Goal: Task Accomplishment & Management: Use online tool/utility

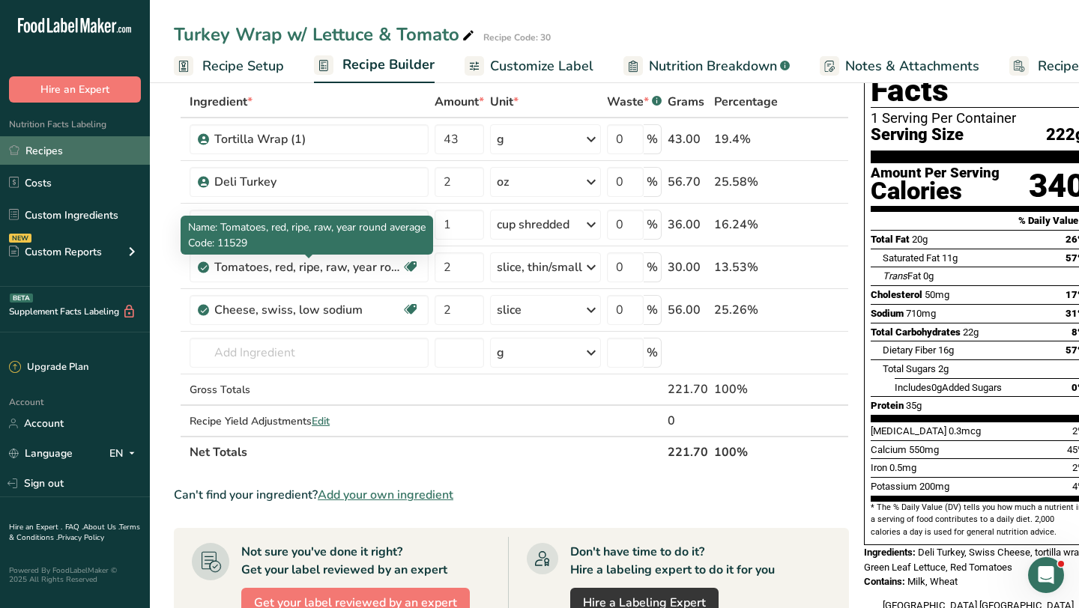
scroll to position [184, 0]
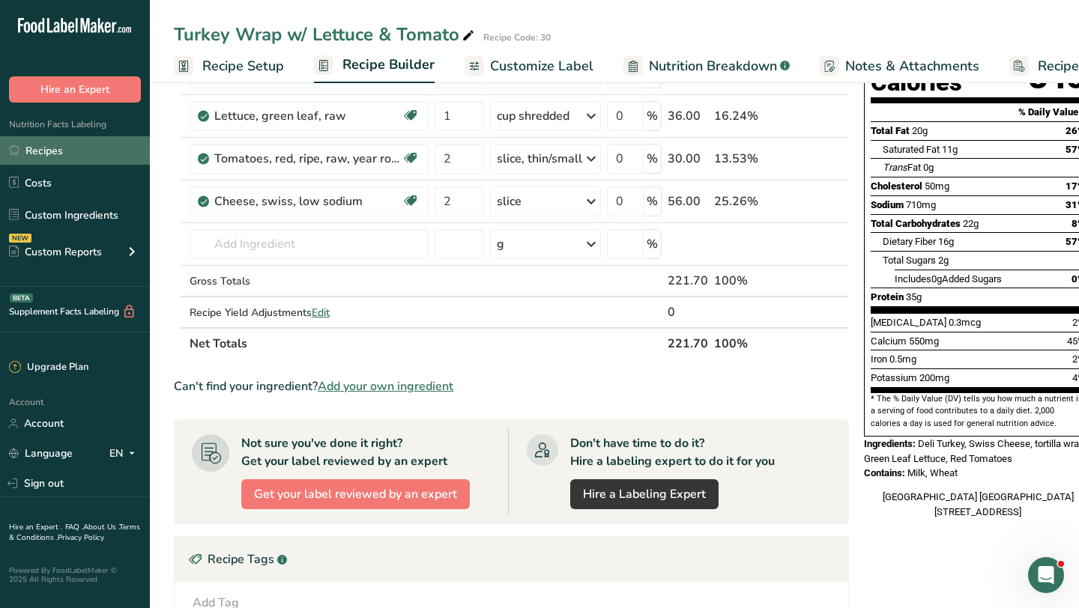
click at [53, 144] on link "Recipes" at bounding box center [75, 150] width 150 height 28
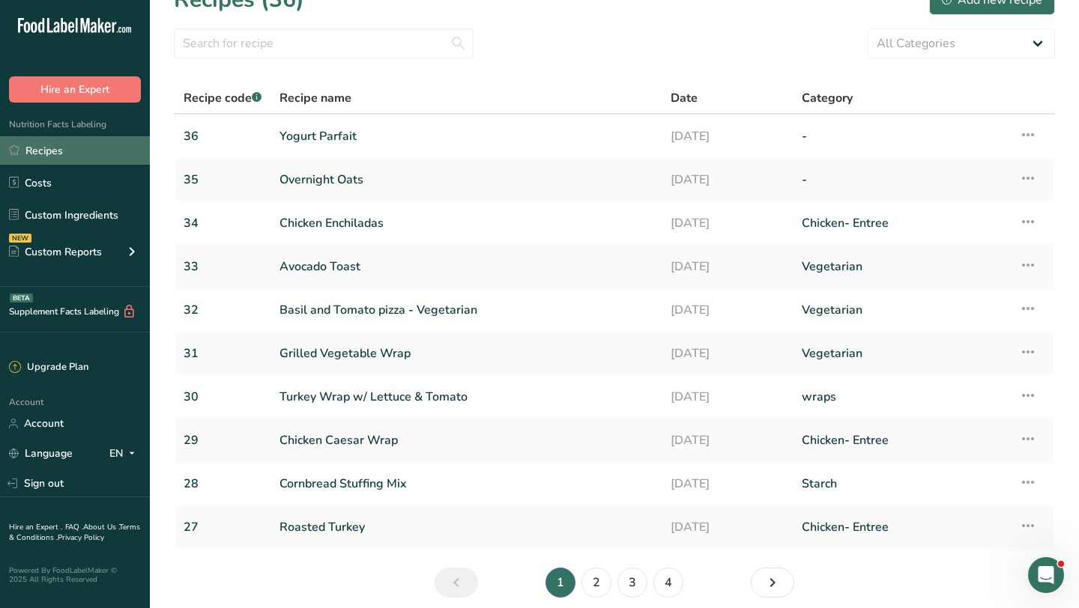
scroll to position [91, 0]
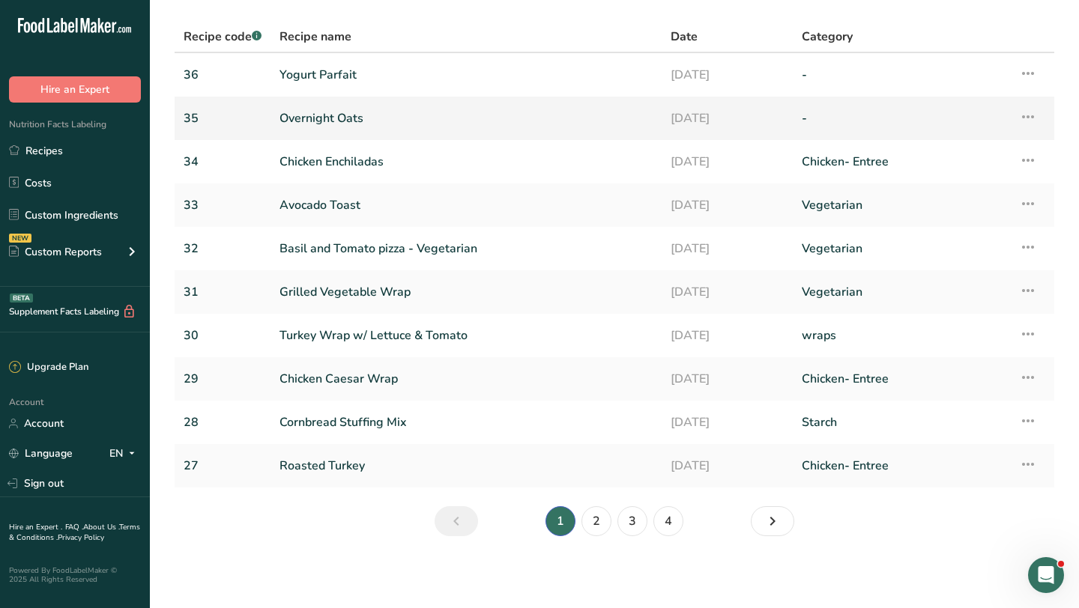
click at [300, 121] on link "Overnight Oats" at bounding box center [465, 118] width 373 height 31
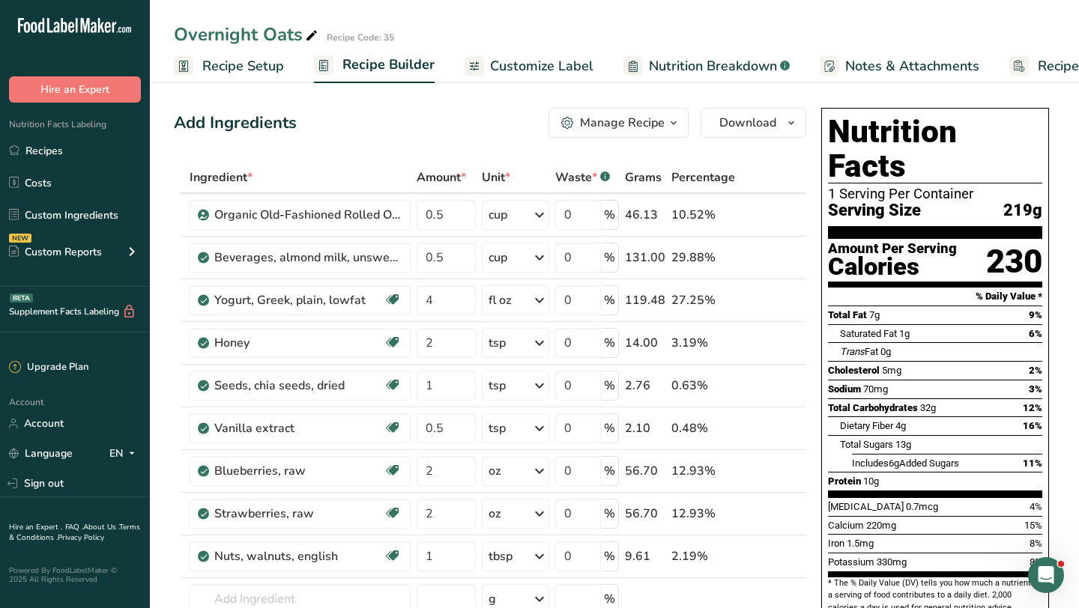
click at [249, 64] on span "Recipe Setup" at bounding box center [243, 66] width 82 height 20
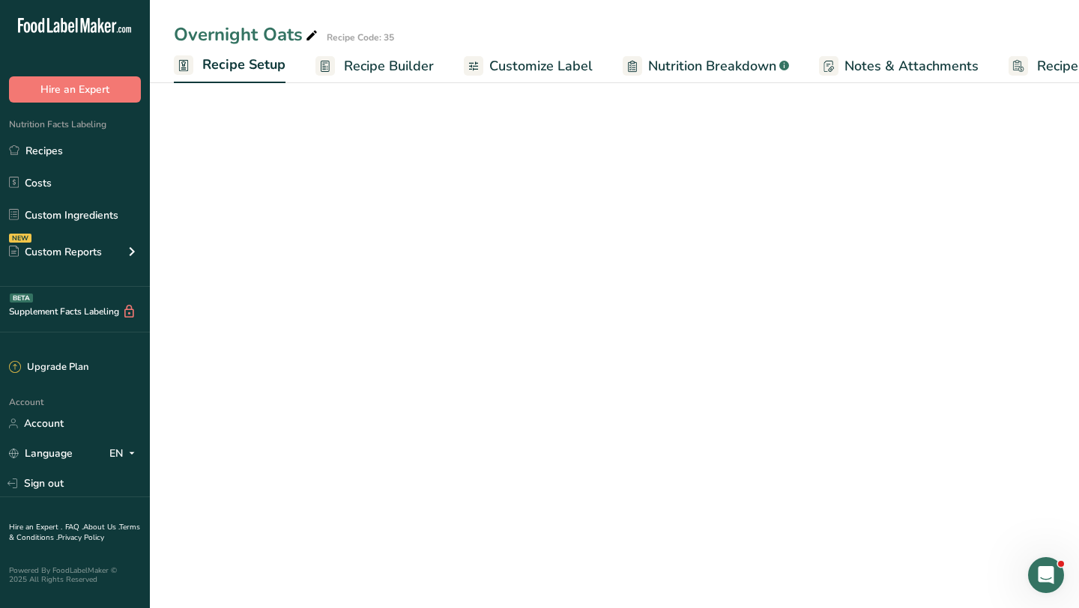
scroll to position [0, 5]
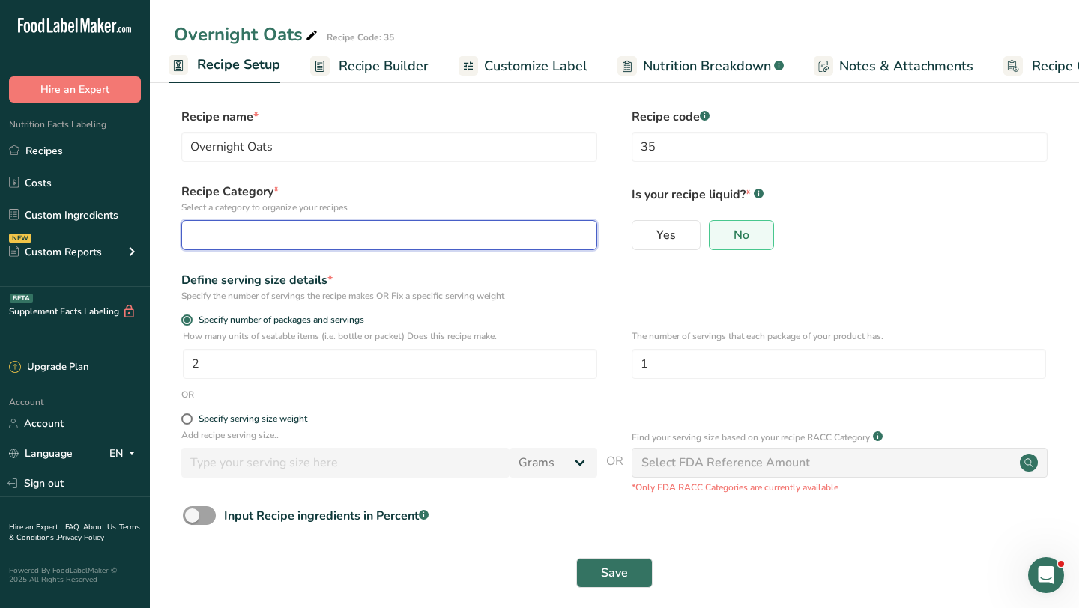
click at [259, 234] on div "button" at bounding box center [384, 235] width 387 height 18
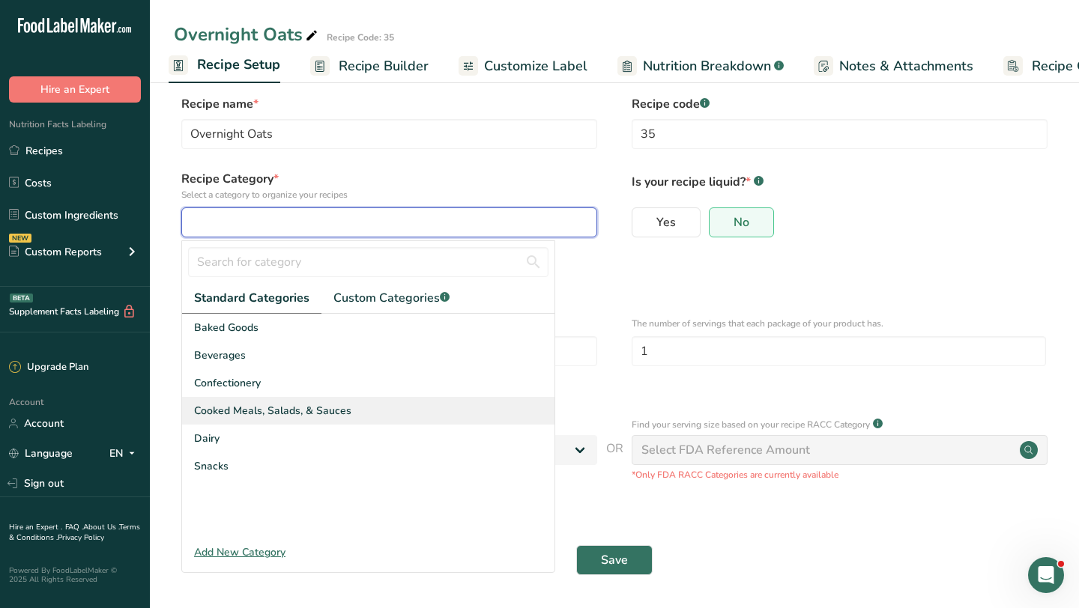
scroll to position [12, 0]
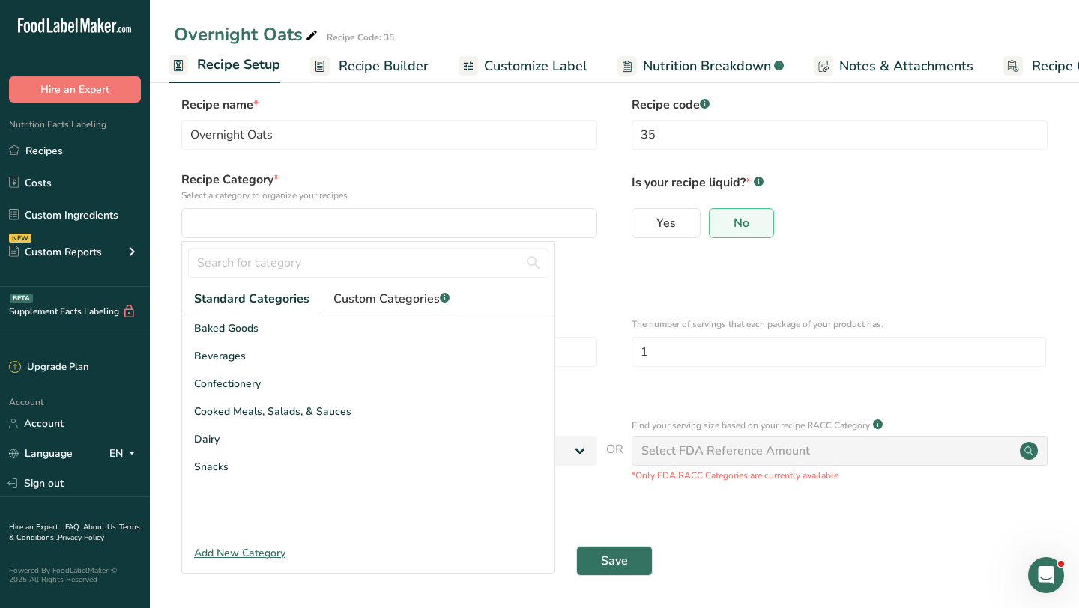
click at [365, 300] on span "Custom Categories .a-a{fill:#347362;}.b-a{fill:#fff;}" at bounding box center [391, 299] width 116 height 18
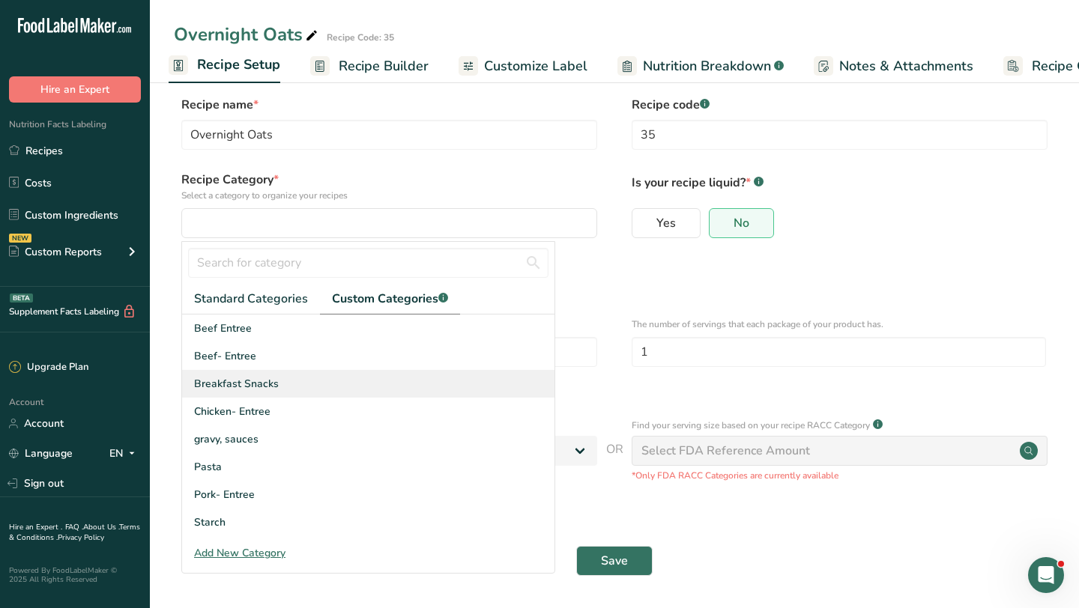
click at [250, 381] on span "Breakfast Snacks" at bounding box center [236, 384] width 85 height 16
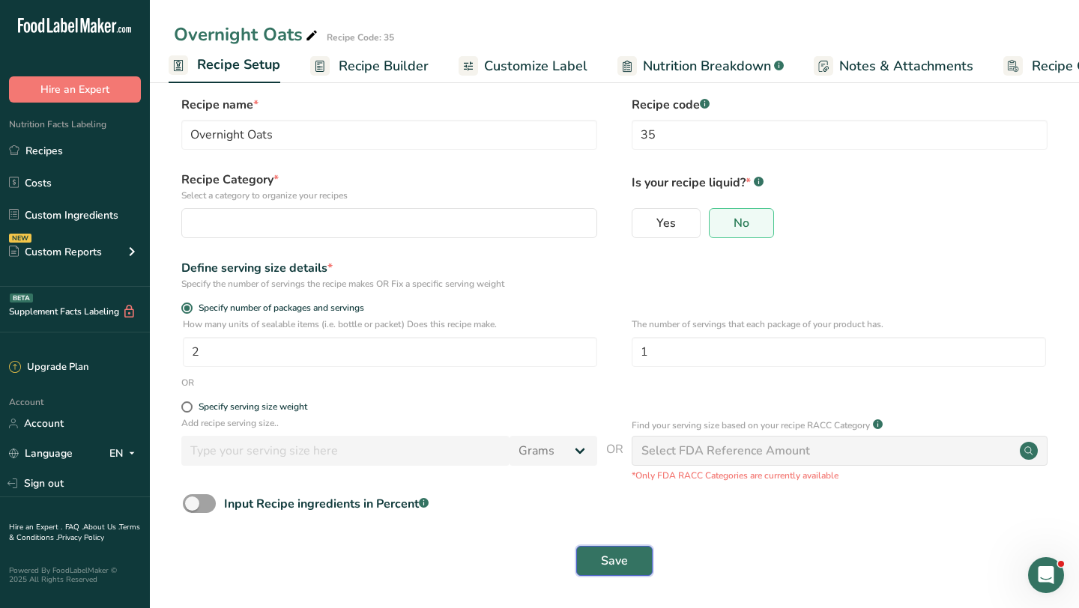
click at [631, 561] on button "Save" at bounding box center [614, 561] width 76 height 30
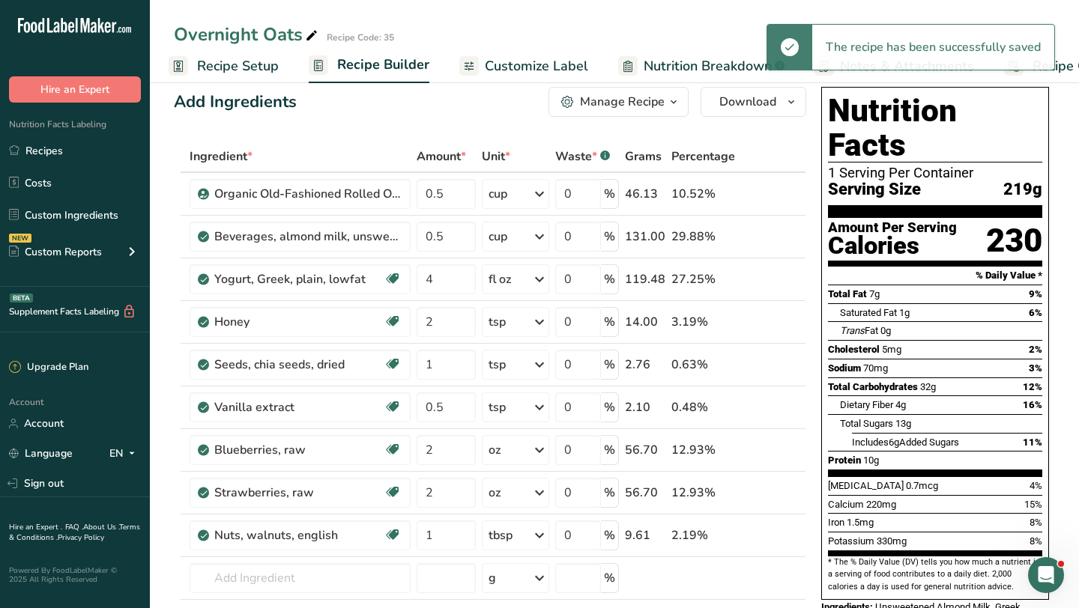
scroll to position [22, 0]
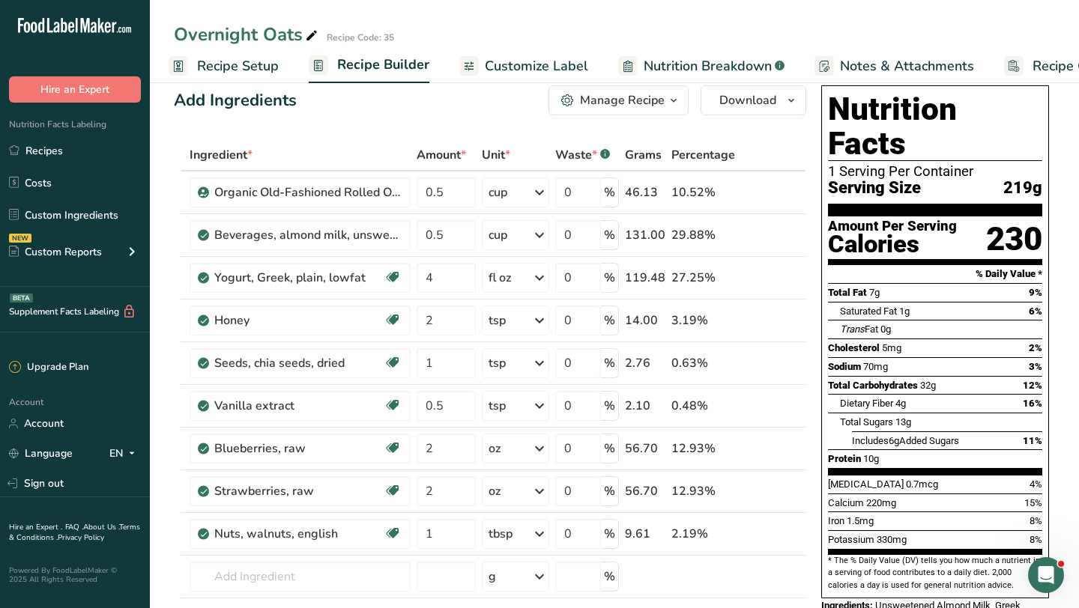
click at [646, 107] on div "Manage Recipe" at bounding box center [622, 100] width 85 height 18
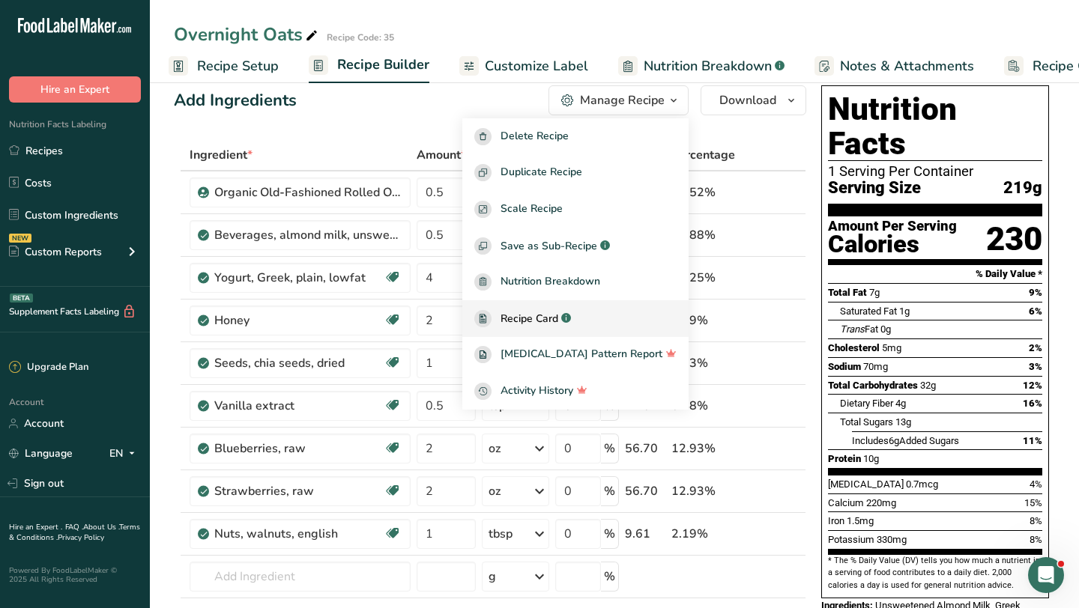
click at [558, 321] on span "Recipe Card" at bounding box center [529, 319] width 58 height 16
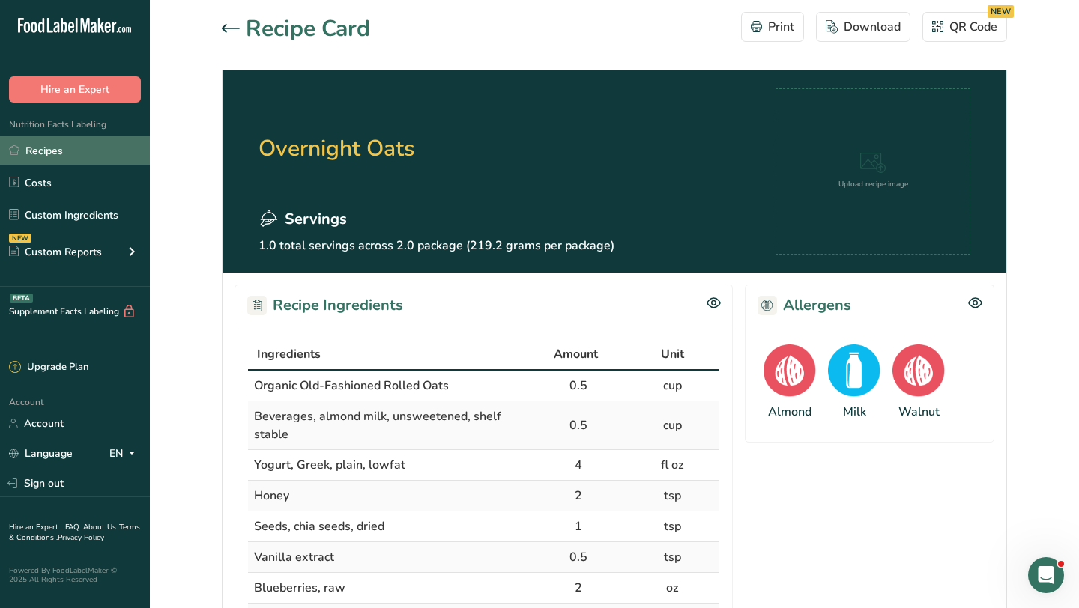
click at [85, 151] on link "Recipes" at bounding box center [75, 150] width 150 height 28
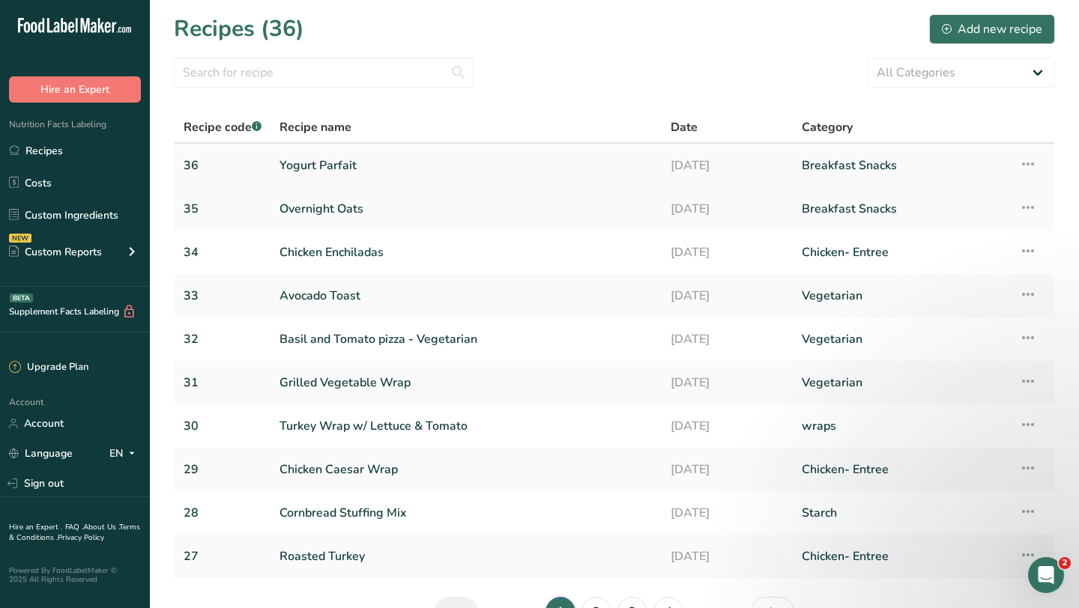
click at [346, 169] on link "Yogurt Parfait" at bounding box center [465, 165] width 373 height 31
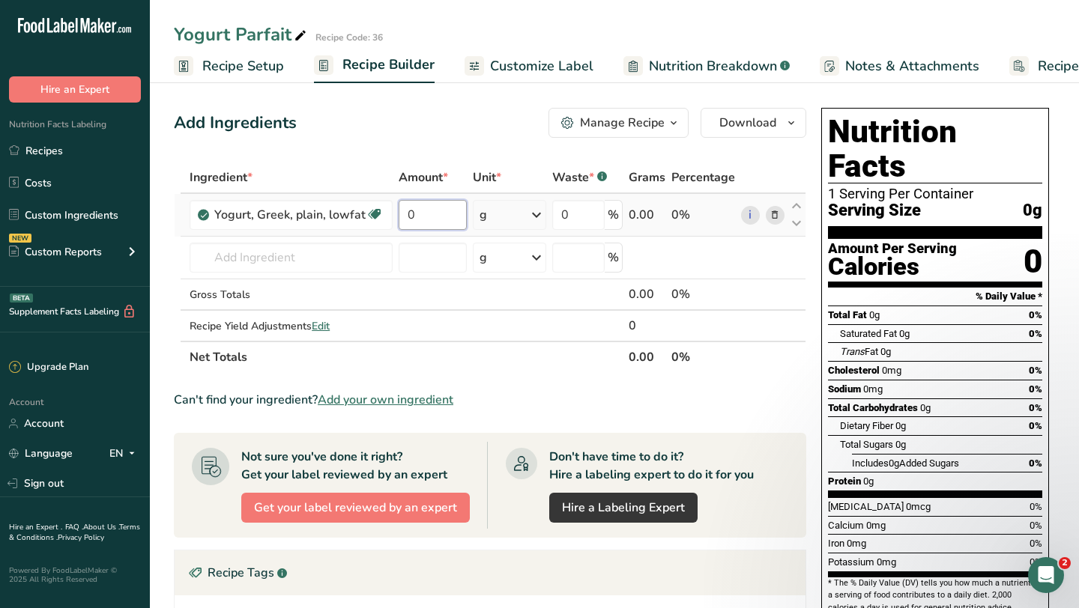
click at [421, 216] on input "0" at bounding box center [431, 215] width 67 height 30
type input "4"
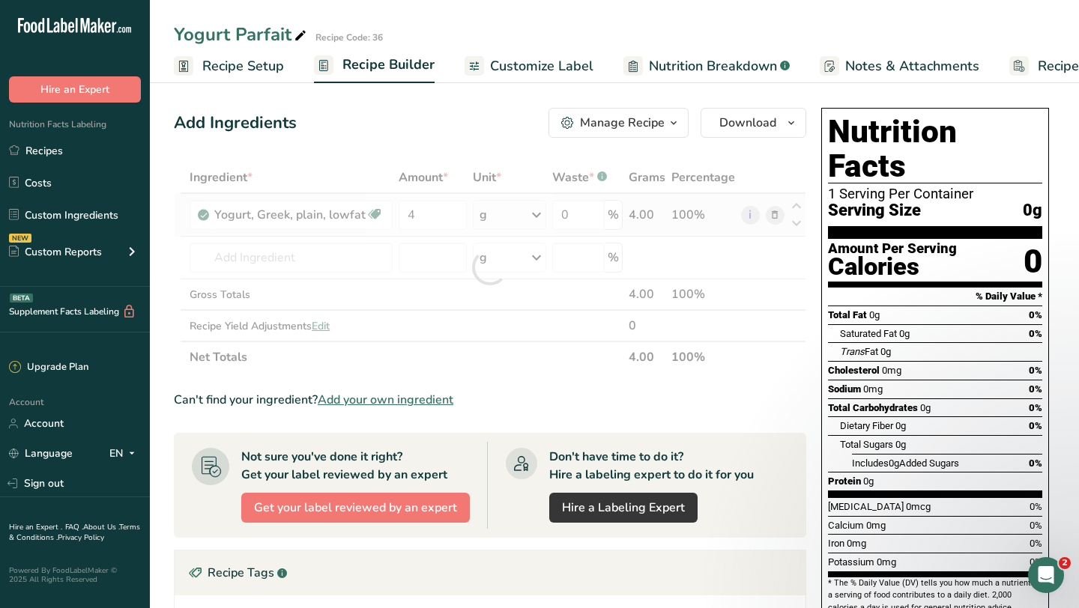
click at [521, 215] on div "Ingredient * Amount * Unit * Waste * .a-a{fill:#347362;}.b-a{fill:#fff;} Grams …" at bounding box center [490, 267] width 632 height 211
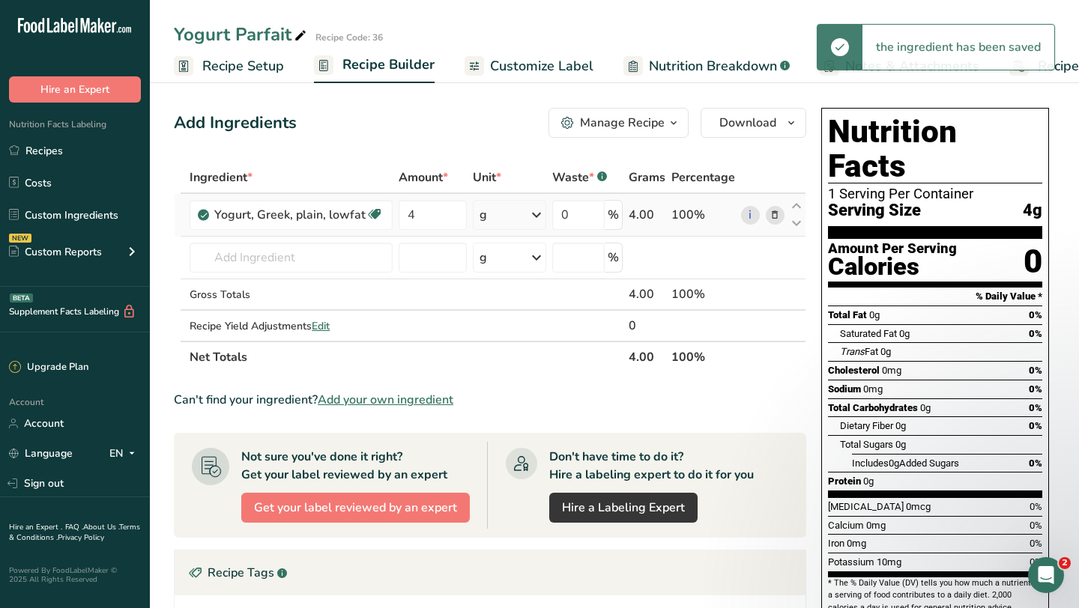
click at [521, 215] on div "g" at bounding box center [509, 215] width 73 height 30
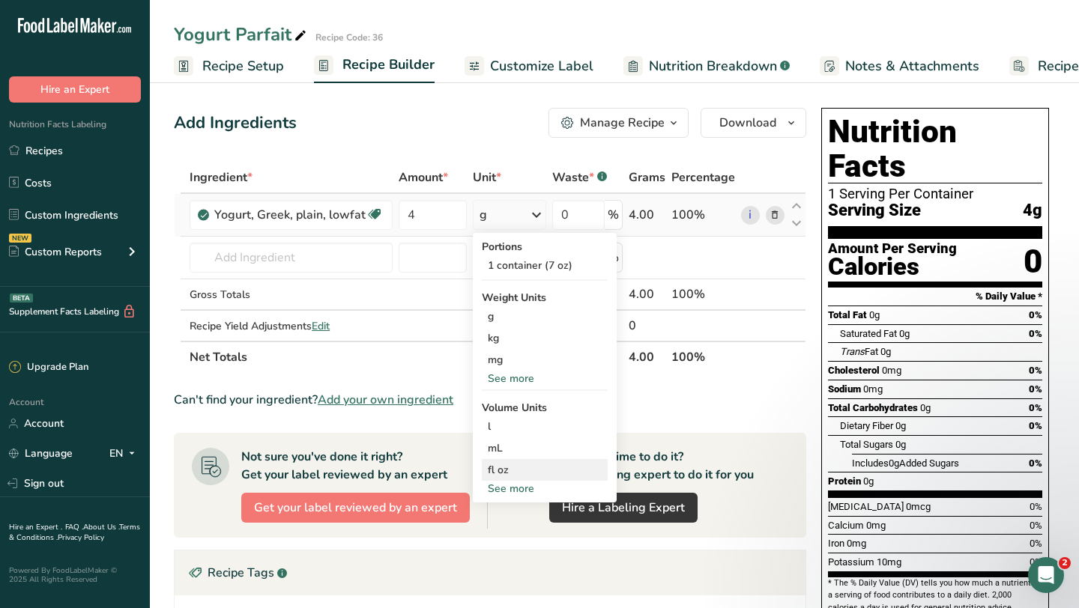
click at [504, 471] on div "fl oz" at bounding box center [545, 470] width 114 height 16
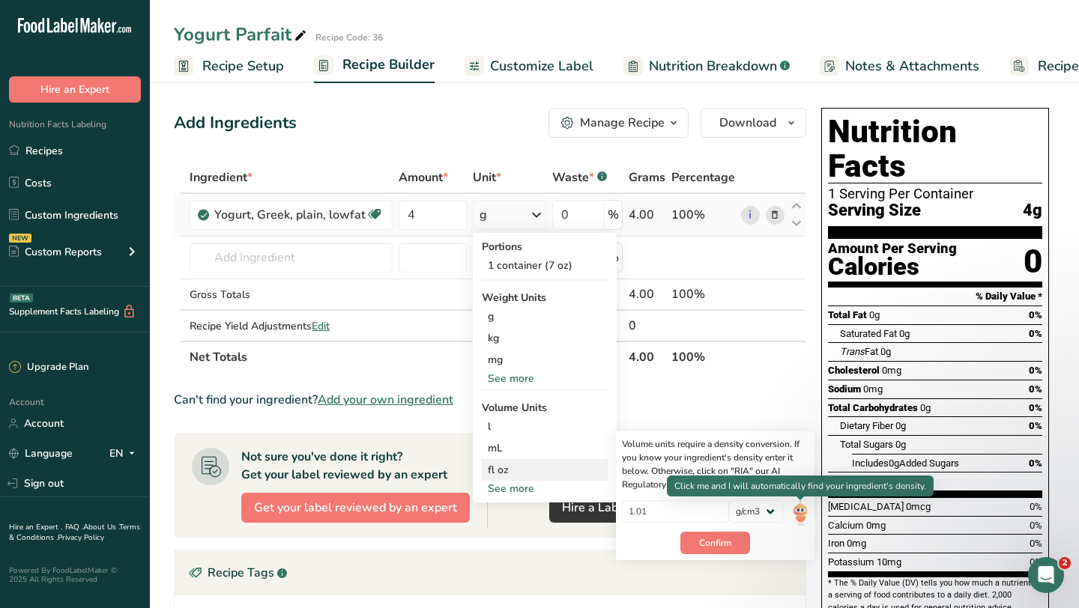
click at [802, 518] on img at bounding box center [800, 513] width 16 height 26
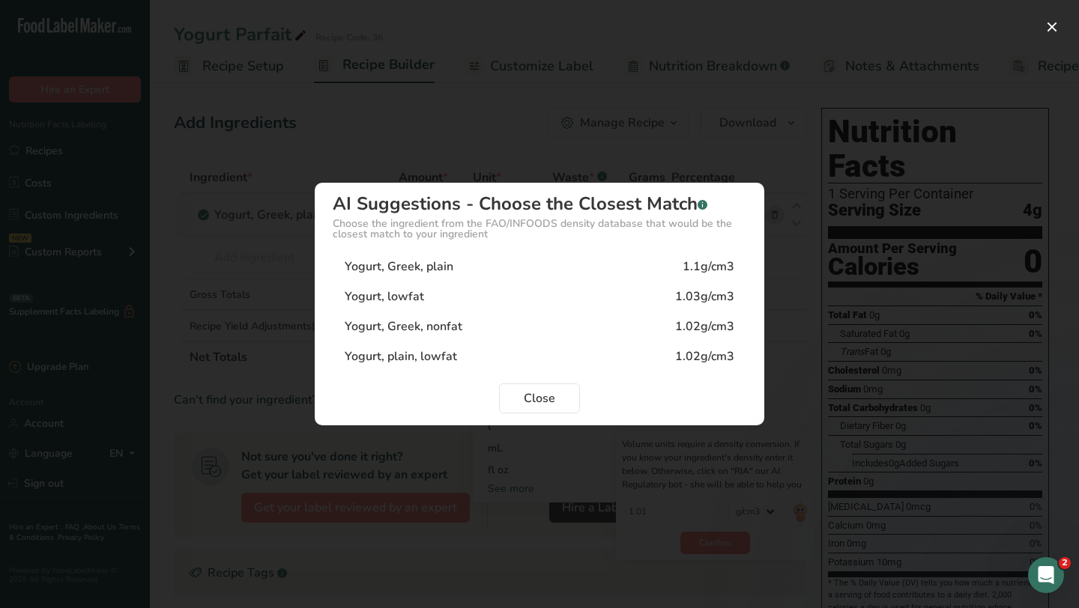
click at [467, 267] on div "Yogurt, Greek, plain 1.1g/cm3" at bounding box center [539, 267] width 413 height 30
type input "1.1"
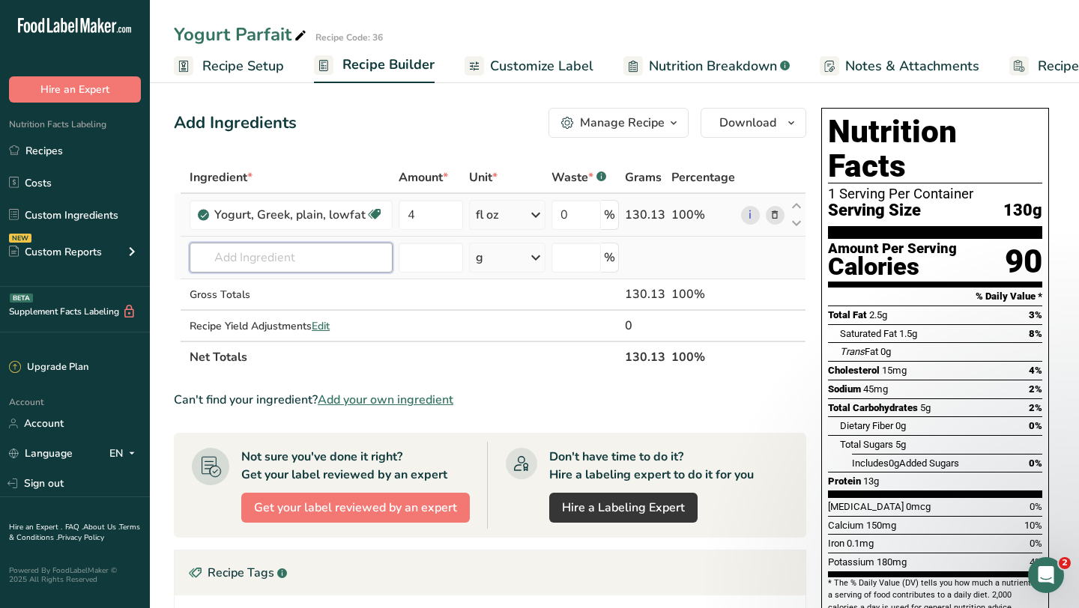
click at [312, 259] on input "text" at bounding box center [290, 258] width 203 height 30
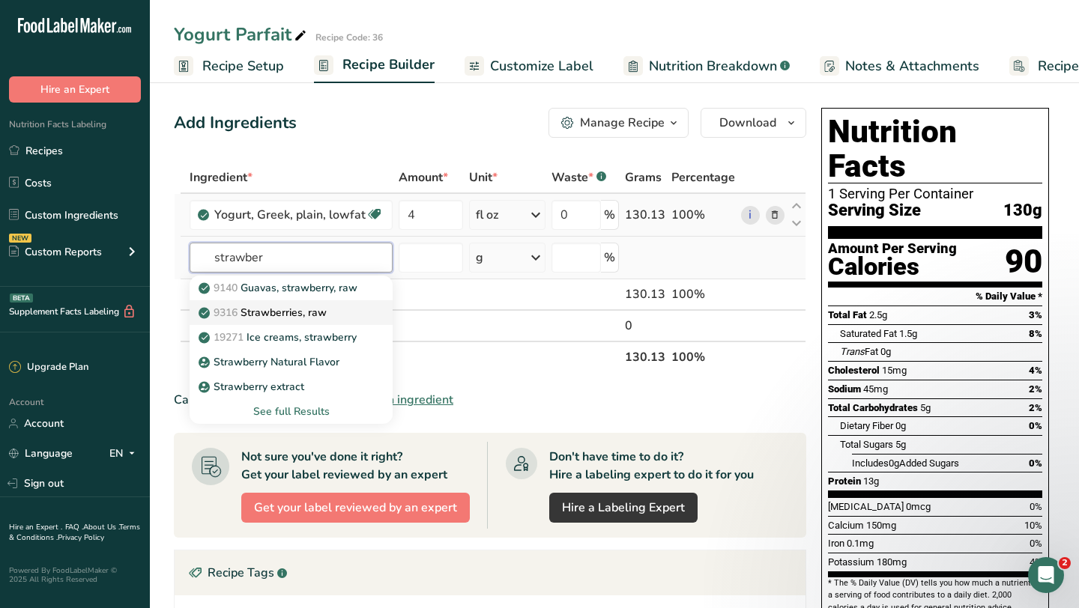
type input "strawber"
click at [274, 312] on p "9316 Strawberries, raw" at bounding box center [263, 313] width 125 height 16
type input "Strawberries, raw"
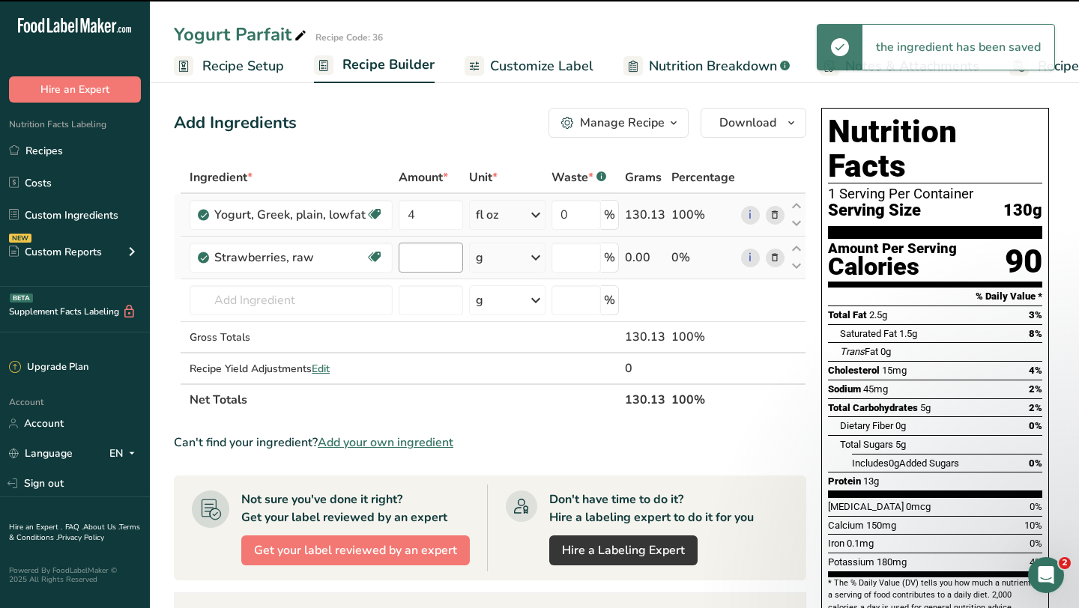
type input "0"
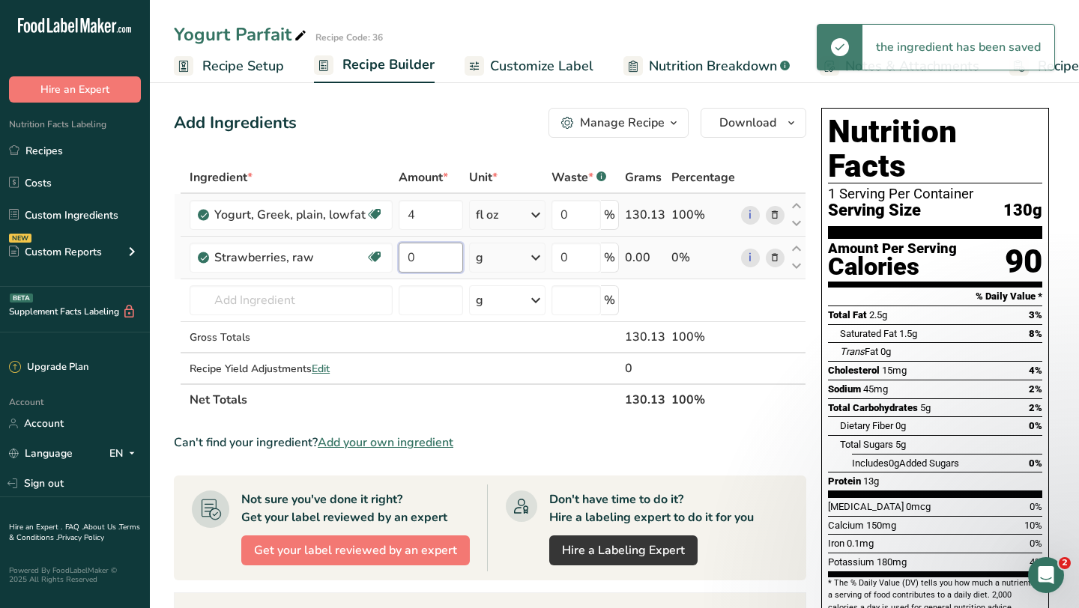
click at [414, 258] on input "0" at bounding box center [430, 258] width 64 height 30
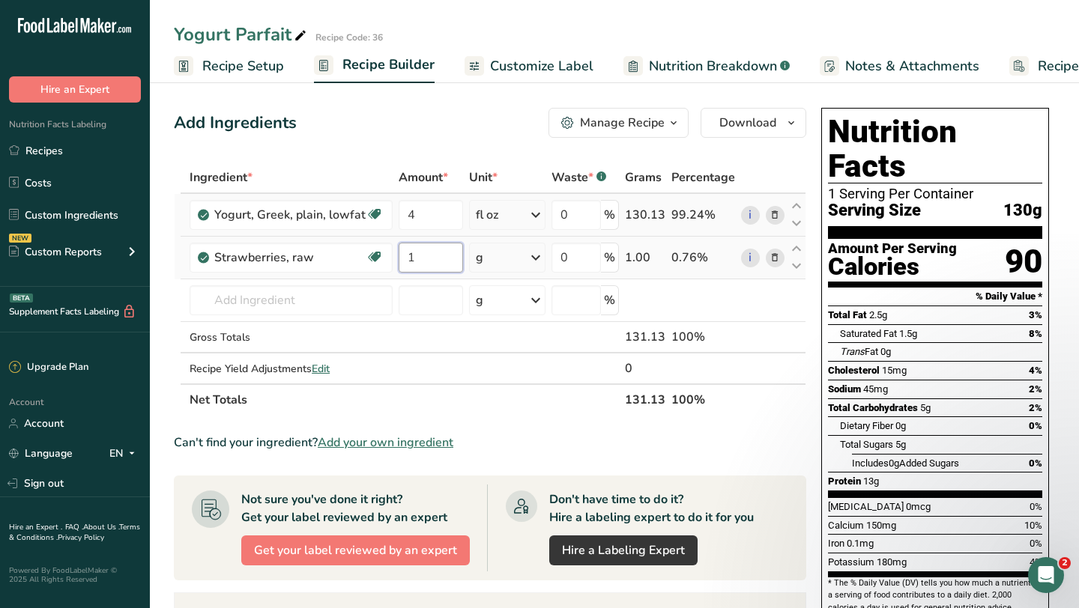
type input "1"
click at [504, 253] on div "Ingredient * Amount * Unit * Waste * .a-a{fill:#347362;}.b-a{fill:#fff;} Grams …" at bounding box center [490, 289] width 632 height 254
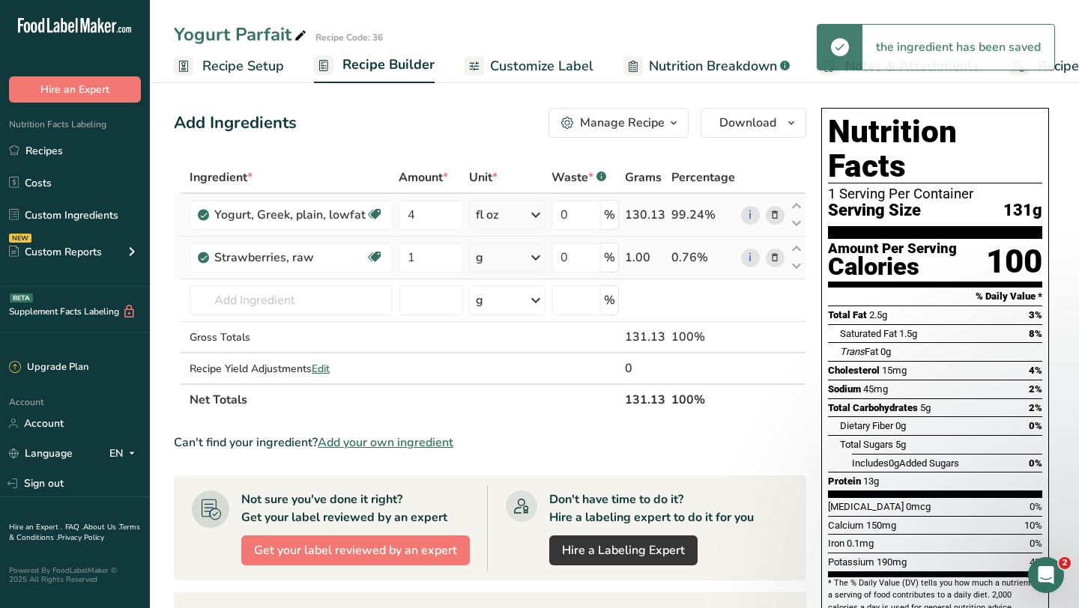
click at [504, 253] on div "g" at bounding box center [507, 258] width 76 height 30
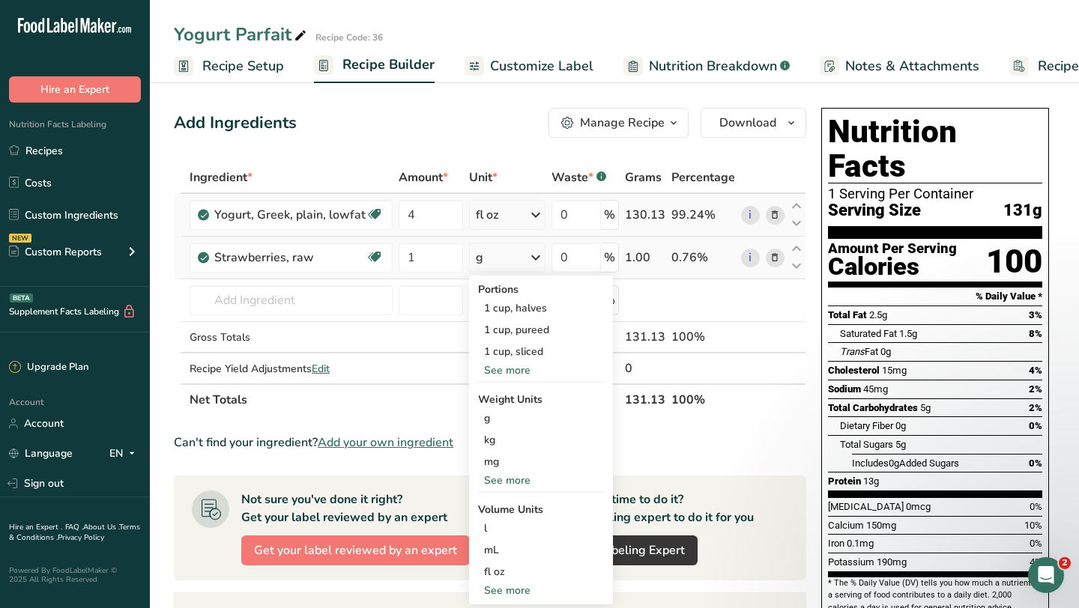
click at [501, 371] on div "See more" at bounding box center [541, 370] width 126 height 16
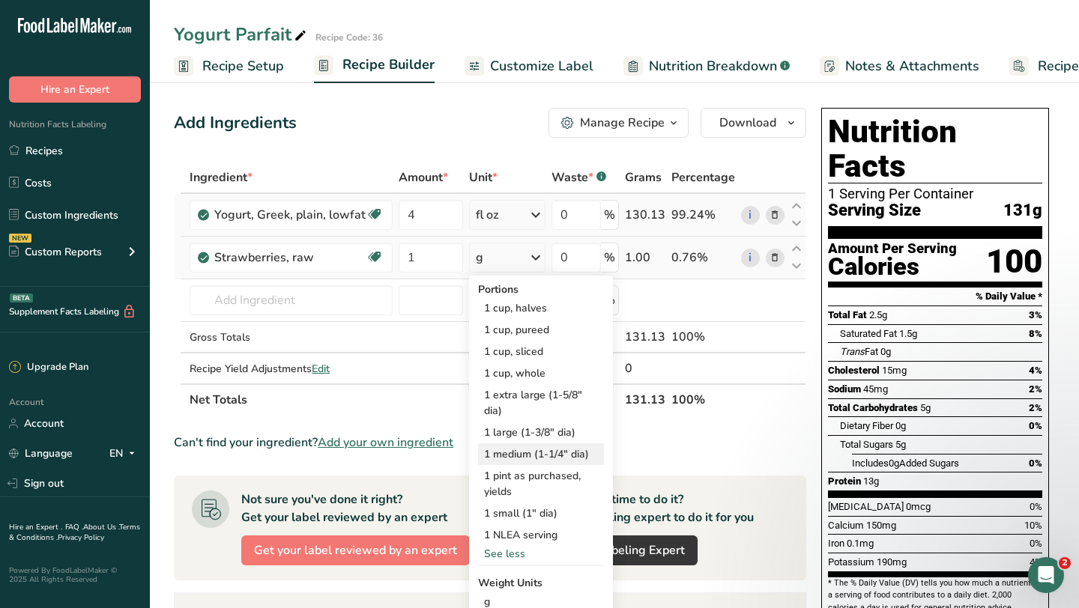
click at [524, 450] on div "1 medium (1-1/4" dia)" at bounding box center [541, 454] width 126 height 22
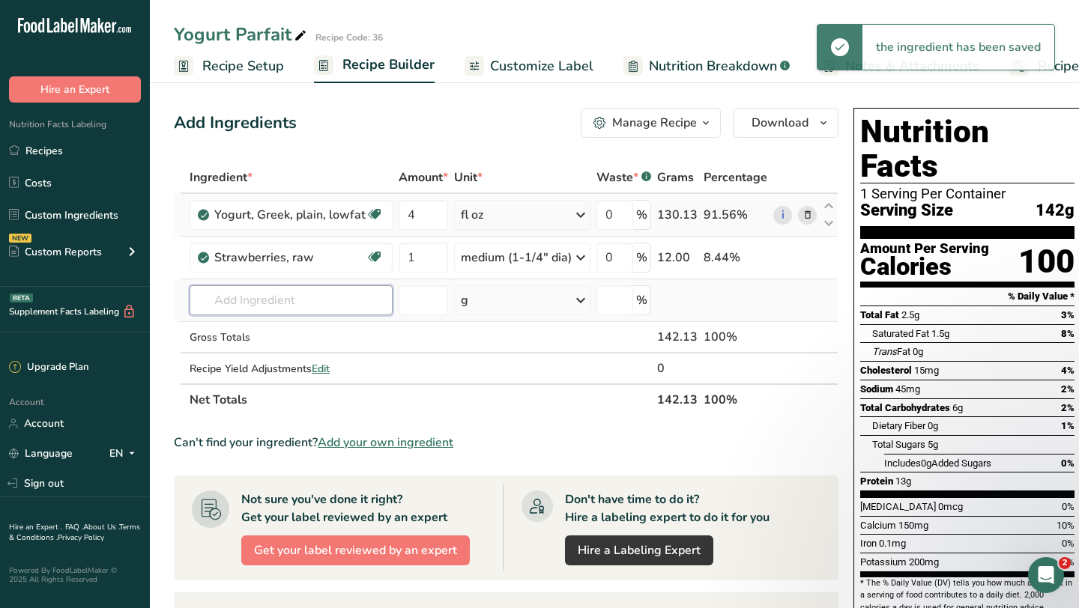
click at [294, 294] on input "text" at bounding box center [290, 300] width 203 height 30
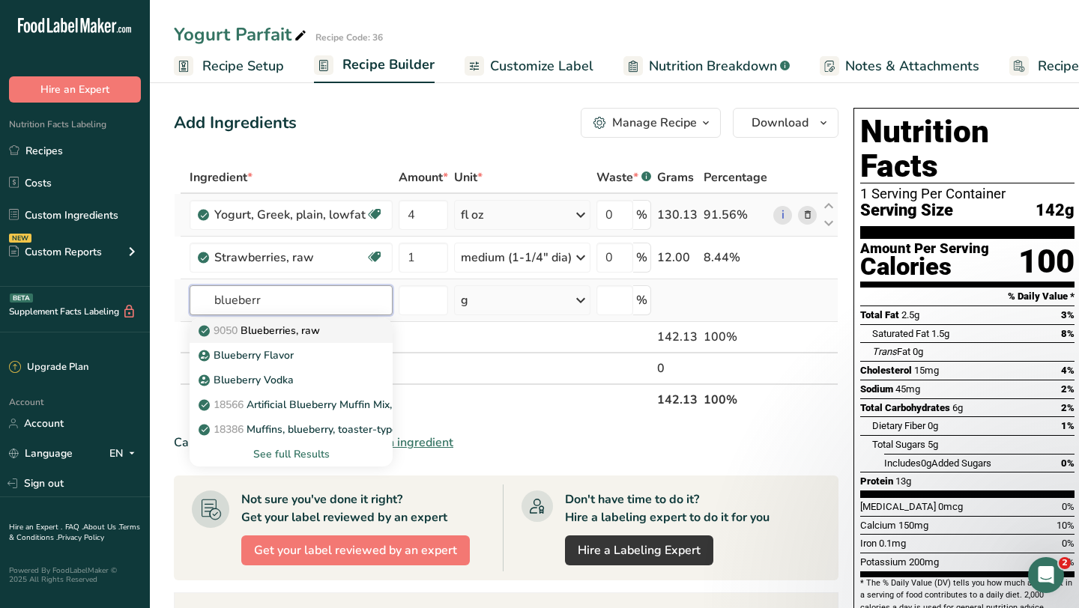
type input "blueberr"
click at [303, 329] on p "9050 Blueberries, raw" at bounding box center [260, 331] width 118 height 16
type input "Blueberries, raw"
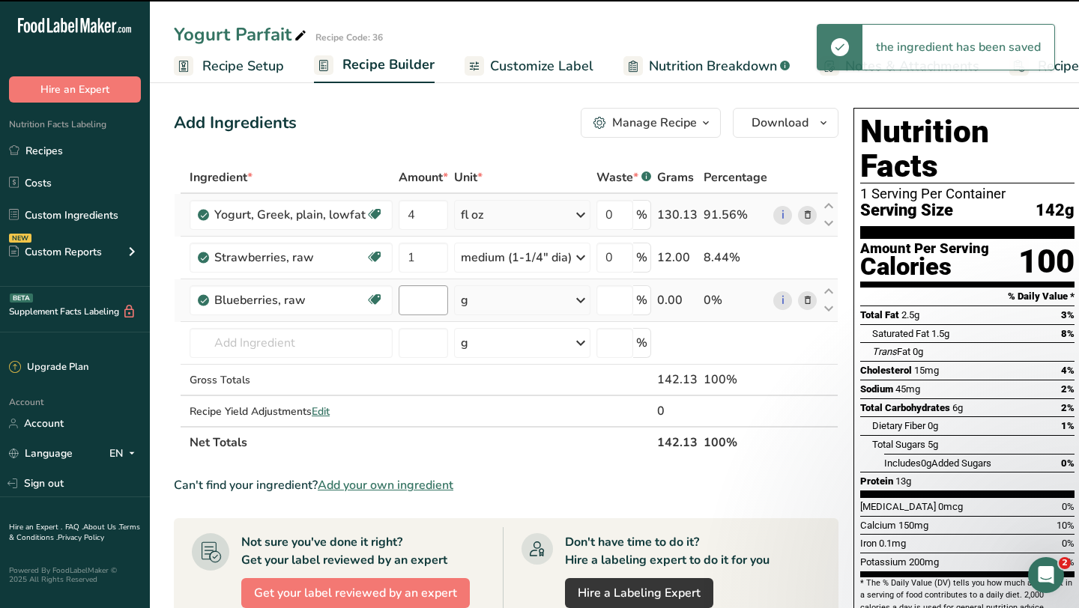
type input "0"
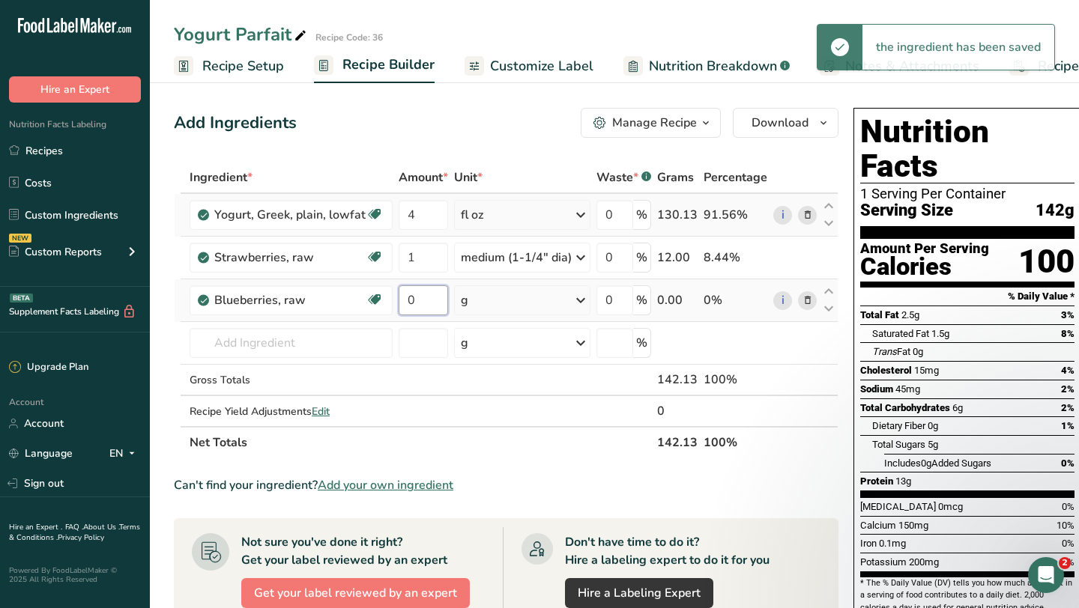
click at [413, 301] on input "0" at bounding box center [422, 300] width 49 height 30
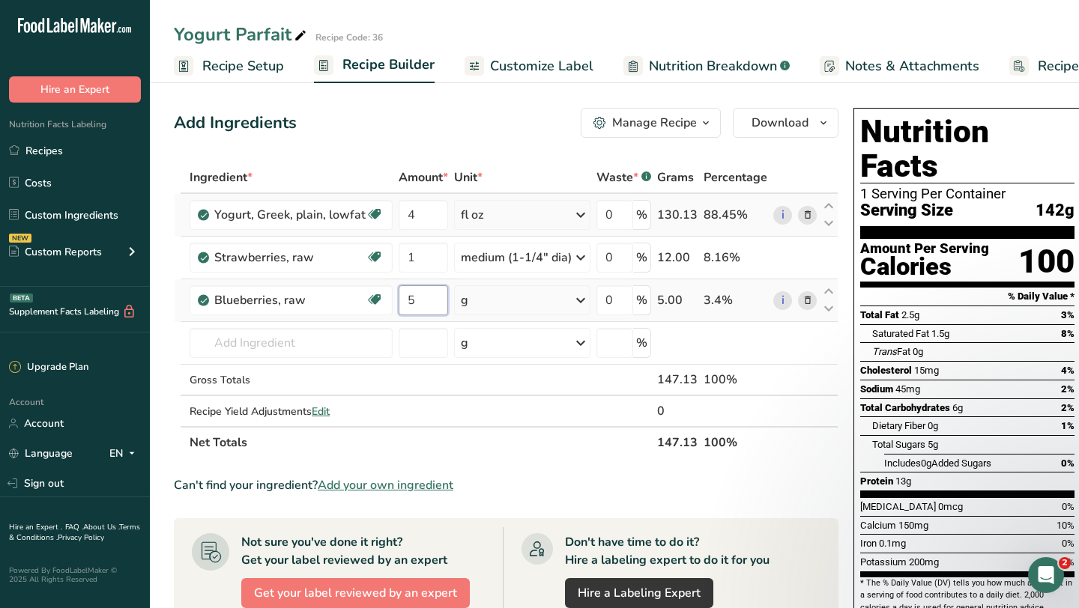
type input "5"
click at [517, 308] on div "Ingredient * Amount * Unit * Waste * .a-a{fill:#347362;}.b-a{fill:#fff;} Grams …" at bounding box center [506, 310] width 664 height 297
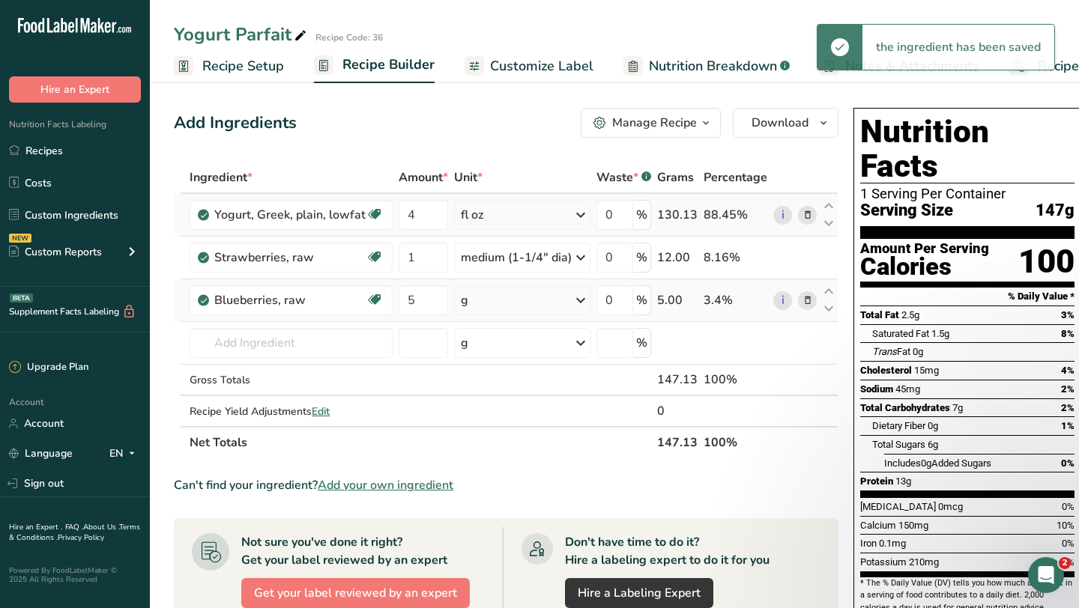
click at [517, 308] on div "g" at bounding box center [522, 300] width 136 height 30
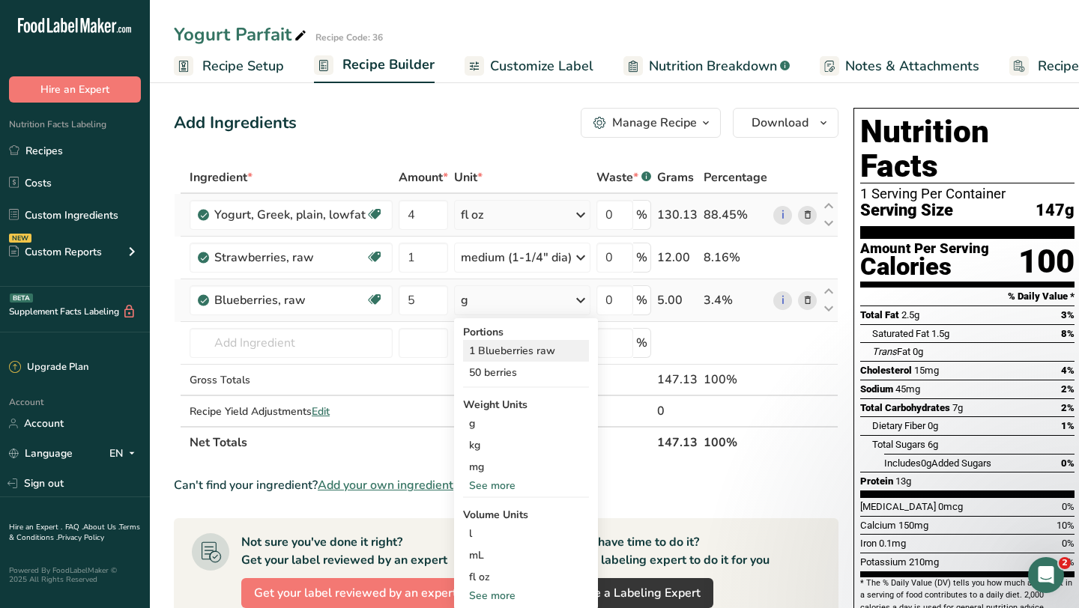
click at [507, 348] on div "1 Blueberries raw" at bounding box center [526, 351] width 126 height 22
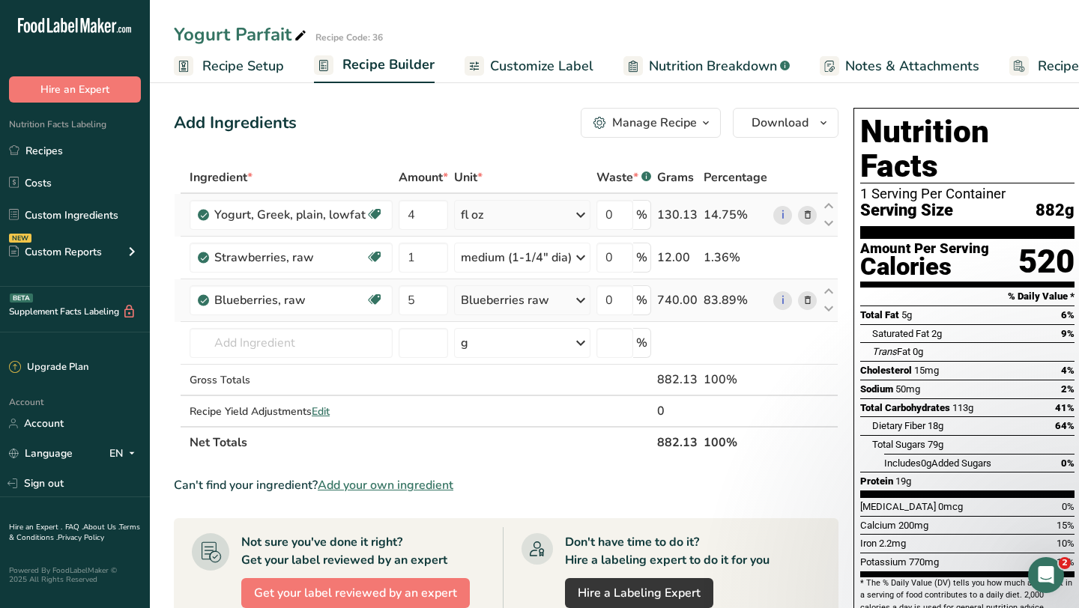
click at [531, 294] on div "Blueberries raw" at bounding box center [505, 300] width 88 height 18
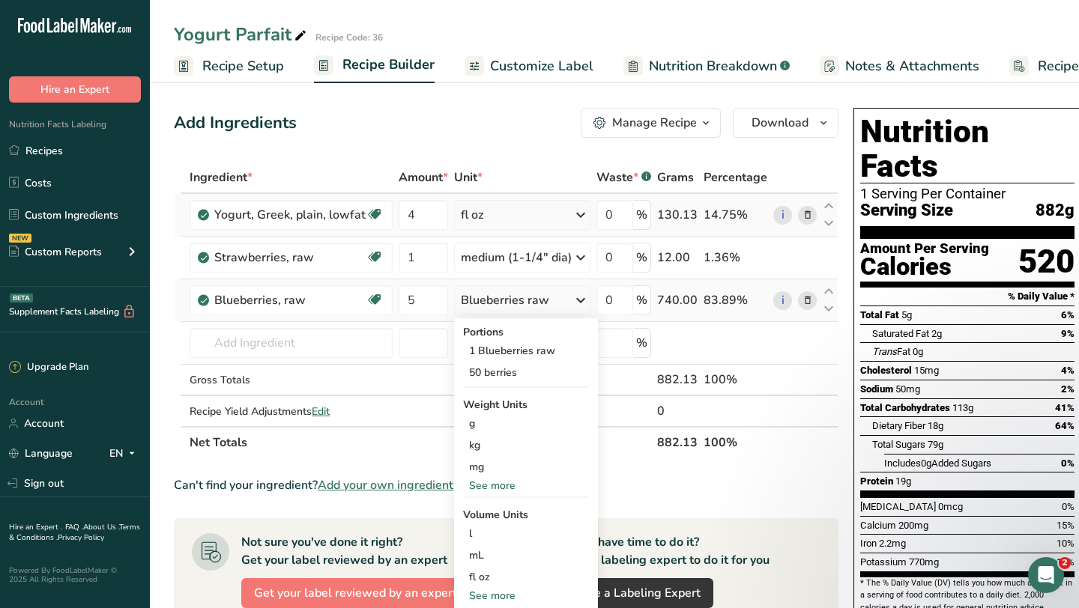
click at [489, 493] on div "See more" at bounding box center [526, 486] width 126 height 16
click at [480, 534] on div "oz" at bounding box center [526, 532] width 126 height 22
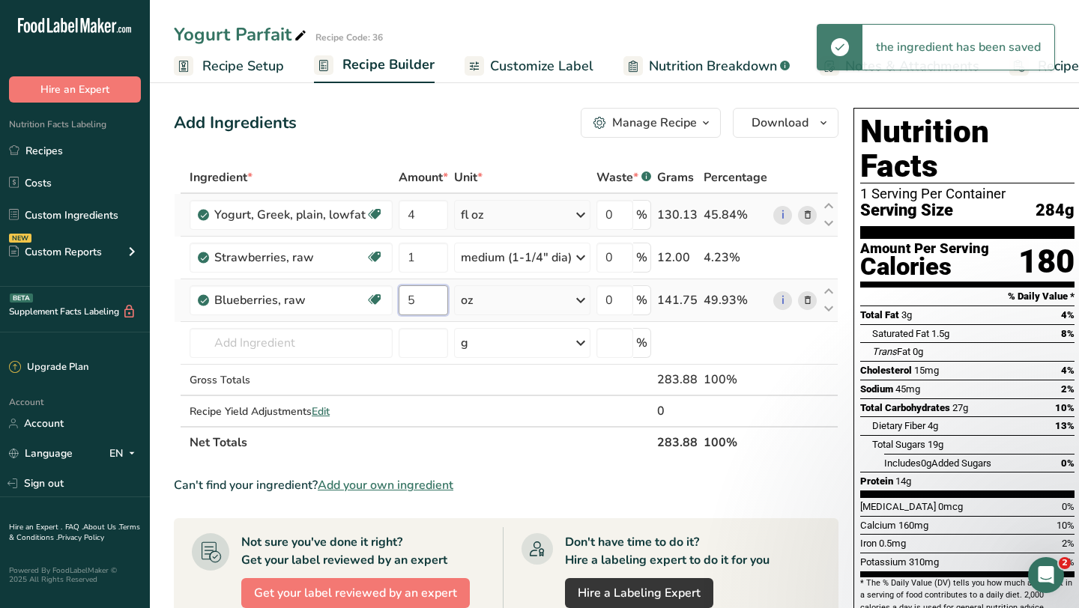
click at [427, 306] on input "5" at bounding box center [422, 300] width 49 height 30
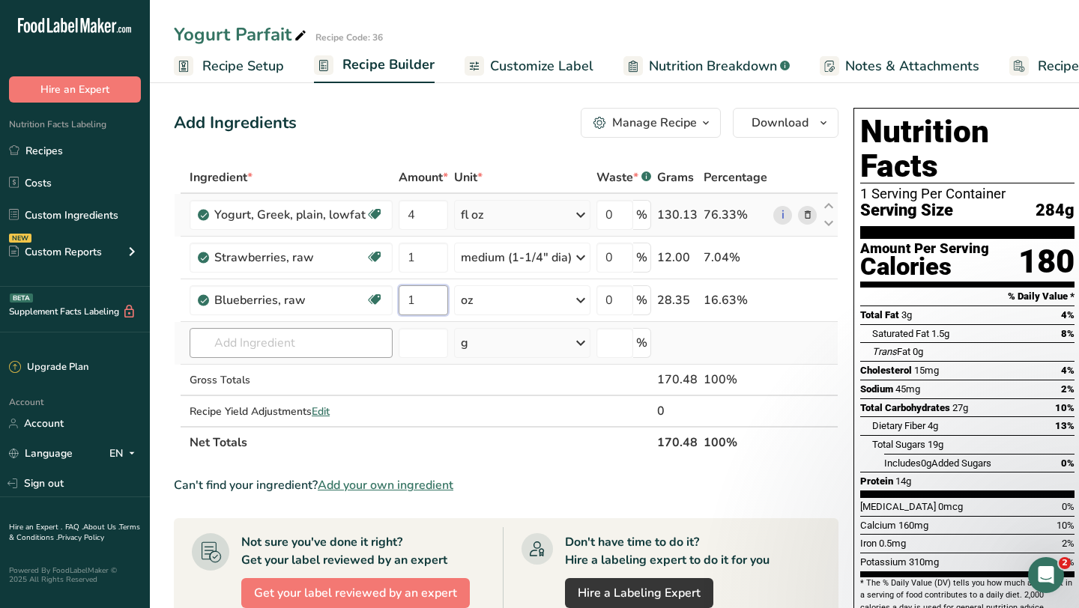
type input "1"
click at [345, 343] on div "Ingredient * Amount * Unit * Waste * .a-a{fill:#347362;}.b-a{fill:#fff;} Grams …" at bounding box center [506, 310] width 664 height 297
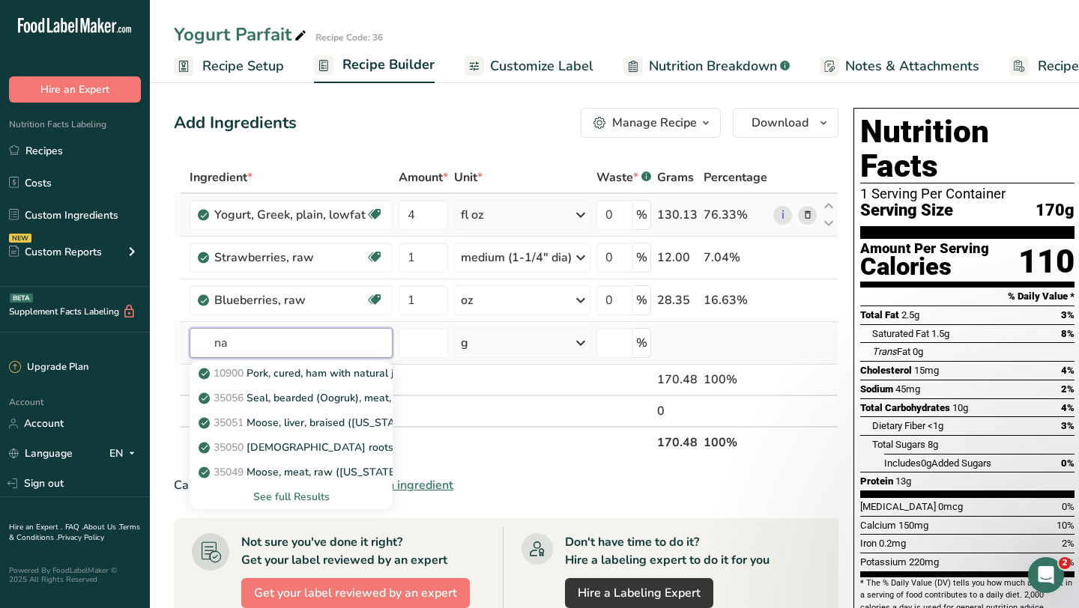
type input "n"
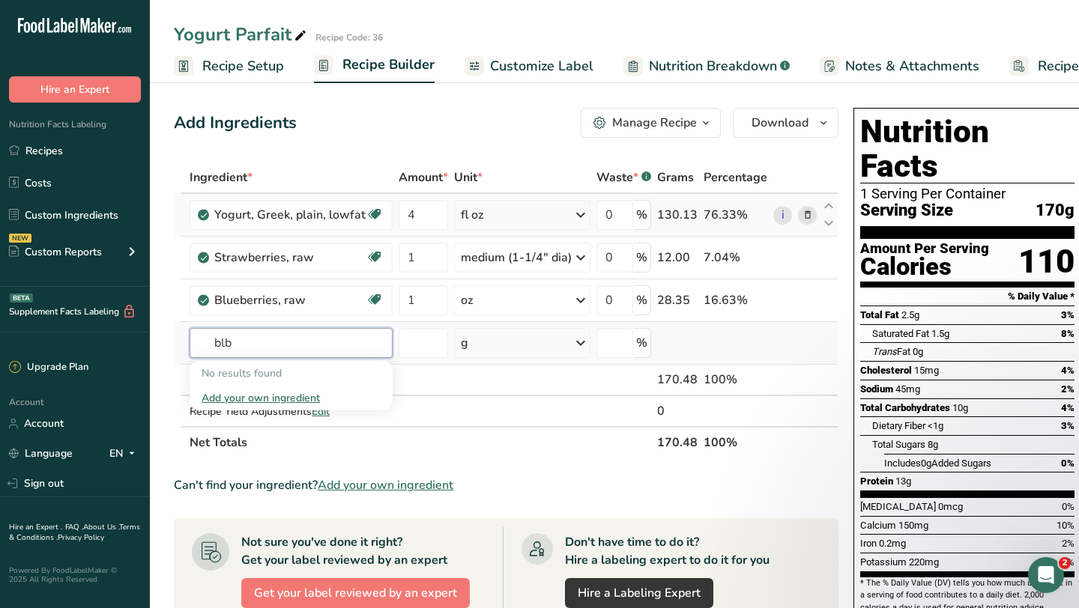
type input "blb"
click at [249, 399] on div "Add your own ingredient" at bounding box center [290, 398] width 179 height 16
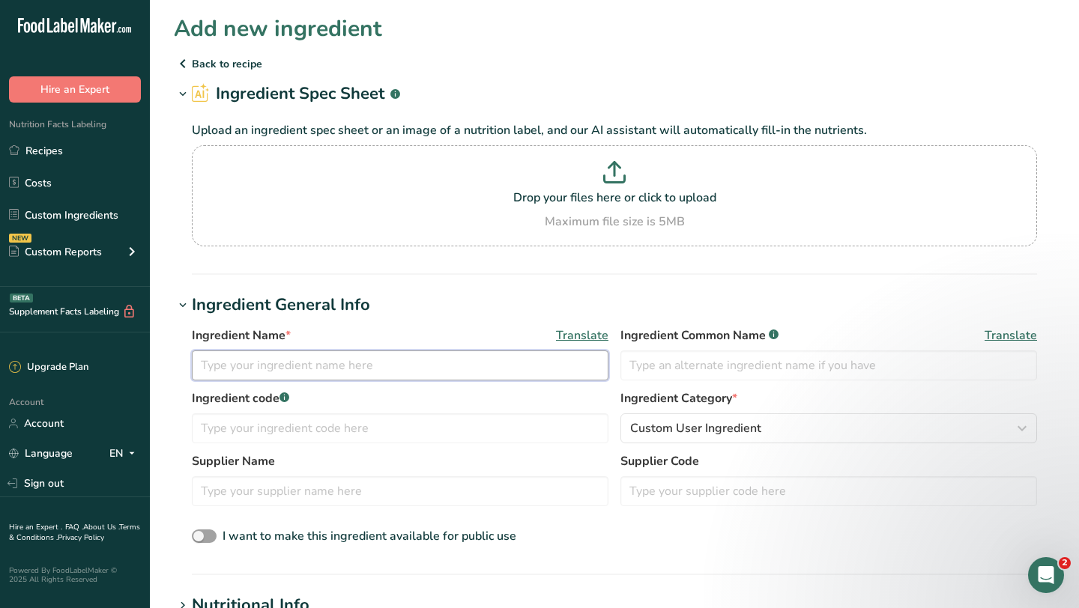
click at [241, 380] on input "text" at bounding box center [400, 366] width 416 height 30
click at [202, 364] on input "Granola" at bounding box center [400, 366] width 416 height 30
click at [356, 367] on input "Nature Valley Granola" at bounding box center [400, 366] width 416 height 30
type input "Nature Valley Granola - Oats & Honey"
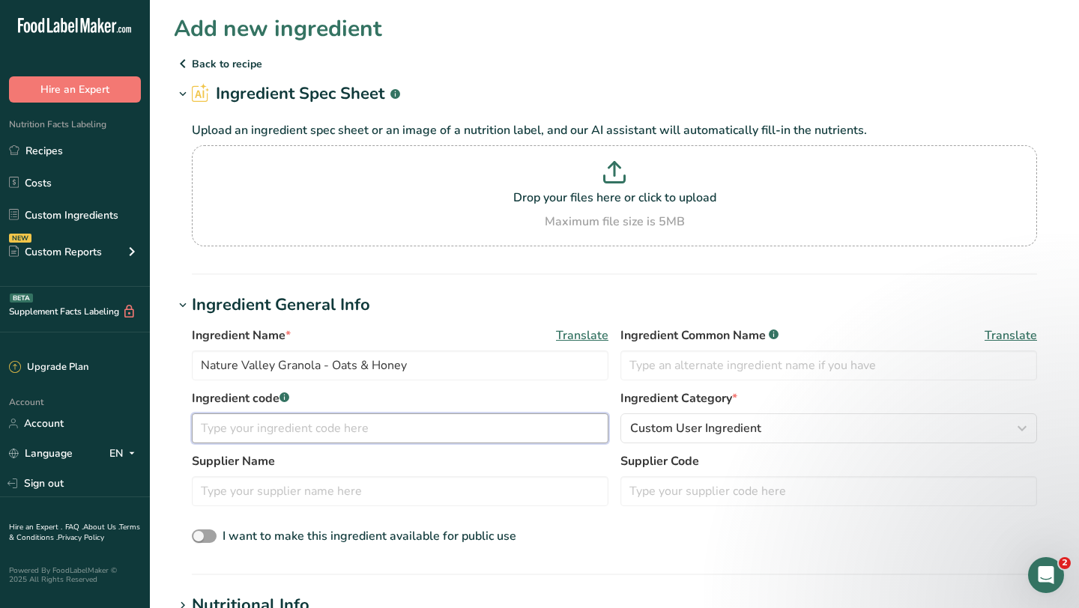
click at [291, 421] on input "text" at bounding box center [400, 428] width 416 height 30
type input "48570"
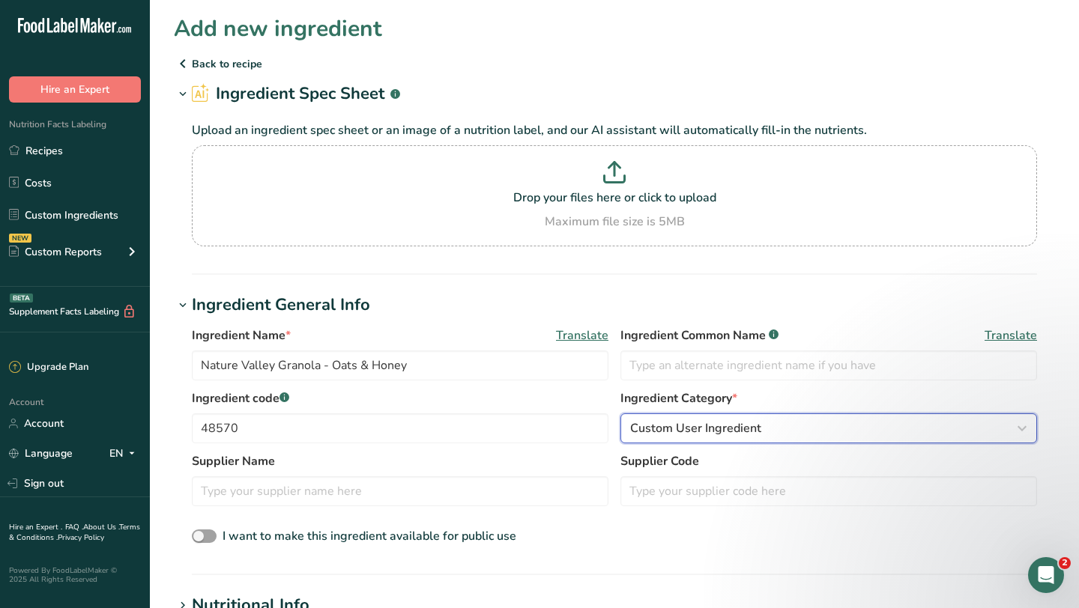
click at [692, 428] on span "Custom User Ingredient" at bounding box center [695, 428] width 131 height 18
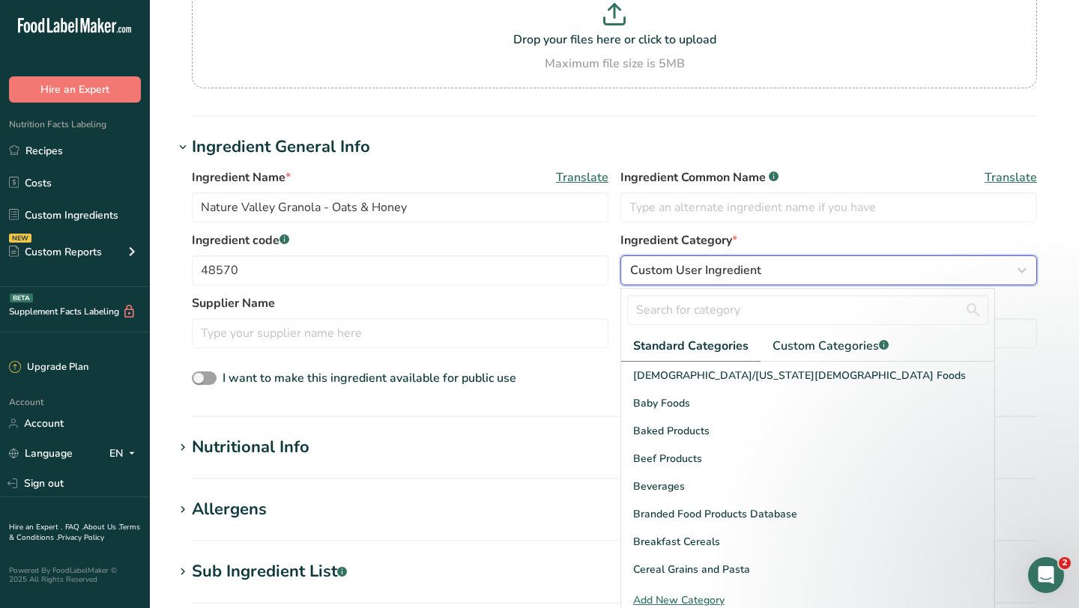
scroll to position [163, 0]
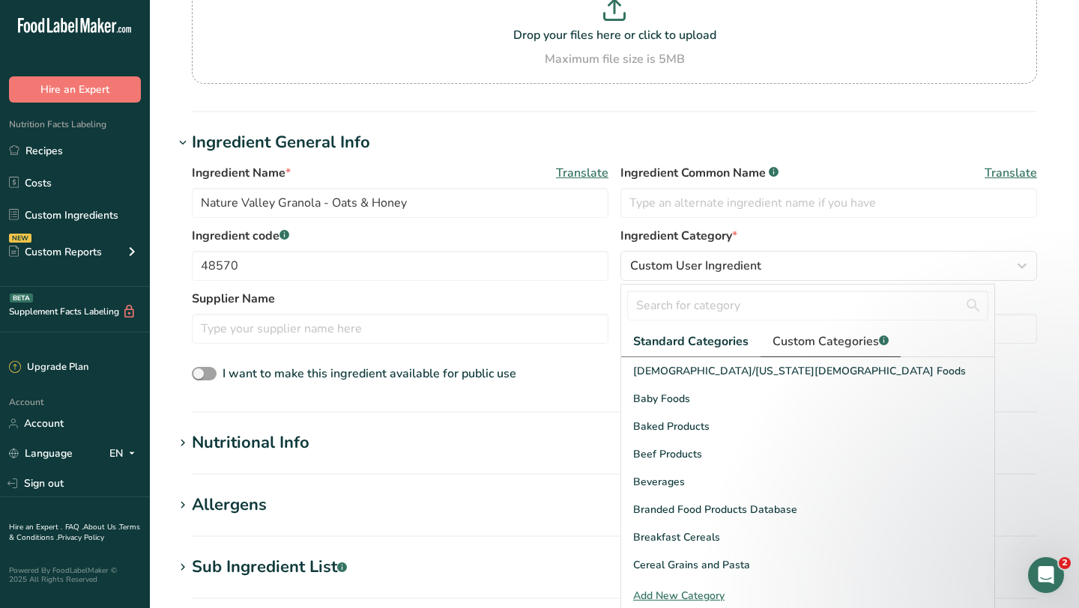
click at [807, 342] on span "Custom Categories .a-a{fill:#347362;}.b-a{fill:#fff;}" at bounding box center [830, 342] width 116 height 18
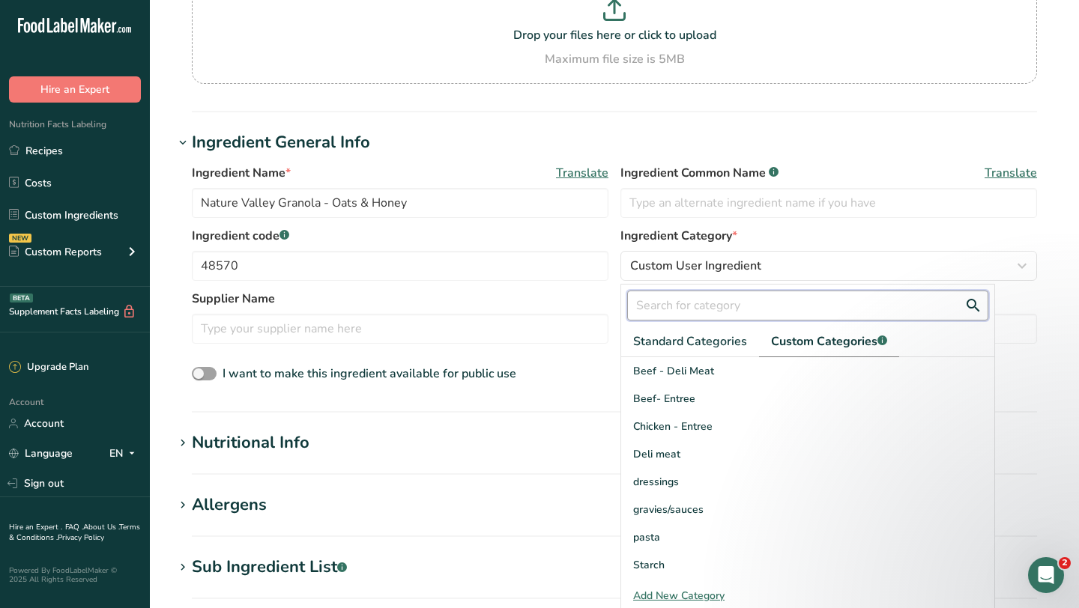
click at [745, 306] on input "text" at bounding box center [807, 306] width 361 height 30
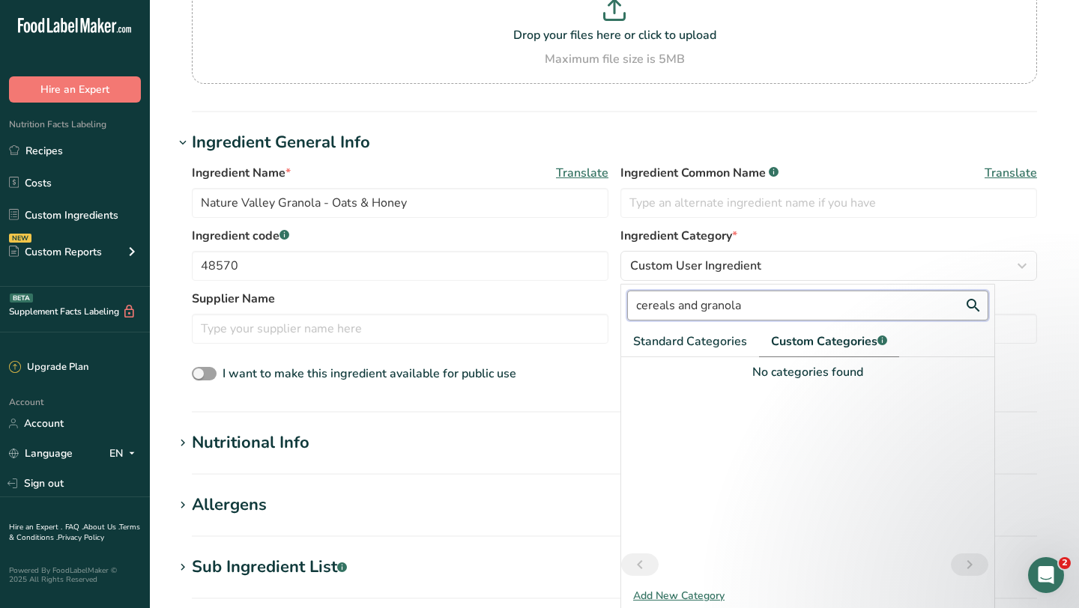
type input "cereals and granola"
click at [697, 592] on div "Add New Category" at bounding box center [807, 596] width 373 height 16
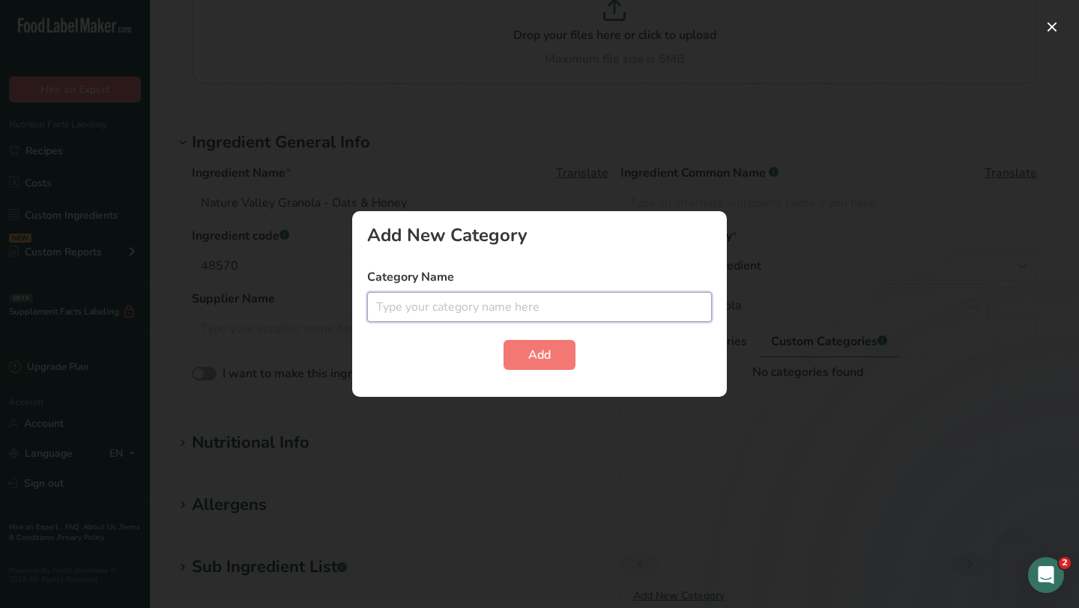
click at [560, 301] on input "text" at bounding box center [539, 307] width 345 height 30
type input "cereals/granola"
click at [547, 354] on span "Add" at bounding box center [539, 355] width 22 height 18
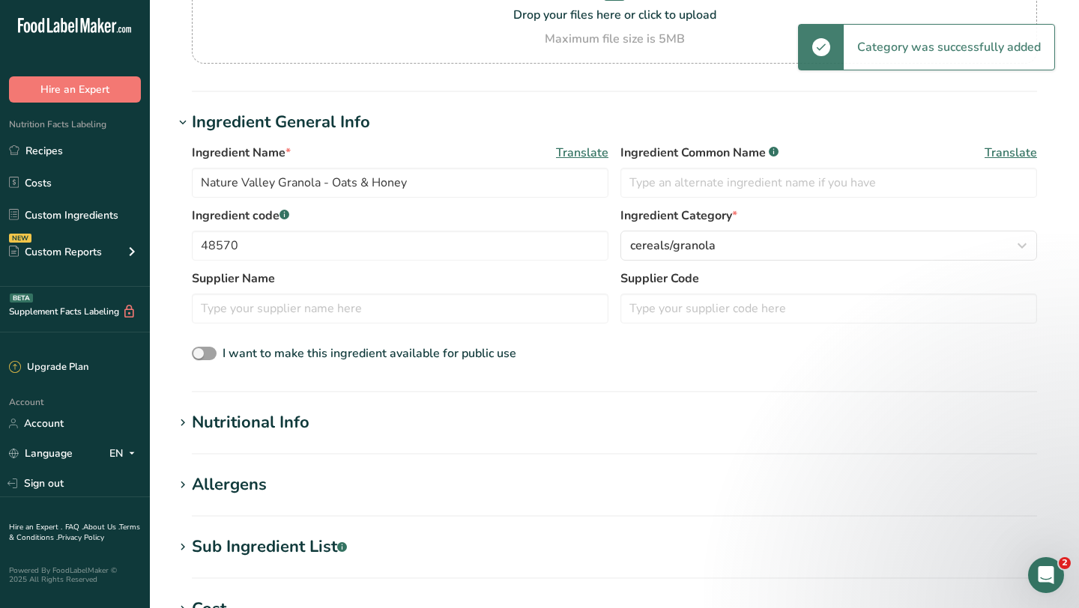
scroll to position [189, 0]
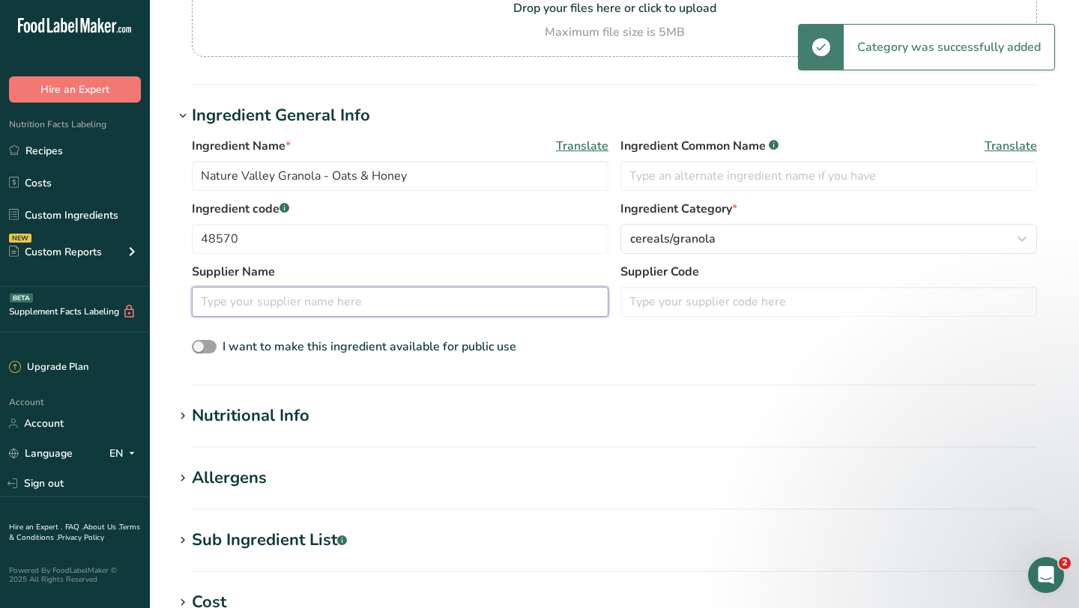
click at [322, 306] on input "text" at bounding box center [400, 302] width 416 height 30
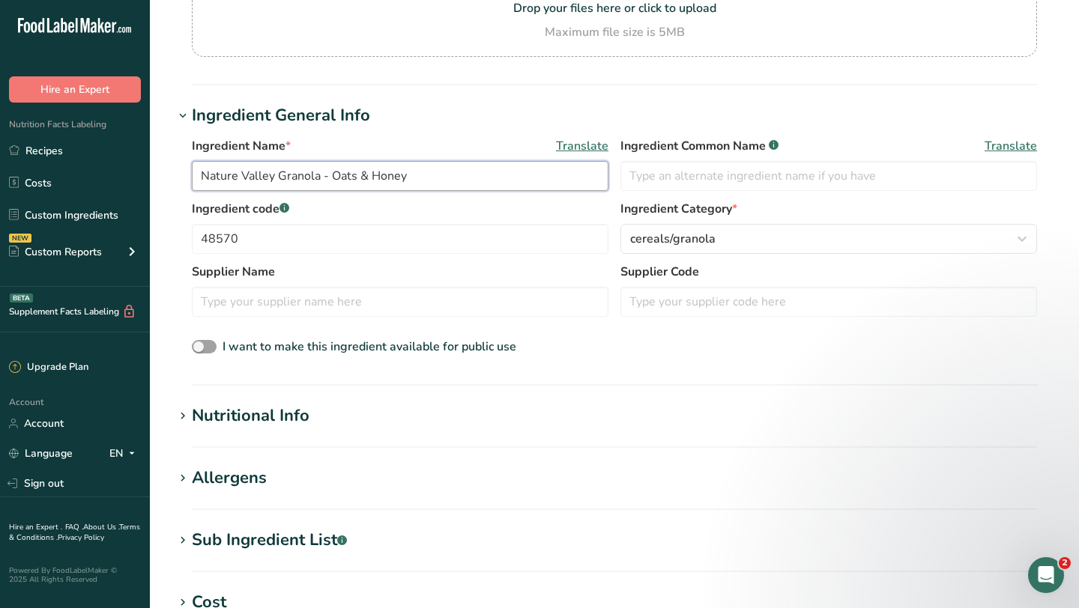
drag, startPoint x: 204, startPoint y: 173, endPoint x: 275, endPoint y: 170, distance: 71.2
click at [275, 171] on input "Nature Valley Granola - Oats & Honey" at bounding box center [400, 176] width 416 height 30
click at [374, 305] on input "text" at bounding box center [400, 302] width 416 height 30
paste input "[GEOGRAPHIC_DATA]"
type input "[GEOGRAPHIC_DATA]"
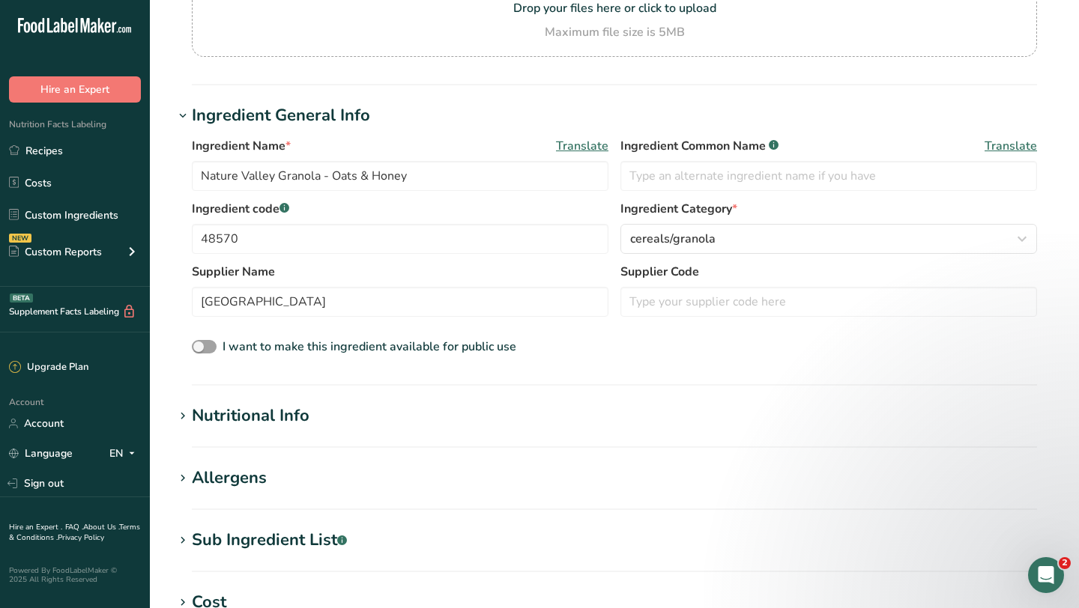
click at [264, 410] on div "Nutritional Info" at bounding box center [251, 416] width 118 height 25
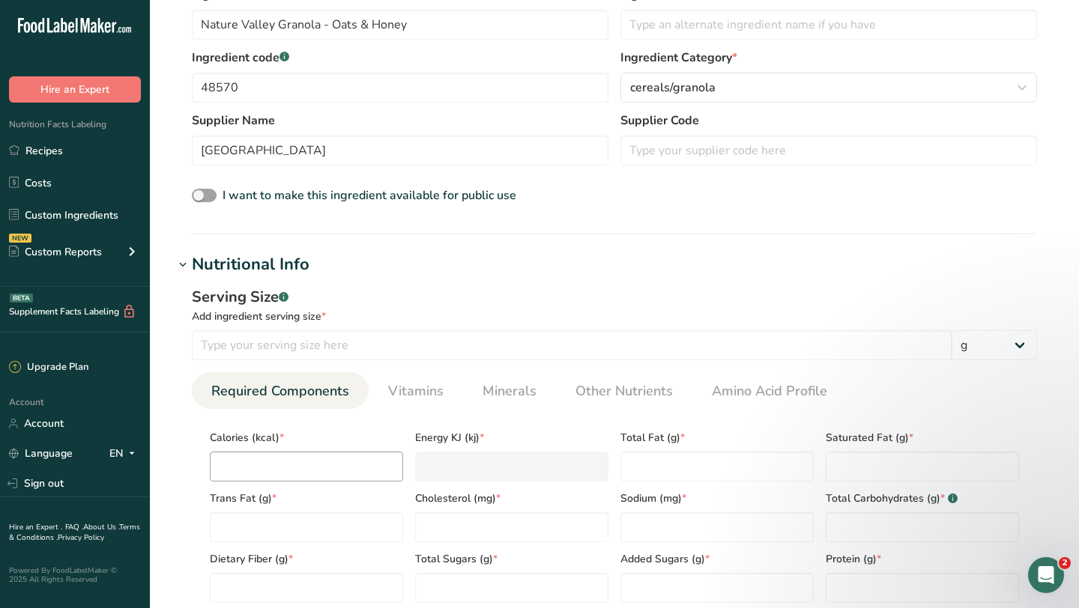
scroll to position [348, 0]
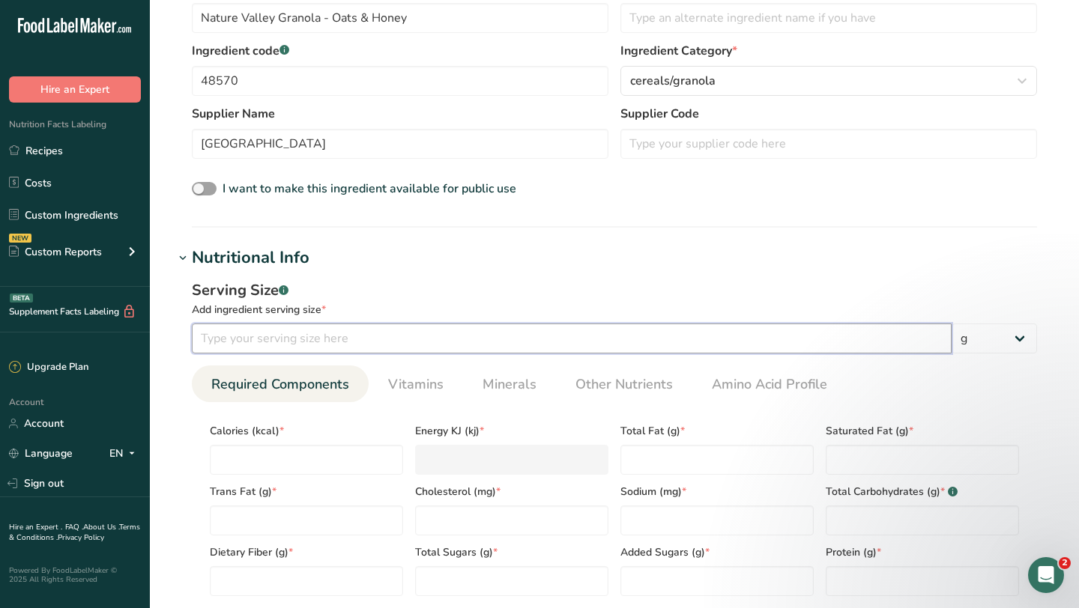
click at [397, 340] on input "number" at bounding box center [571, 339] width 759 height 30
click at [524, 329] on input "number" at bounding box center [571, 339] width 759 height 30
type input "56"
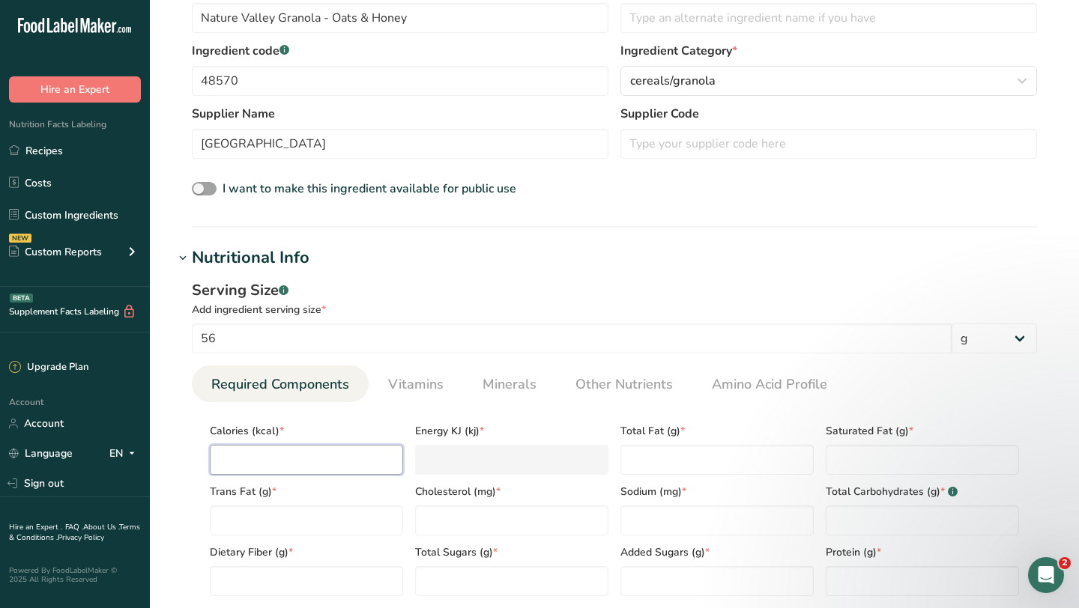
click at [252, 464] on input "number" at bounding box center [306, 460] width 193 height 30
type input "2"
type KJ "8.4"
type input "27"
type KJ "113"
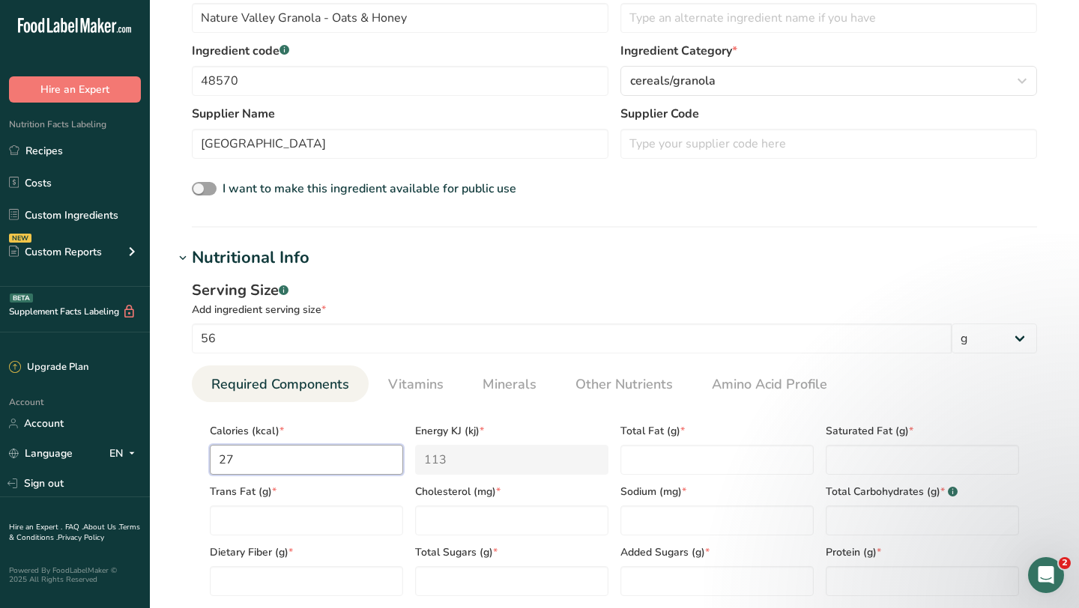
type input "270"
type KJ "1129.7"
type input "270"
click at [715, 453] on Fat "number" at bounding box center [716, 460] width 193 height 30
type Fat "7"
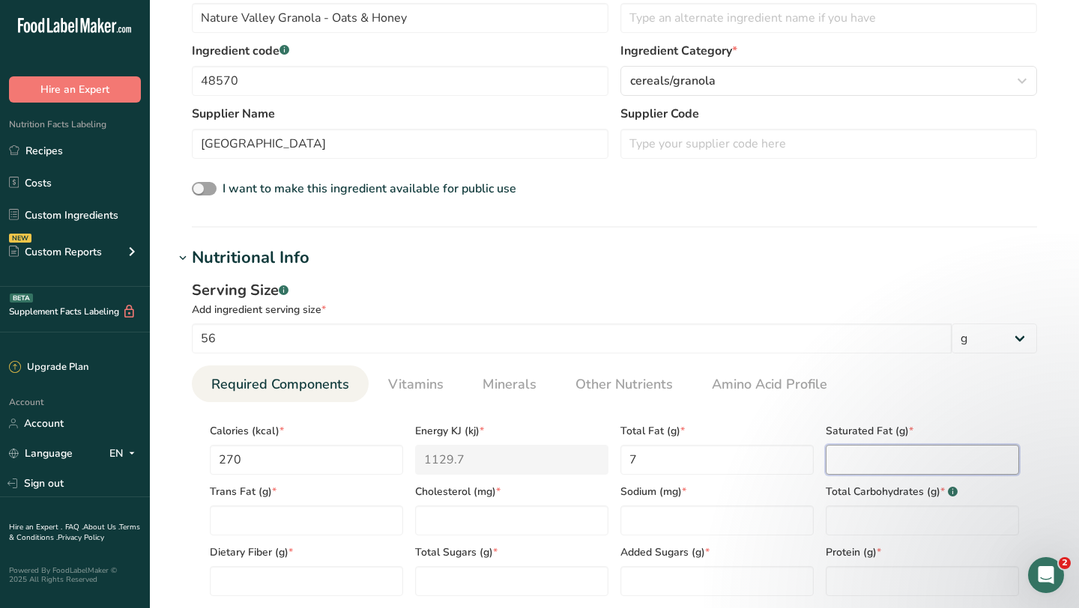
click at [920, 464] on Fat "number" at bounding box center [921, 460] width 193 height 30
type Fat "1"
click at [365, 515] on Fat "number" at bounding box center [306, 521] width 193 height 30
type Fat "0"
click at [476, 520] on input "number" at bounding box center [511, 521] width 193 height 30
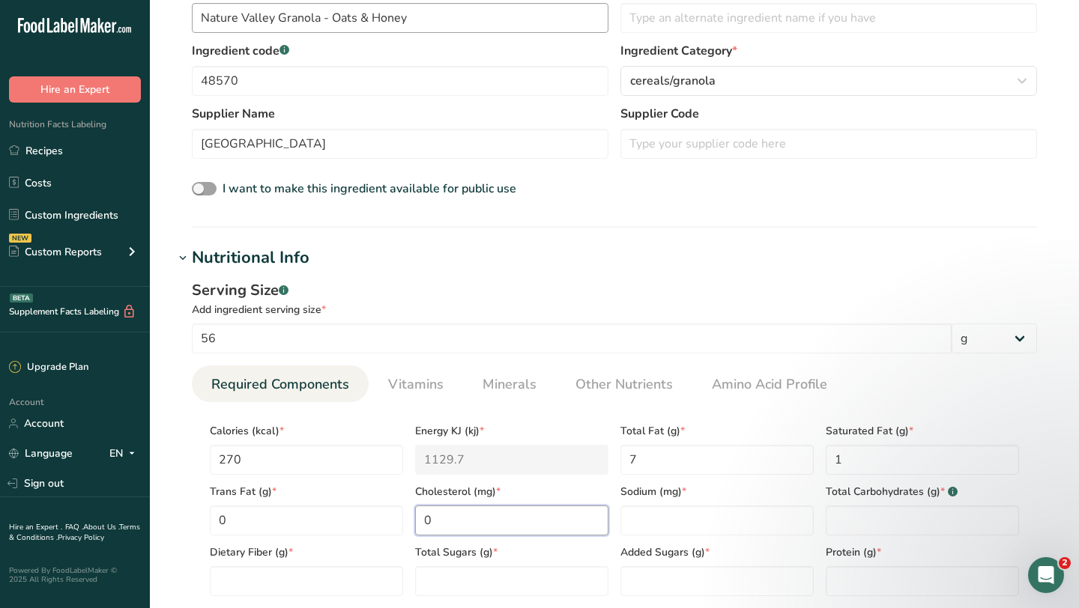
type input "0"
click at [658, 515] on input "number" at bounding box center [716, 521] width 193 height 30
type input "170"
click at [867, 521] on Carbohydrates "number" at bounding box center [921, 521] width 193 height 30
click at [856, 529] on Carbohydrates "number" at bounding box center [921, 521] width 193 height 30
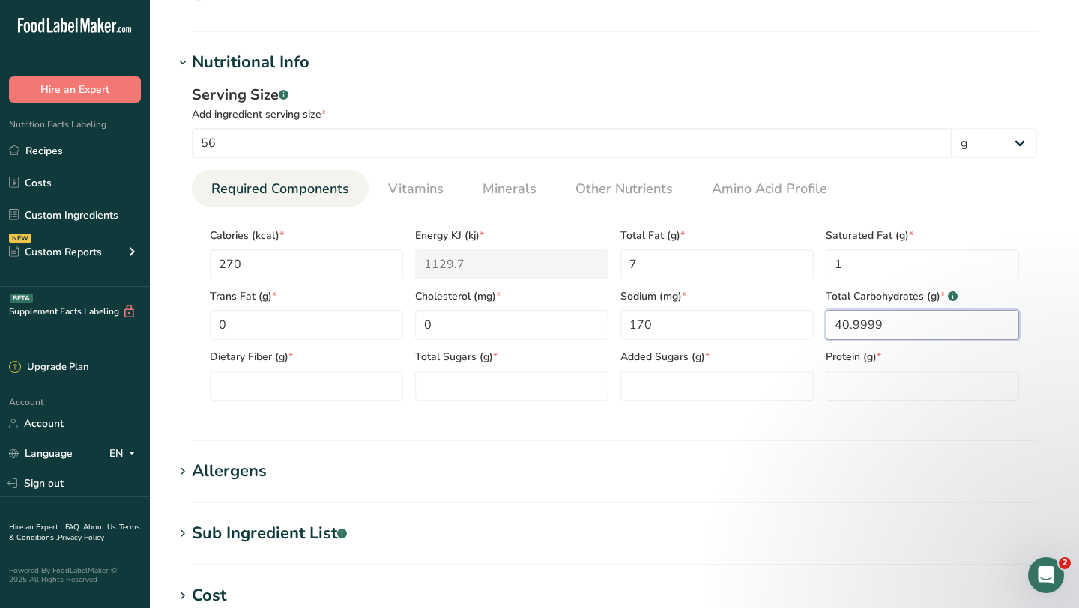
scroll to position [563, 0]
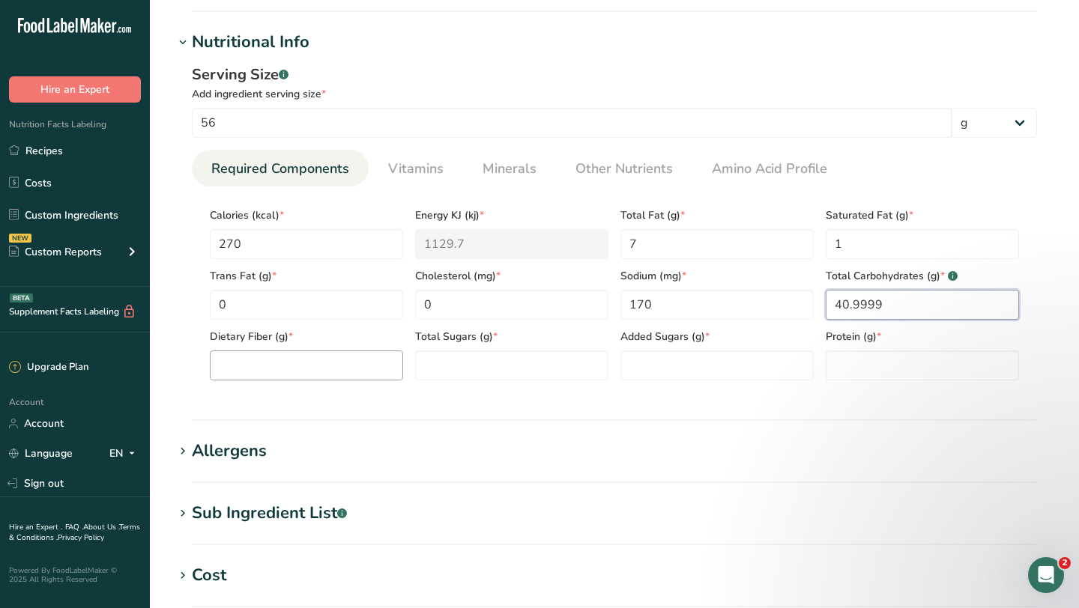
type Carbohydrates "40.9999"
click at [339, 368] on Fiber "number" at bounding box center [306, 366] width 193 height 30
type Fiber "4"
click at [476, 364] on Sugars "number" at bounding box center [511, 366] width 193 height 30
type Sugars "16"
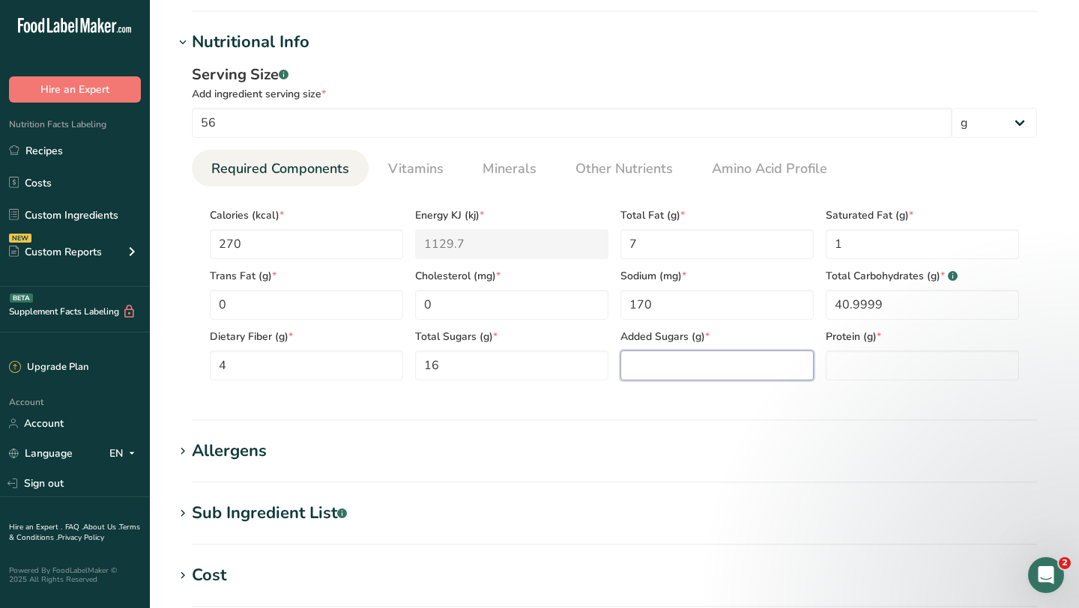
click at [696, 362] on Sugars "number" at bounding box center [716, 366] width 193 height 30
type Sugars "15"
click at [844, 359] on input "number" at bounding box center [921, 366] width 193 height 30
type input "13"
click at [229, 446] on div "Allergens" at bounding box center [229, 451] width 75 height 25
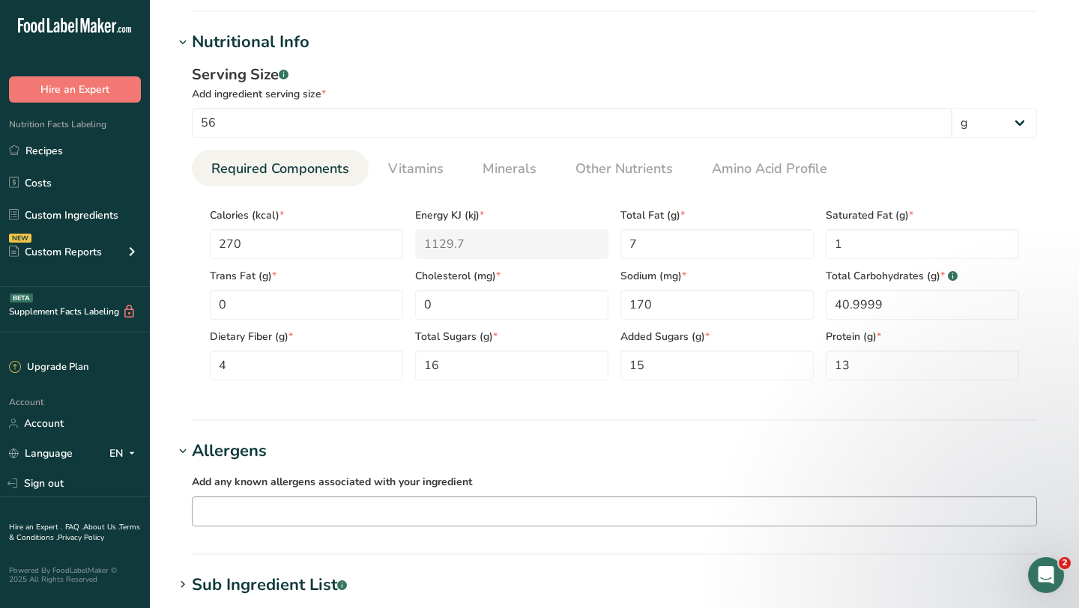
click at [270, 503] on input "text" at bounding box center [613, 511] width 843 height 23
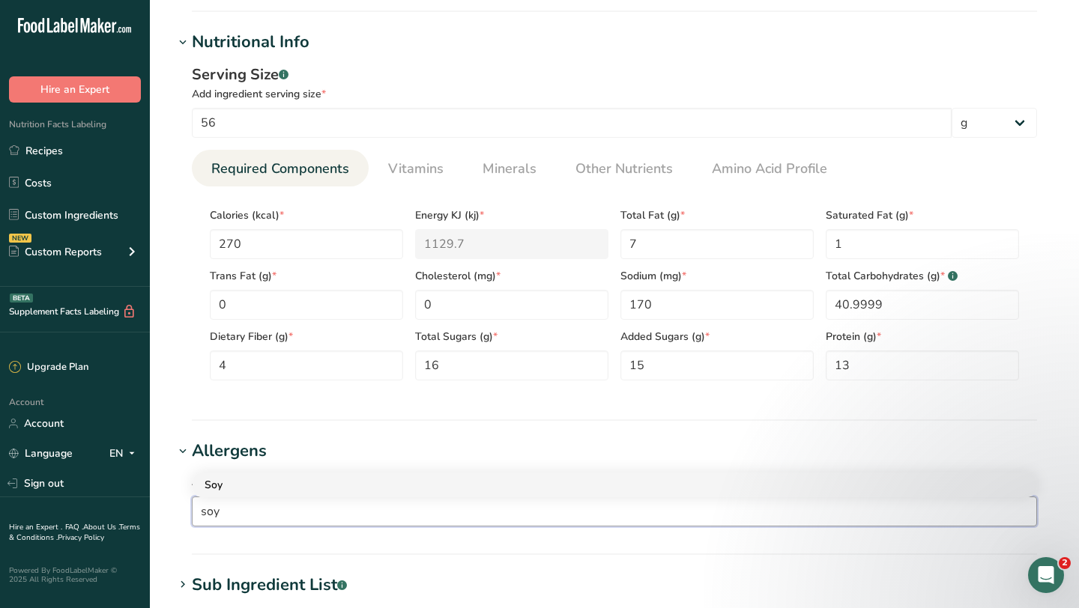
type input "soy"
click at [258, 488] on div "Soy" at bounding box center [601, 485] width 795 height 16
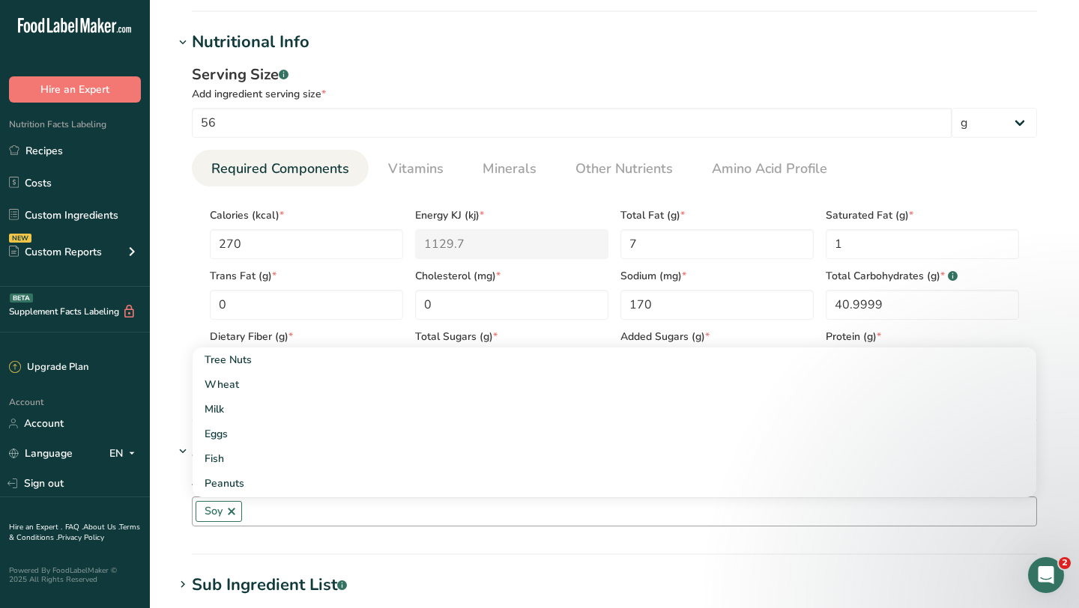
click at [354, 550] on section "Allergens Add any known allergens associated with your ingredient Soy Tree Nuts…" at bounding box center [614, 497] width 881 height 116
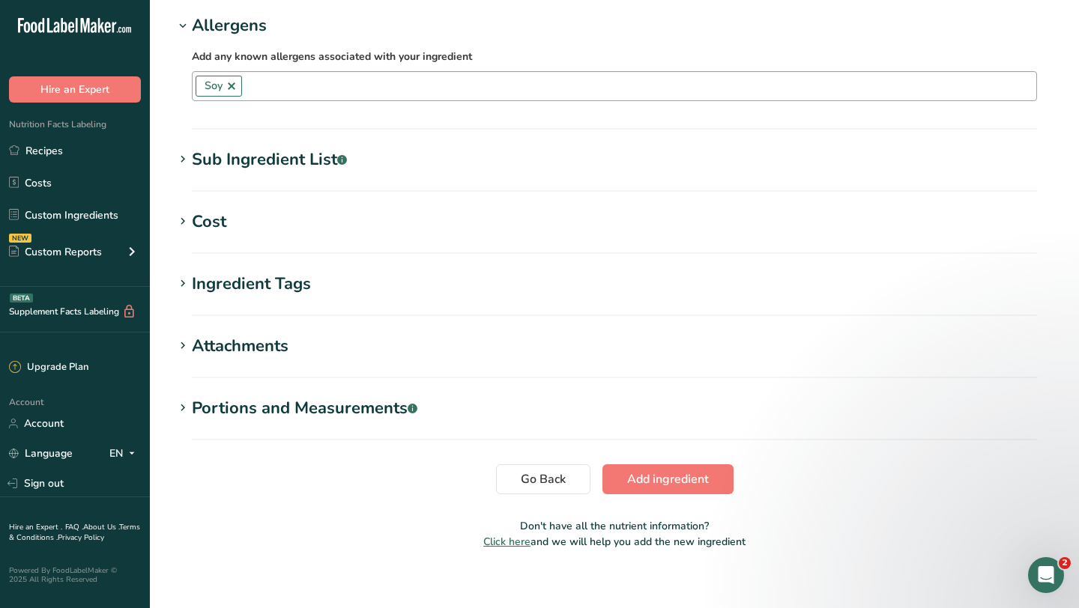
scroll to position [1002, 0]
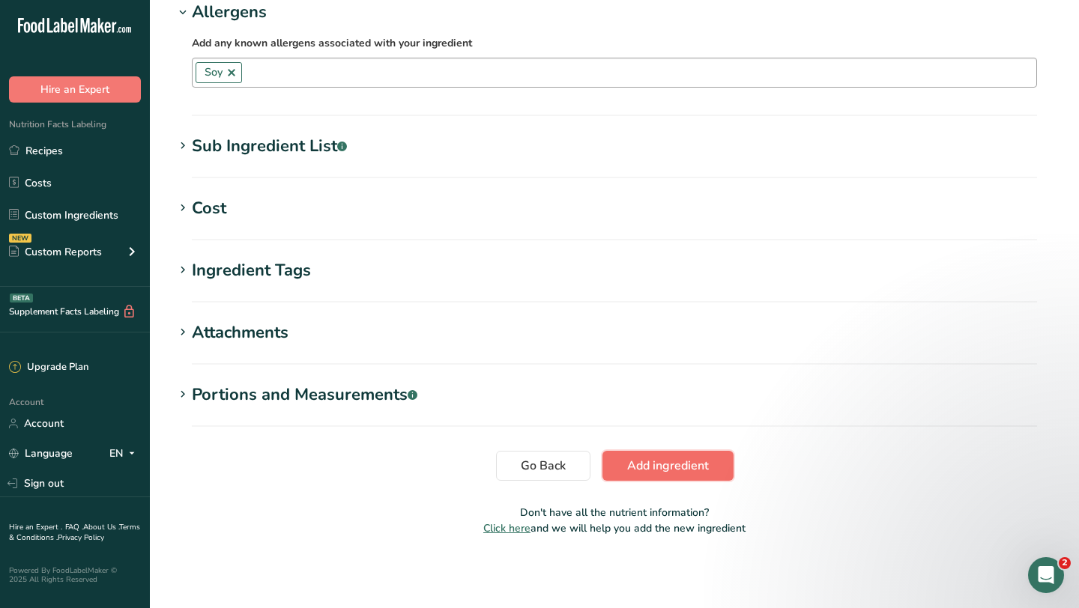
click at [689, 470] on span "Add ingredient" at bounding box center [668, 466] width 82 height 18
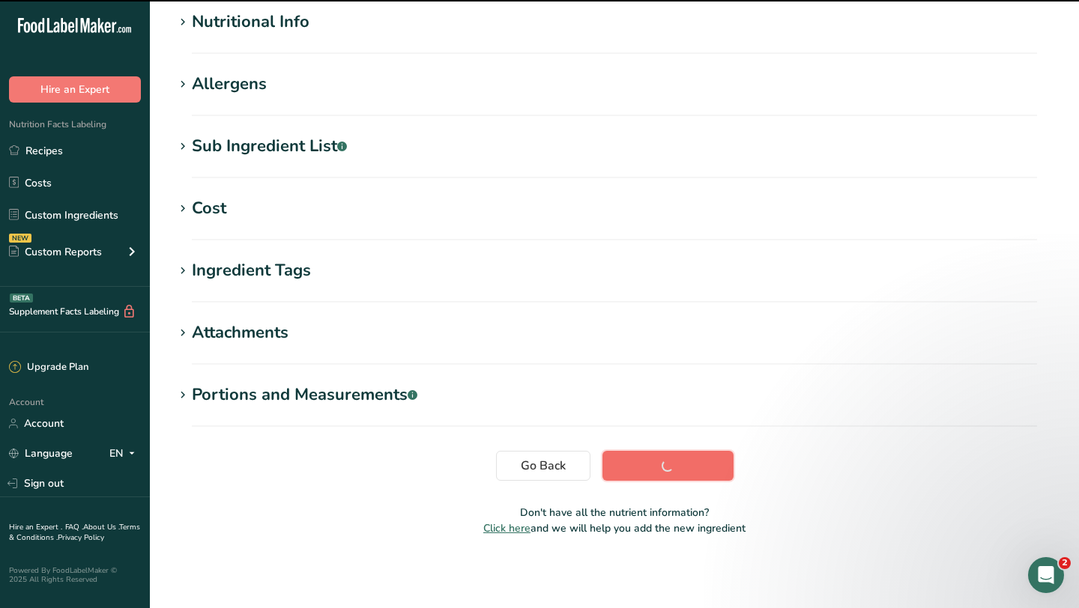
scroll to position [196, 0]
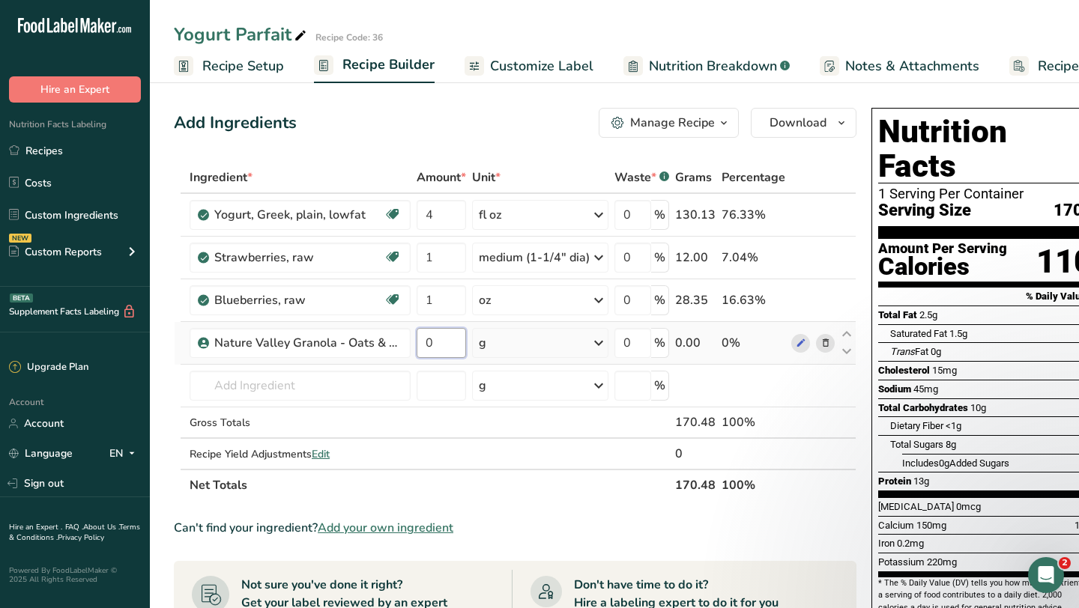
click at [448, 347] on input "0" at bounding box center [440, 343] width 49 height 30
type input "1"
click at [529, 341] on div "Ingredient * Amount * Unit * Waste * .a-a{fill:#347362;}.b-a{fill:#fff;} Grams …" at bounding box center [515, 331] width 682 height 339
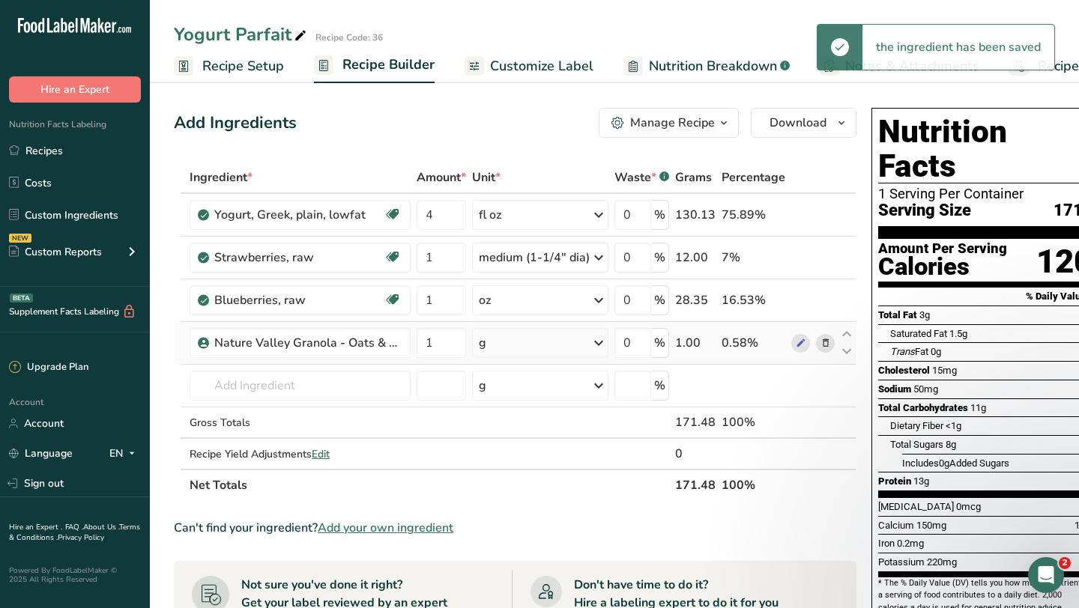
click at [502, 348] on div "g" at bounding box center [540, 343] width 136 height 30
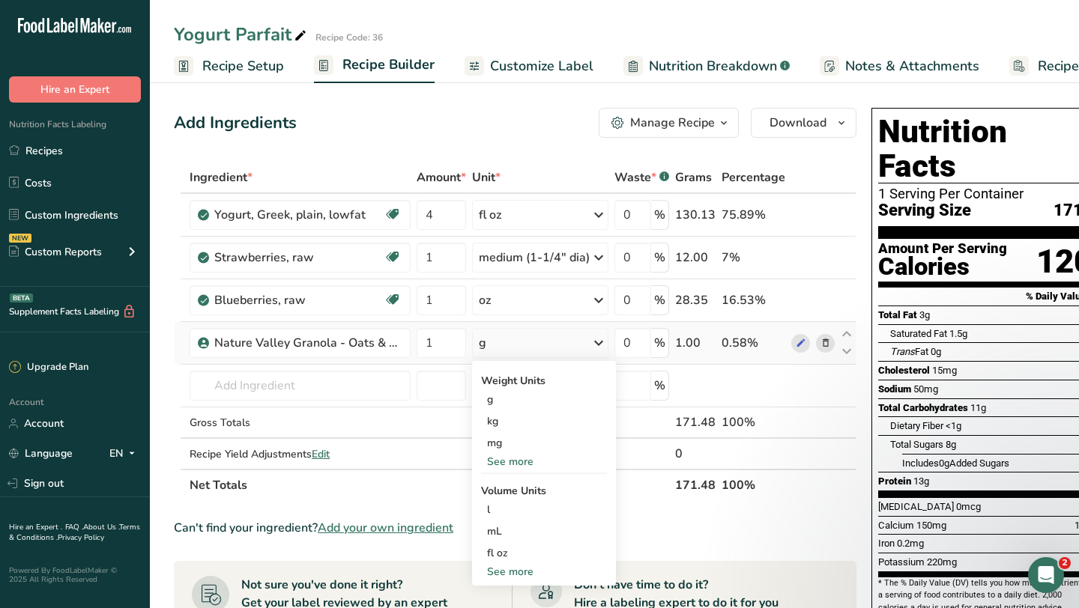
click at [515, 463] on div "See more" at bounding box center [544, 462] width 126 height 16
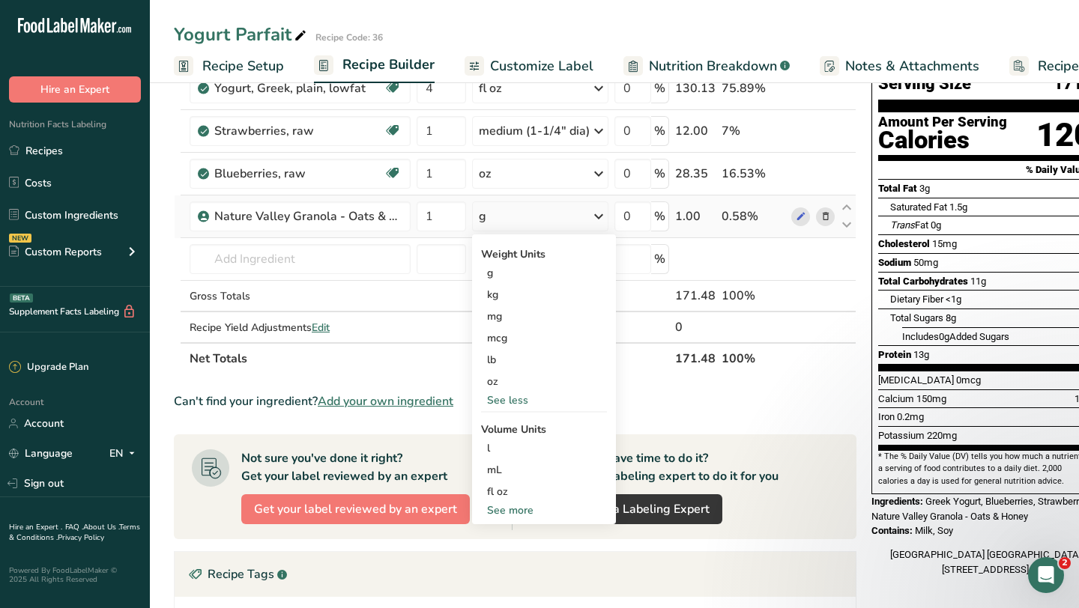
scroll to position [149, 0]
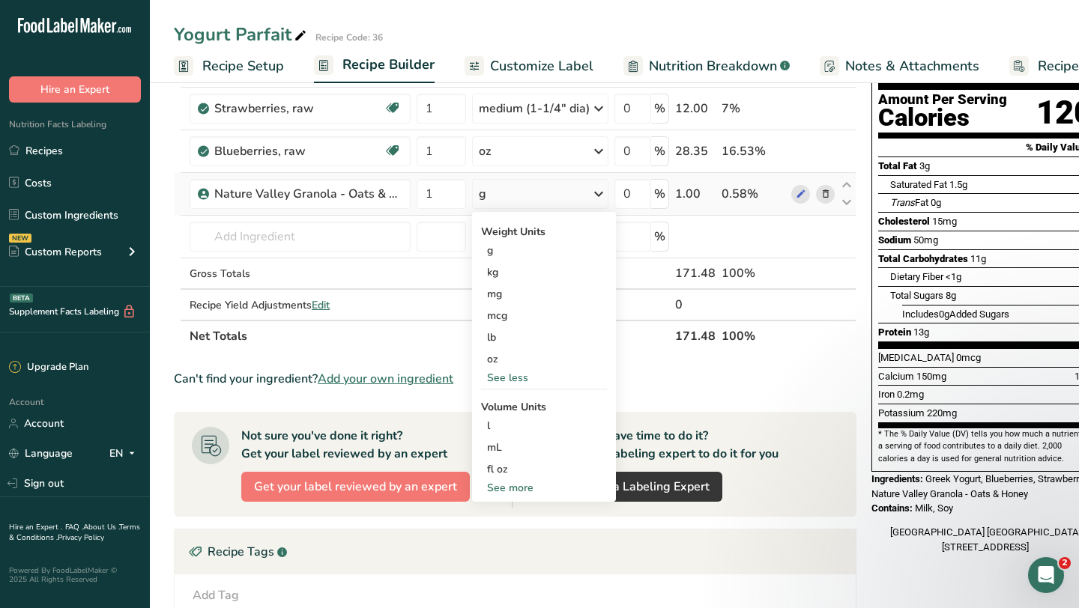
click at [516, 487] on div "See more" at bounding box center [544, 488] width 126 height 16
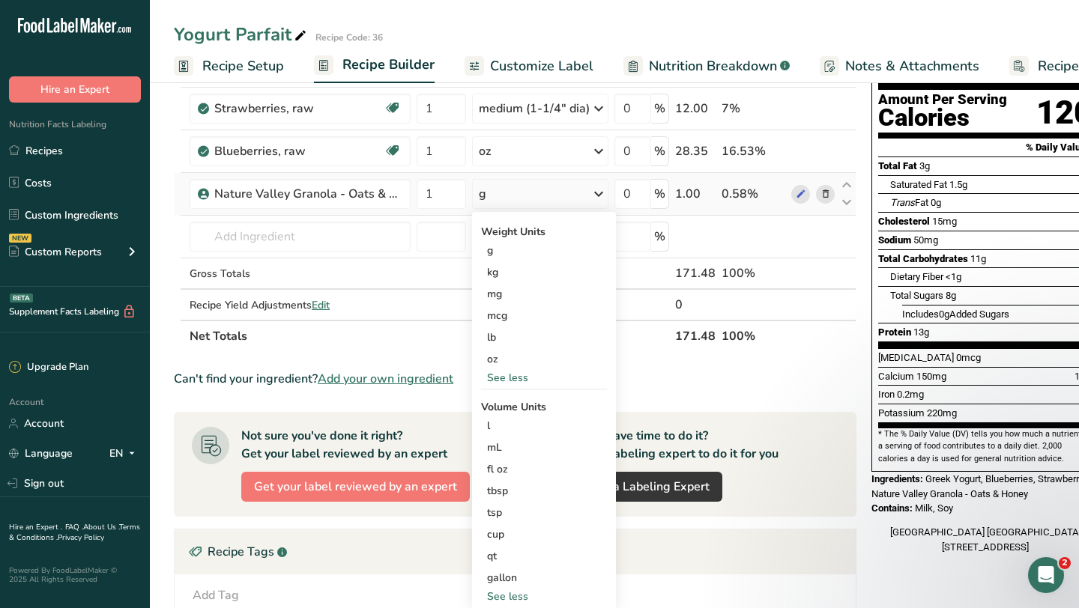
scroll to position [171, 0]
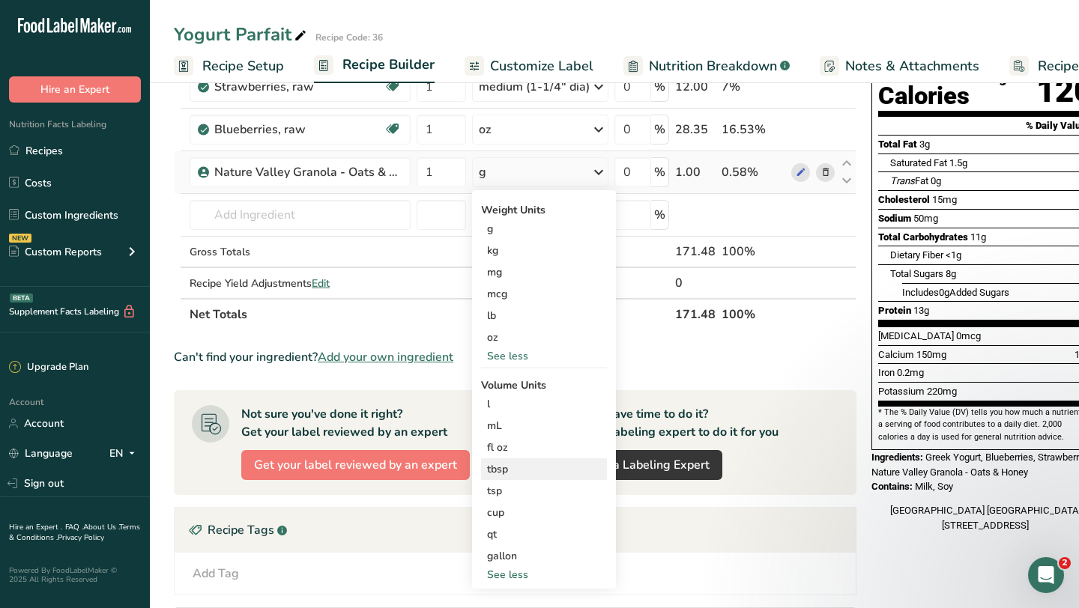
click at [509, 467] on div "tbsp" at bounding box center [544, 469] width 114 height 16
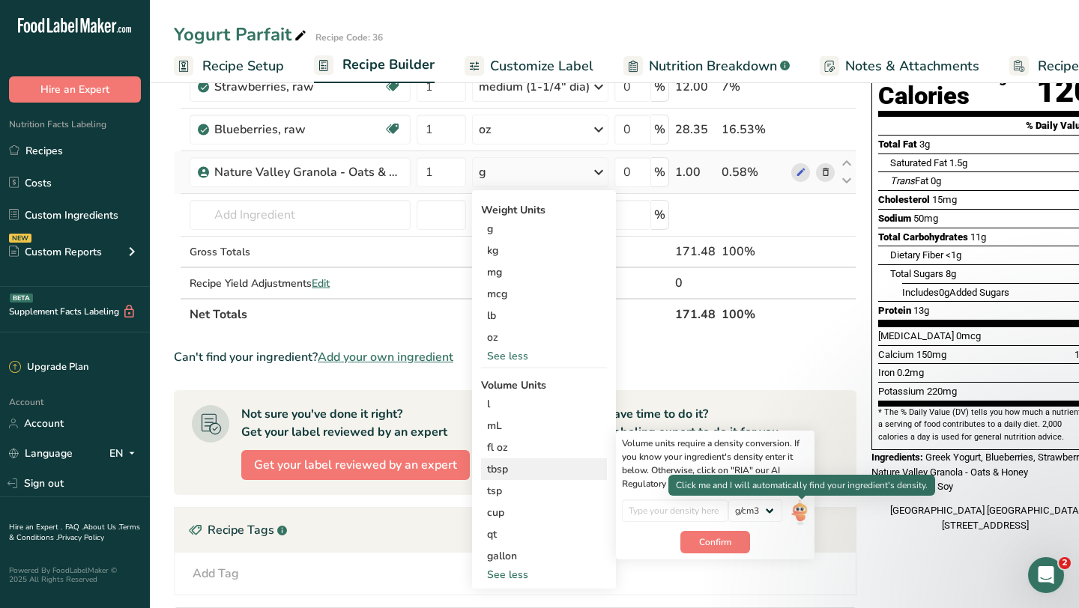
click at [797, 516] on img at bounding box center [799, 513] width 16 height 26
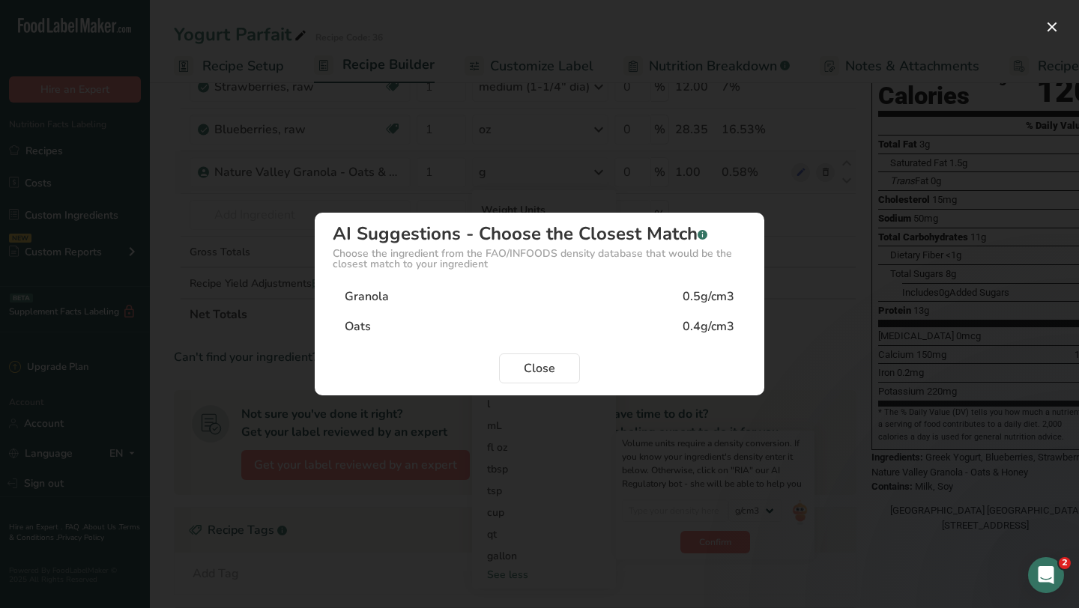
click at [502, 295] on div "Granola 0.5g/cm3" at bounding box center [539, 297] width 413 height 30
type input "0.5"
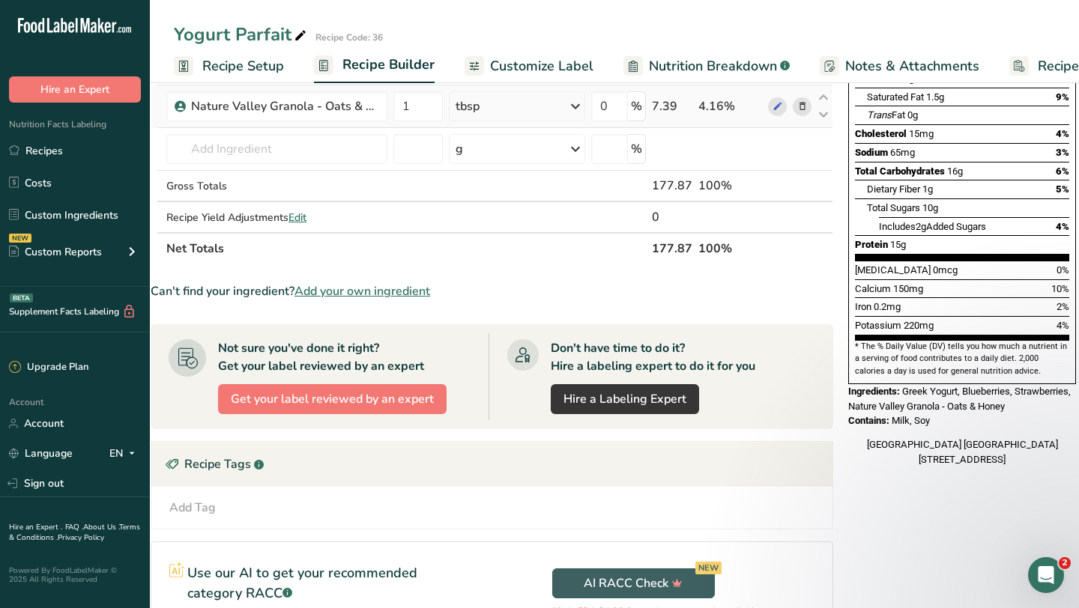
scroll to position [0, 0]
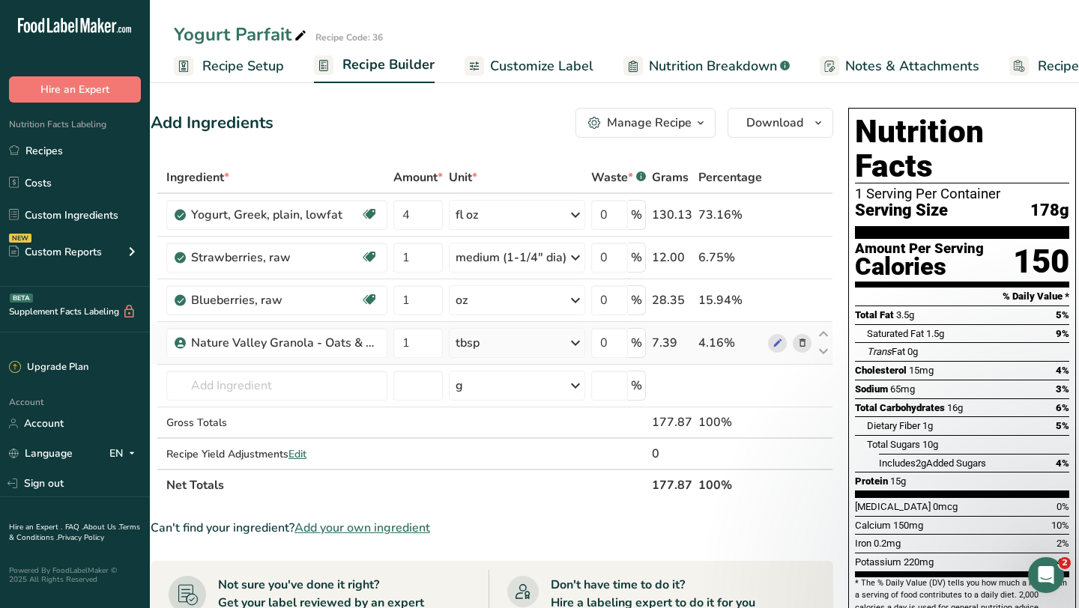
click at [671, 115] on div "Manage Recipe" at bounding box center [649, 123] width 85 height 18
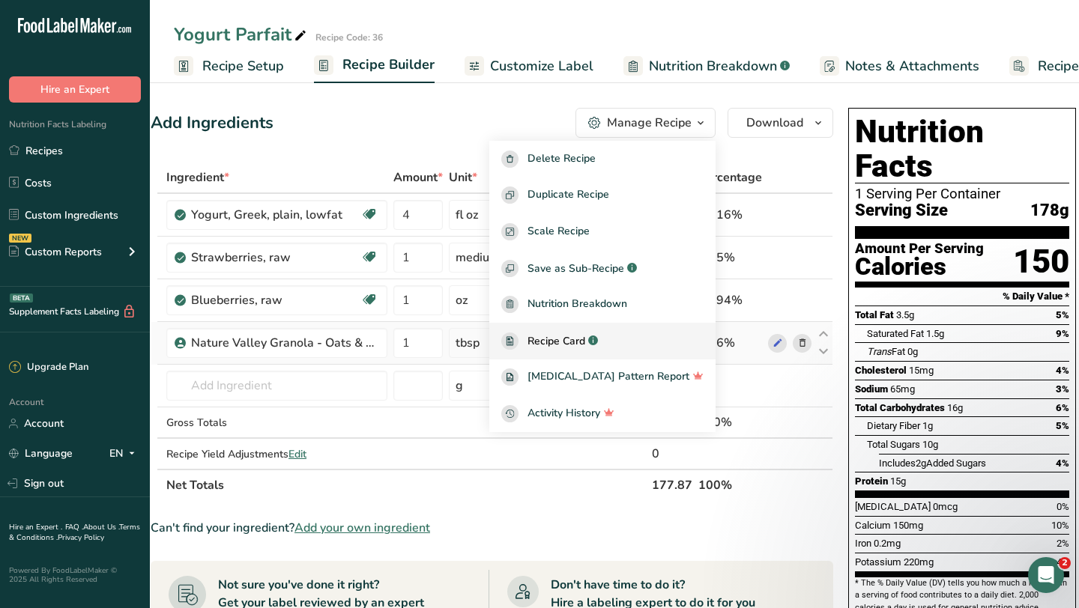
click at [585, 337] on span "Recipe Card" at bounding box center [556, 341] width 58 height 16
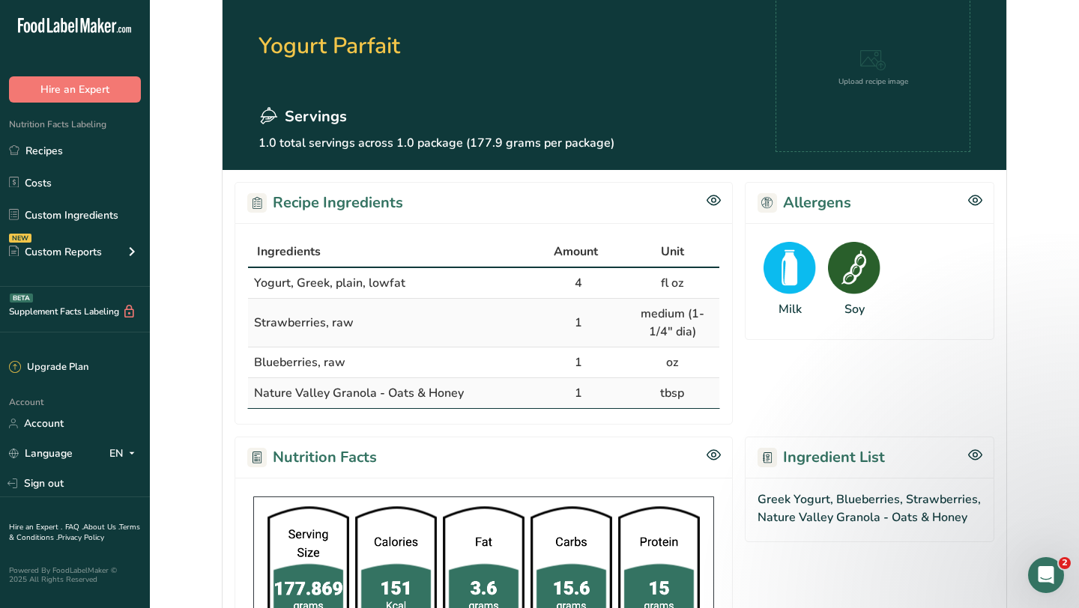
scroll to position [109, 0]
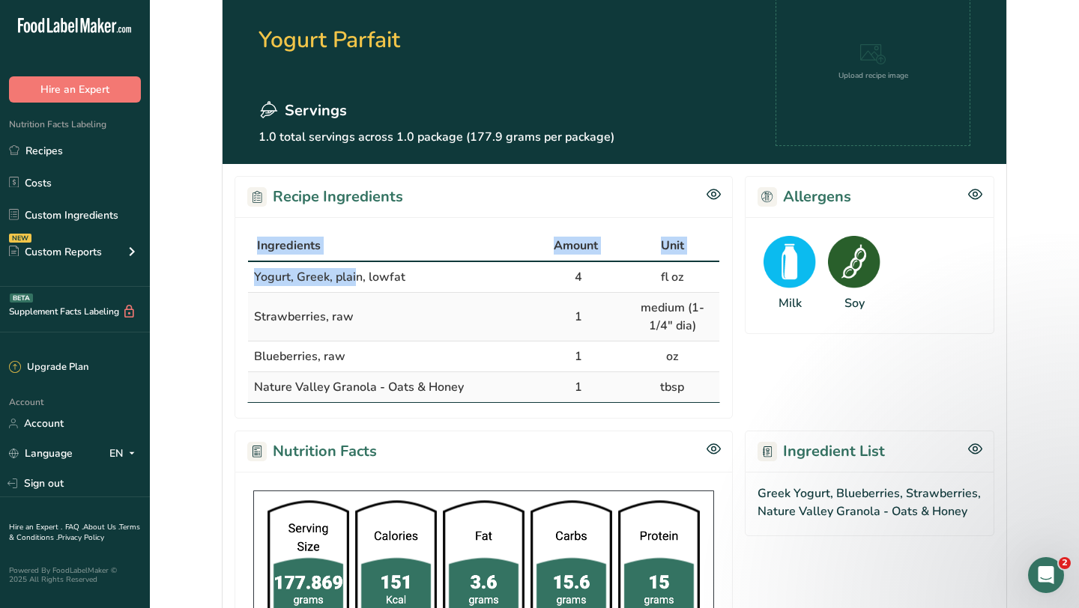
drag, startPoint x: 249, startPoint y: 277, endPoint x: 727, endPoint y: 391, distance: 491.2
click at [728, 391] on div "Ingredients Amount Unit Yogurt, Greek, plain, lowfat 4 fl oz Strawberries, raw …" at bounding box center [483, 317] width 498 height 201
copy table "Ingredients Amount Unit"
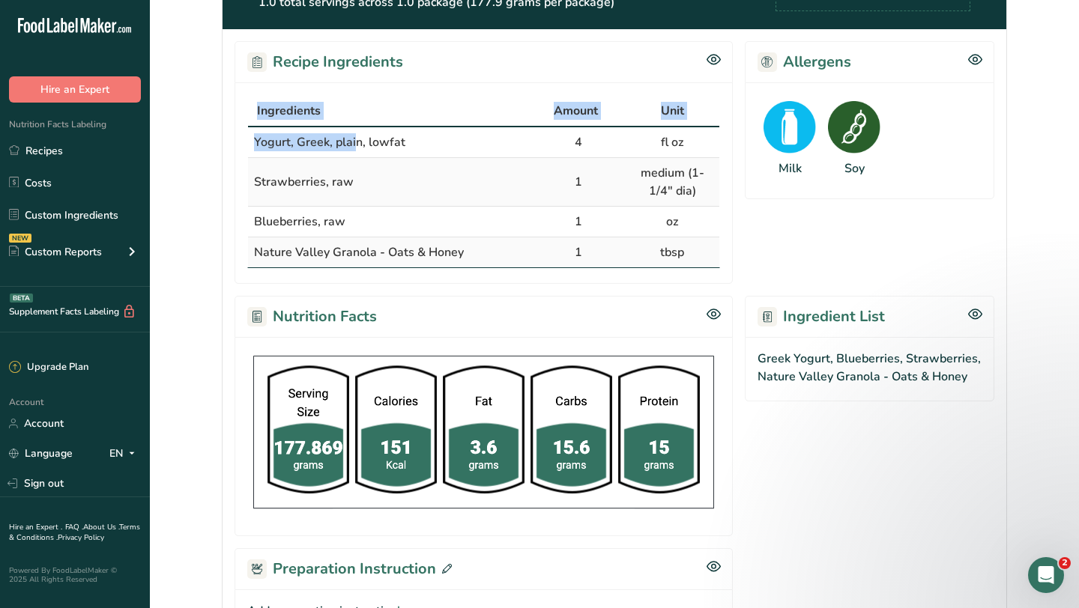
scroll to position [434, 0]
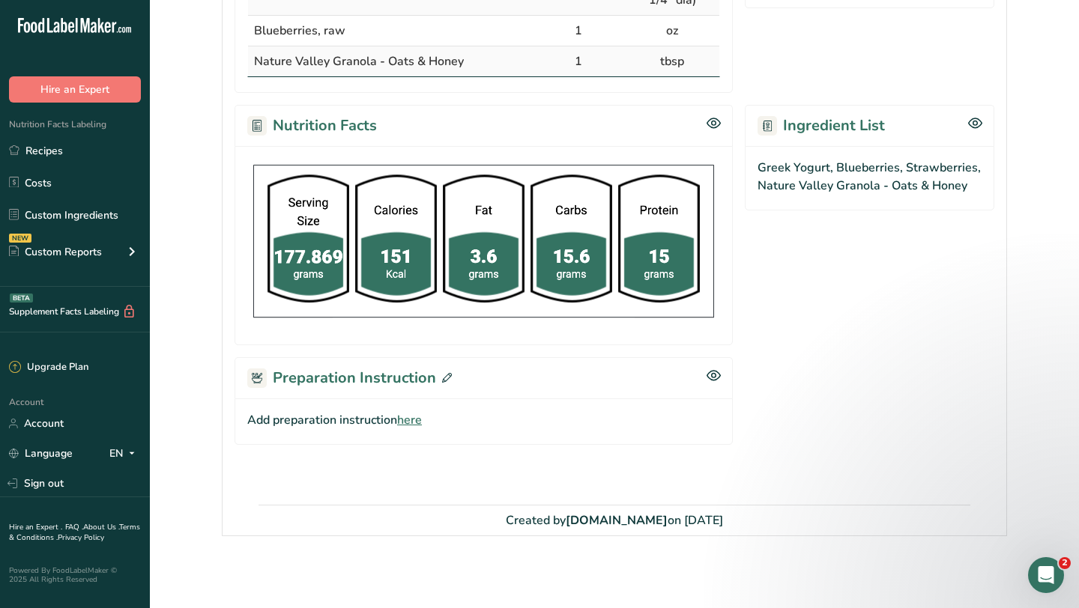
click at [443, 374] on icon at bounding box center [447, 378] width 10 height 10
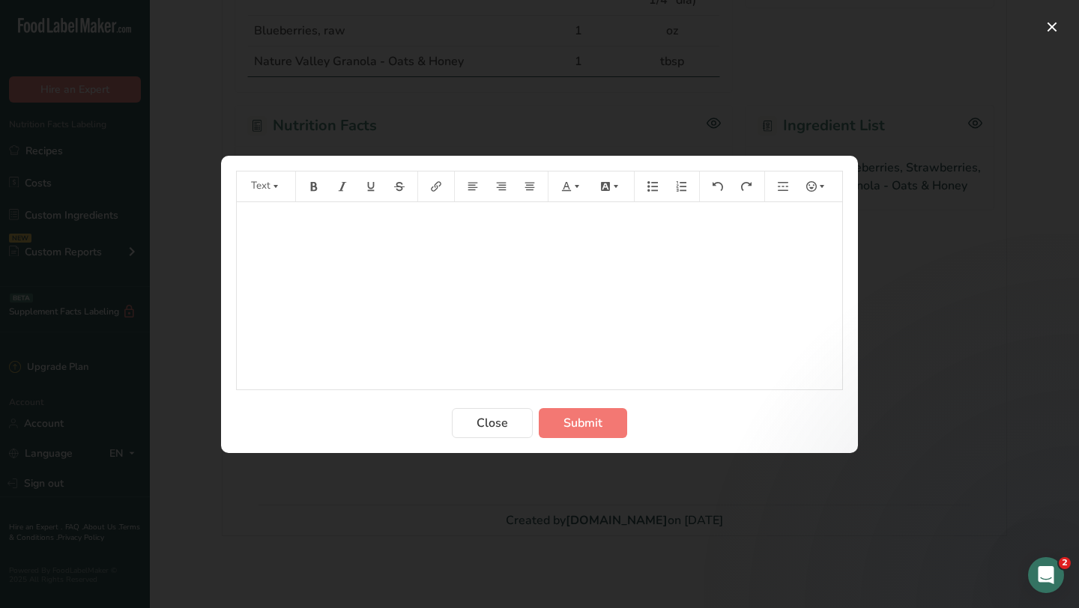
click at [445, 234] on div "﻿" at bounding box center [539, 295] width 605 height 187
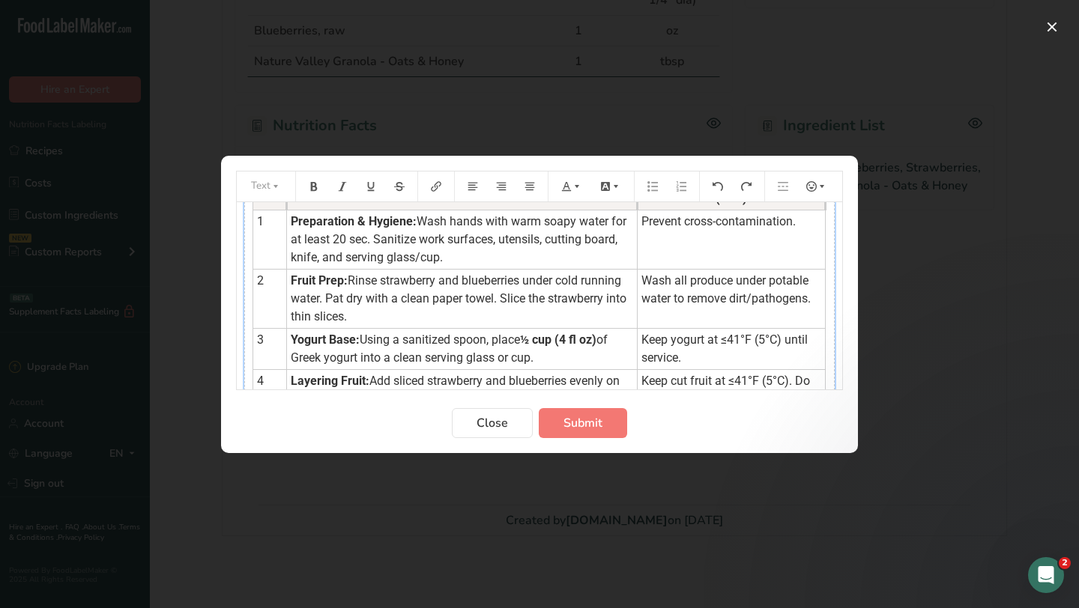
scroll to position [0, 0]
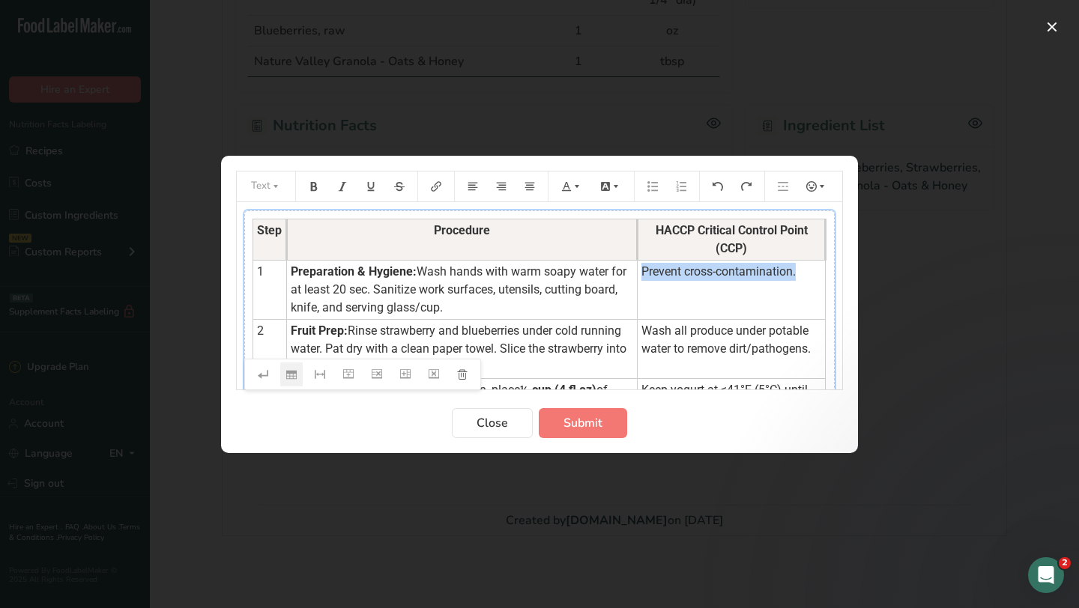
drag, startPoint x: 636, startPoint y: 273, endPoint x: 779, endPoint y: 284, distance: 143.5
click at [779, 284] on td "Prevent cross-contamination." at bounding box center [731, 289] width 188 height 59
click at [574, 187] on icon "Preparation instructions modal" at bounding box center [576, 186] width 10 height 10
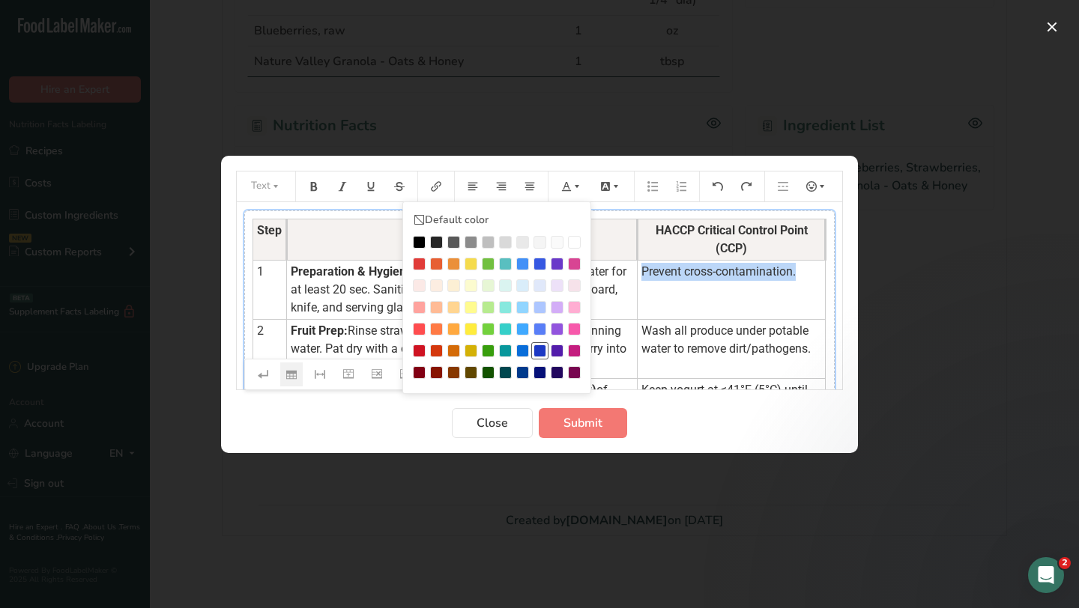
click at [538, 350] on div "Preparation instructions modal" at bounding box center [539, 351] width 13 height 13
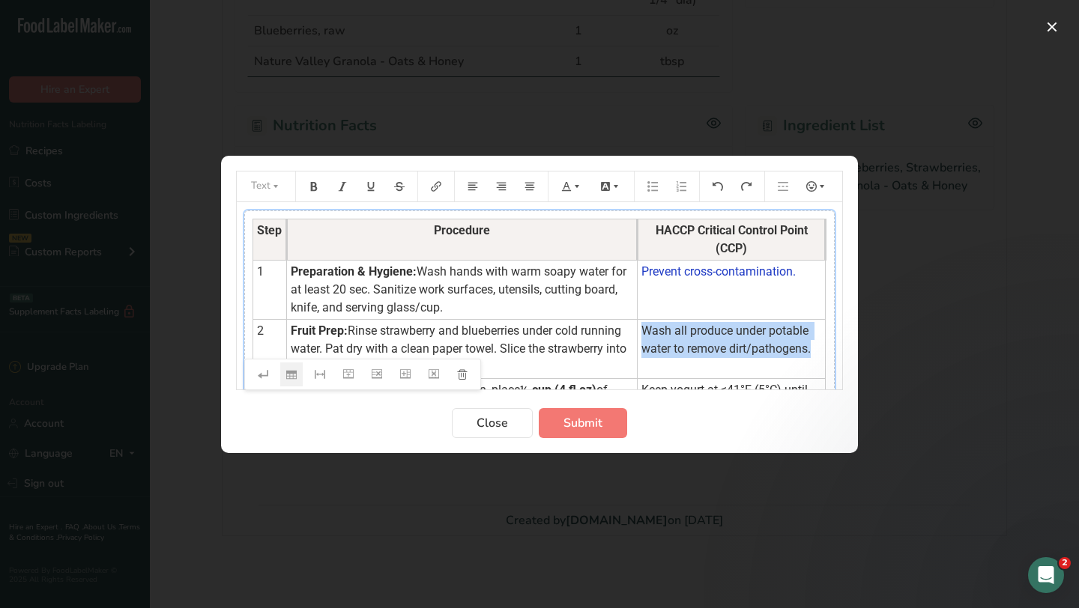
drag, startPoint x: 637, startPoint y: 333, endPoint x: 810, endPoint y: 348, distance: 173.7
click at [810, 348] on td "Wash all produce under potable water to remove dirt/pathogens." at bounding box center [731, 348] width 188 height 59
click at [561, 183] on icon "Preparation instructions modal" at bounding box center [566, 186] width 10 height 10
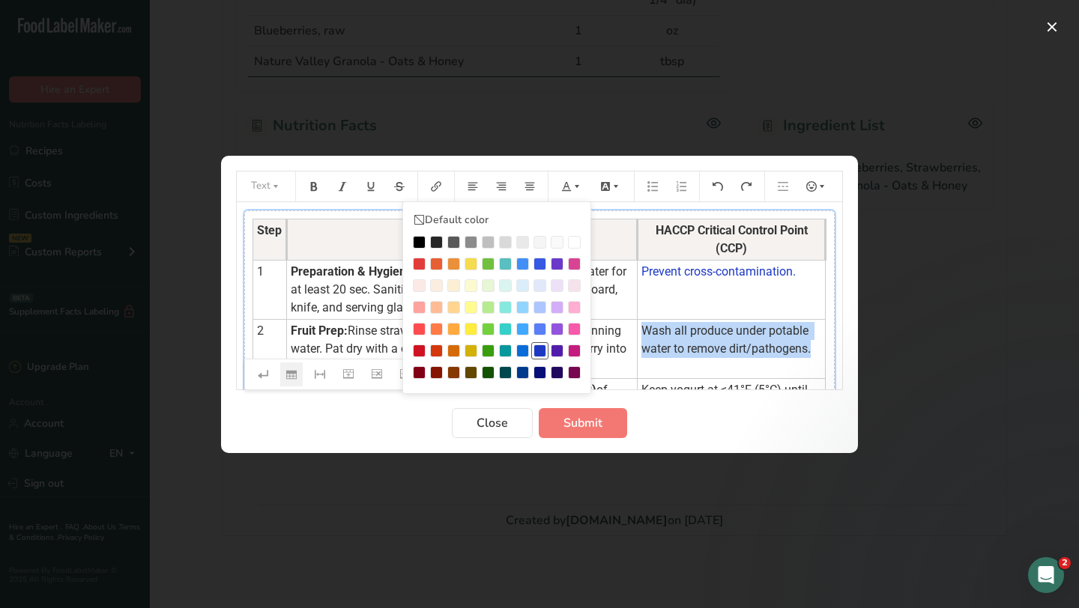
click at [539, 349] on div "Preparation instructions modal" at bounding box center [539, 351] width 13 height 13
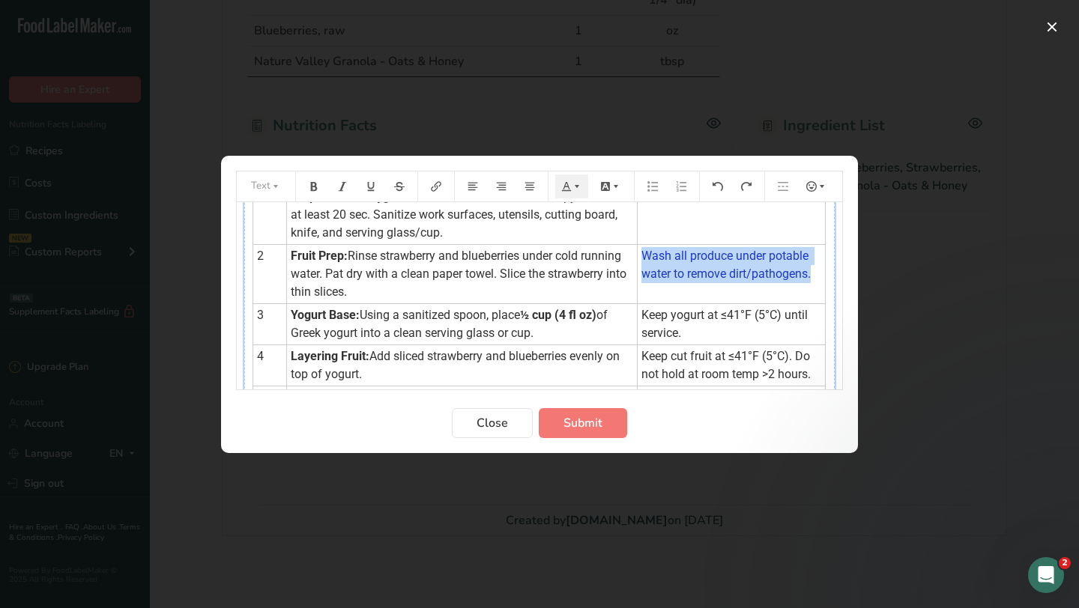
scroll to position [76, 0]
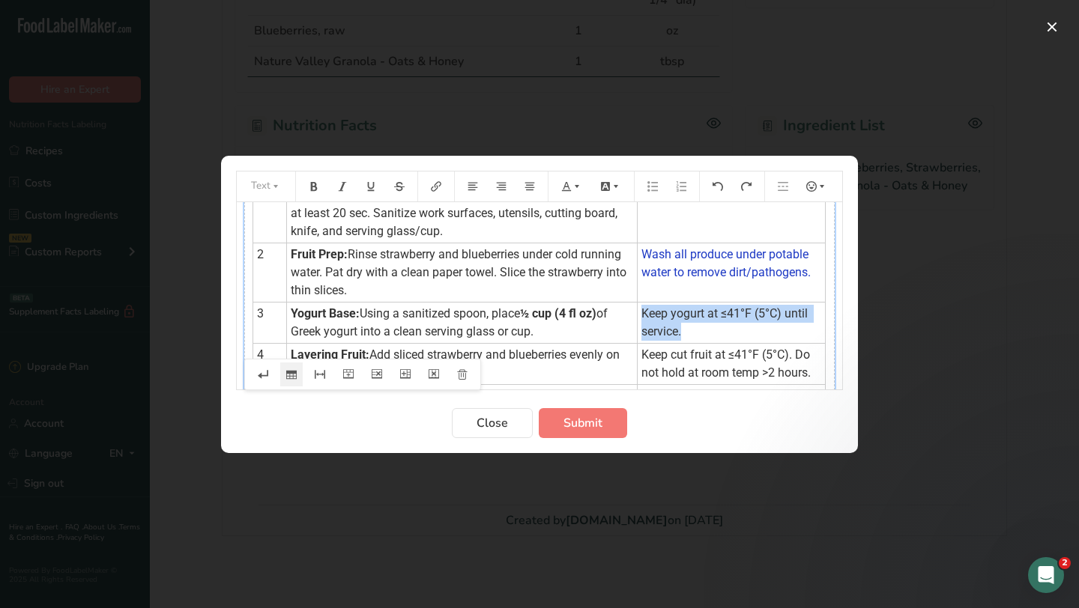
drag, startPoint x: 635, startPoint y: 312, endPoint x: 679, endPoint y: 331, distance: 47.6
click at [679, 331] on td "Keep yogurt at ≤41°F (5°C) until service." at bounding box center [731, 322] width 188 height 41
click at [568, 187] on icon "Preparation instructions modal" at bounding box center [566, 185] width 9 height 9
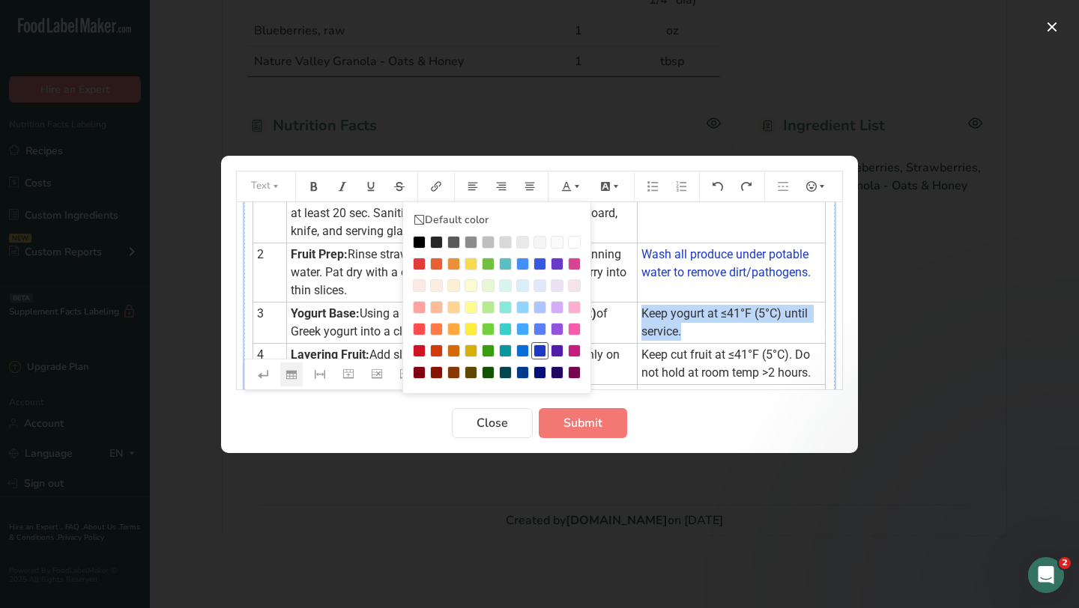
click at [535, 352] on div "Preparation instructions modal" at bounding box center [539, 351] width 13 height 13
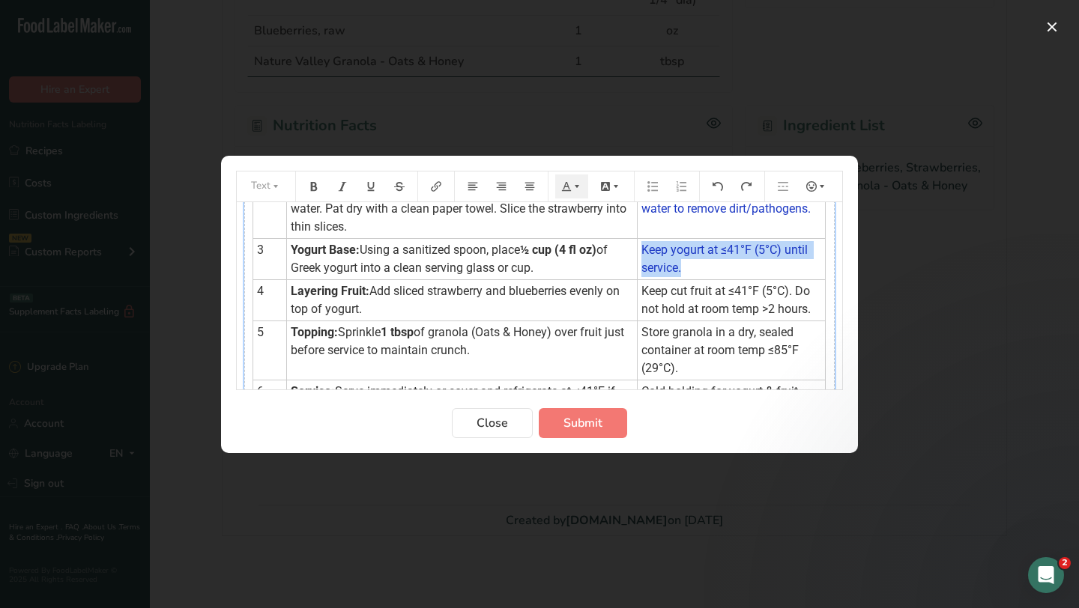
scroll to position [142, 0]
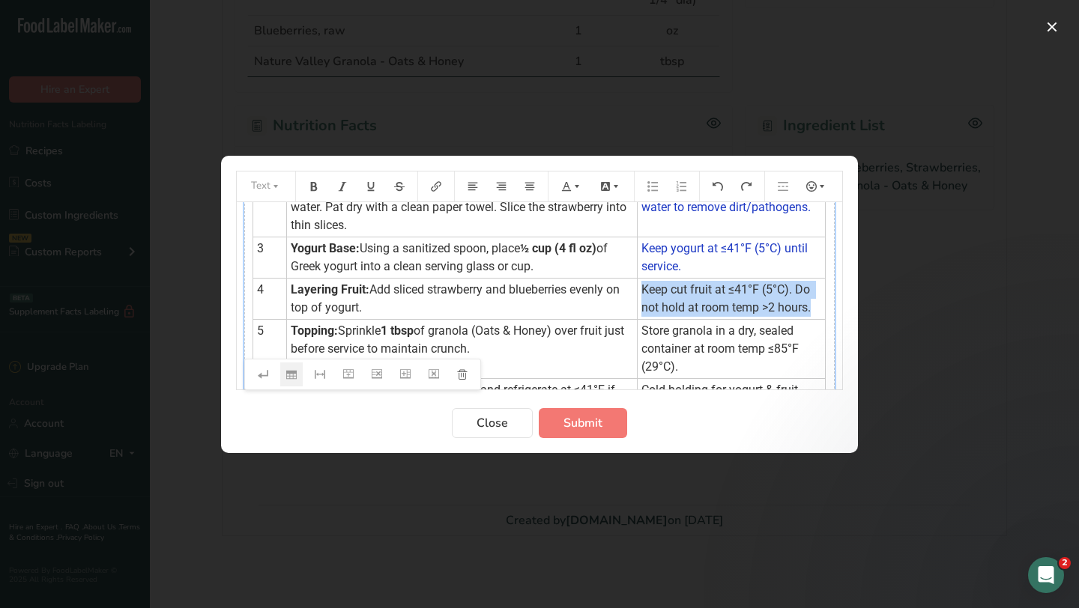
drag, startPoint x: 637, startPoint y: 288, endPoint x: 808, endPoint y: 301, distance: 171.2
click at [808, 301] on td "Keep cut fruit at ≤41°F (5°C). Do not hold at room temp >2 hours." at bounding box center [731, 298] width 188 height 41
click at [569, 184] on icon "Preparation instructions modal" at bounding box center [566, 186] width 10 height 10
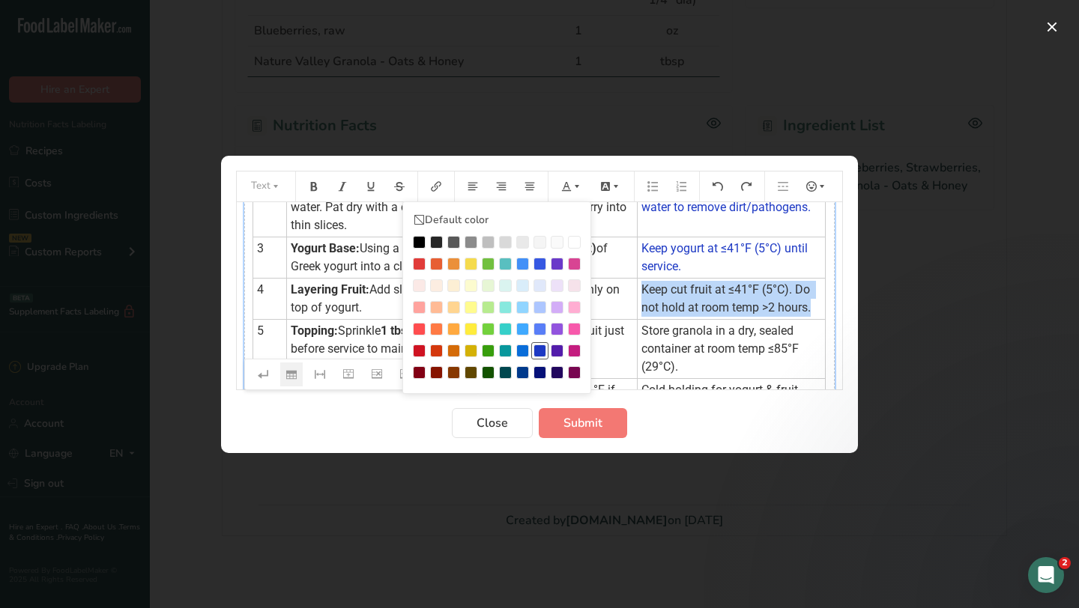
click at [541, 351] on div "Preparation instructions modal" at bounding box center [539, 351] width 13 height 13
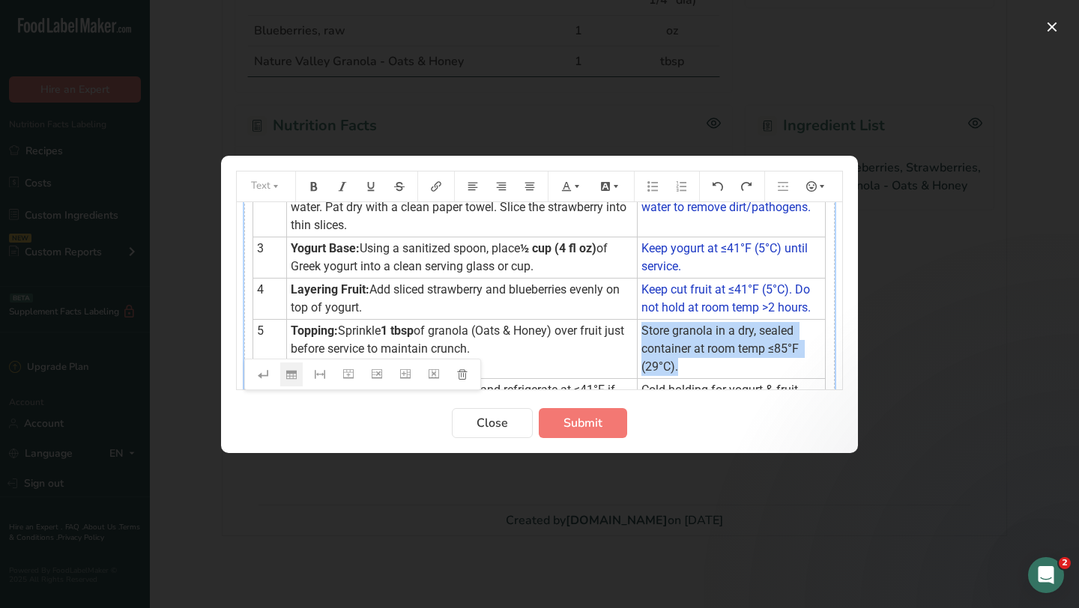
drag, startPoint x: 637, startPoint y: 330, endPoint x: 679, endPoint y: 362, distance: 53.3
click at [679, 362] on td "Store granola in a dry, sealed container at room temp ≤85°F (29°C)." at bounding box center [731, 348] width 188 height 59
click at [571, 187] on icon "Preparation instructions modal" at bounding box center [576, 186] width 10 height 10
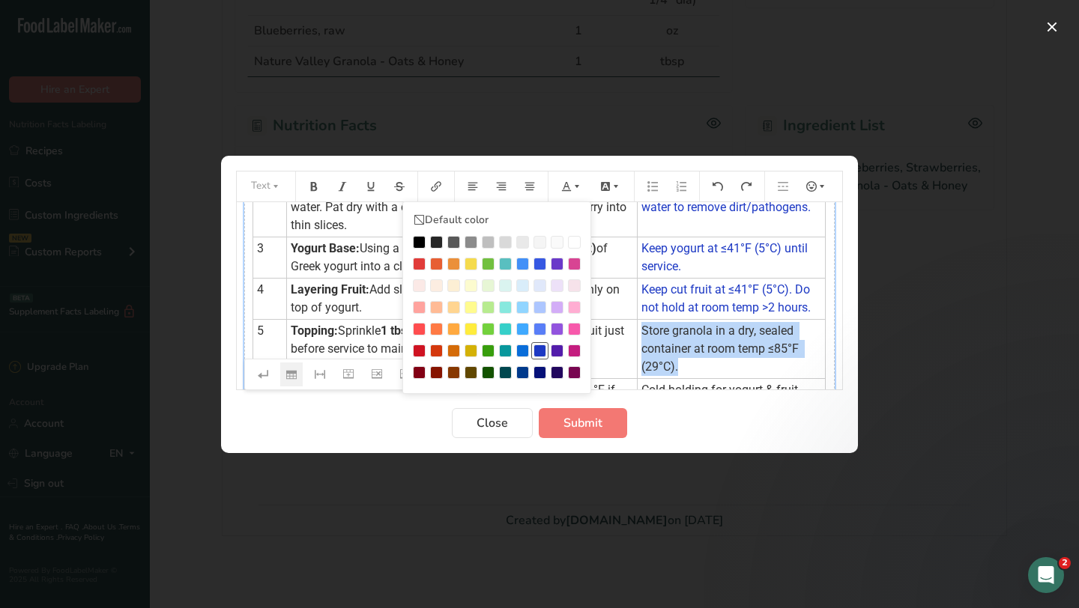
click at [547, 352] on li "Preparation instructions modal" at bounding box center [539, 350] width 17 height 17
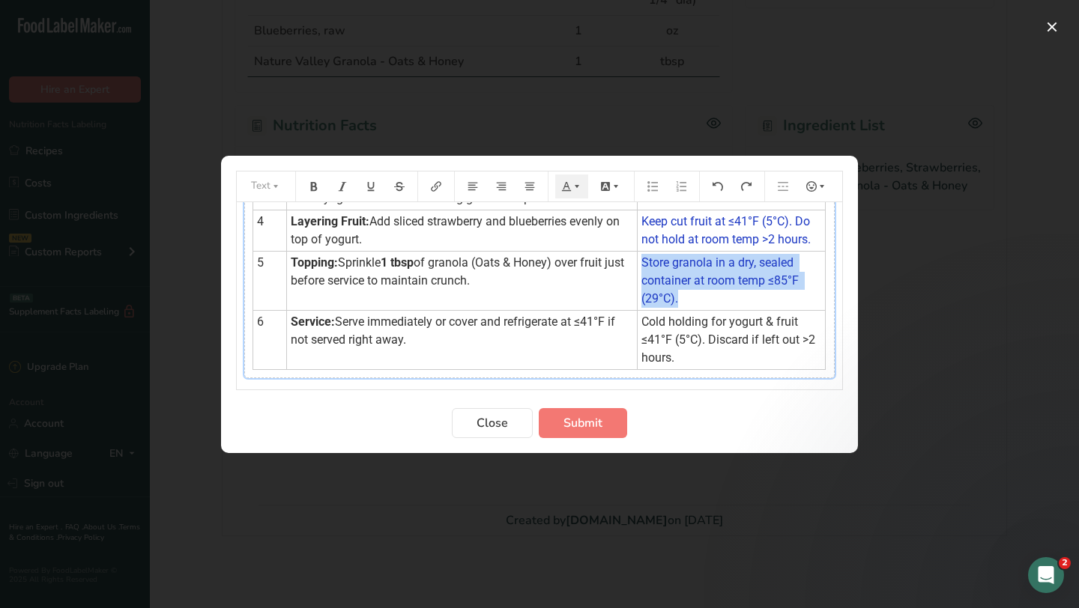
scroll to position [210, 0]
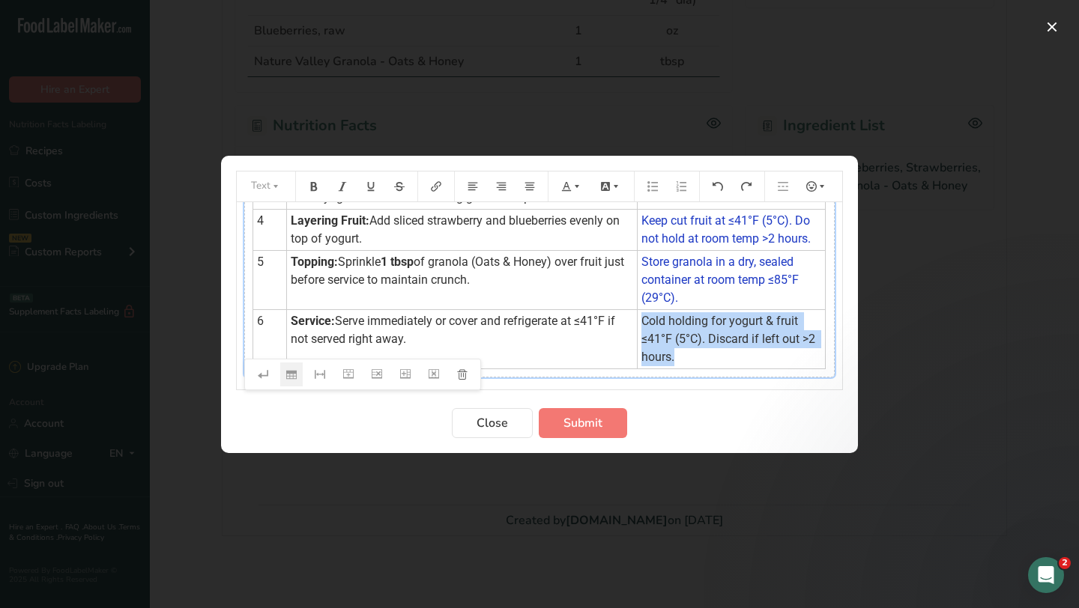
drag, startPoint x: 637, startPoint y: 321, endPoint x: 682, endPoint y: 357, distance: 58.0
click at [682, 357] on td "Cold holding for yogurt & fruit ≤41°F (5°C). Discard if left out >2 hours." at bounding box center [731, 338] width 188 height 59
click at [565, 189] on icon "Preparation instructions modal" at bounding box center [566, 185] width 9 height 9
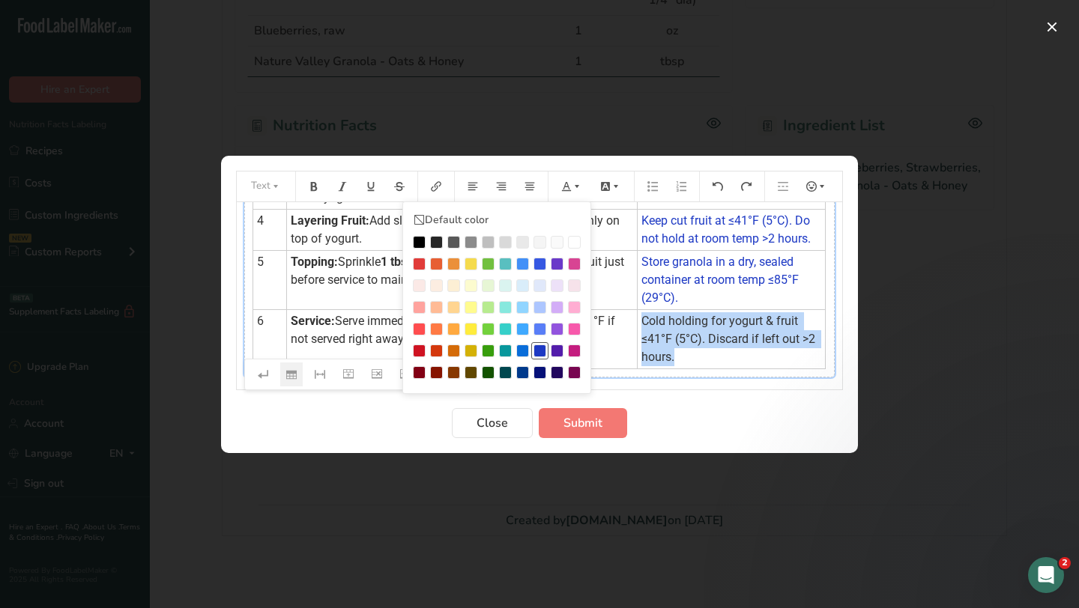
click at [547, 354] on li "Preparation instructions modal" at bounding box center [539, 350] width 17 height 17
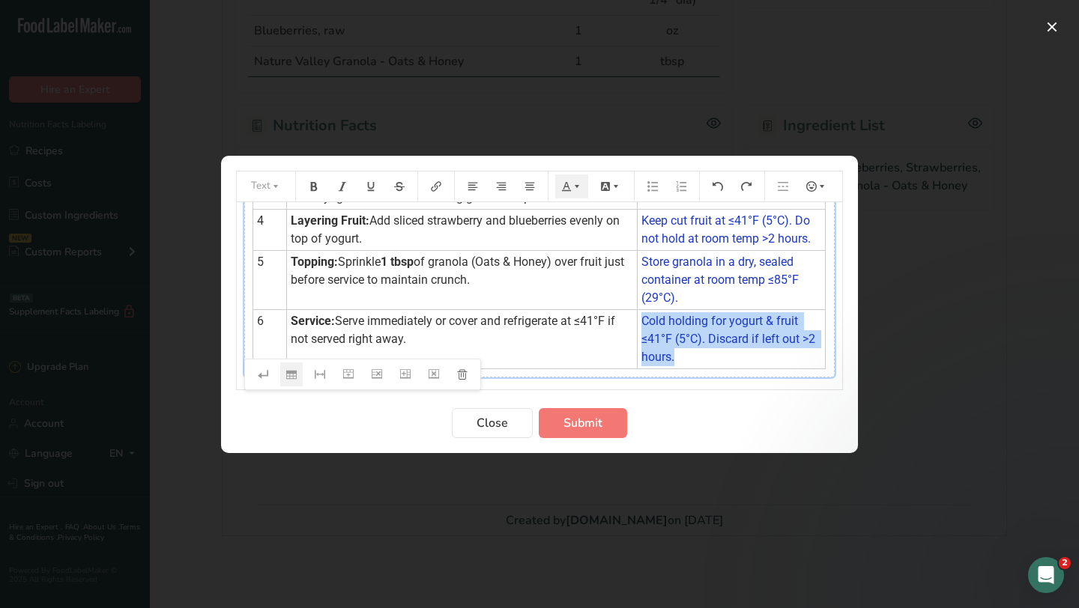
scroll to position [246, 0]
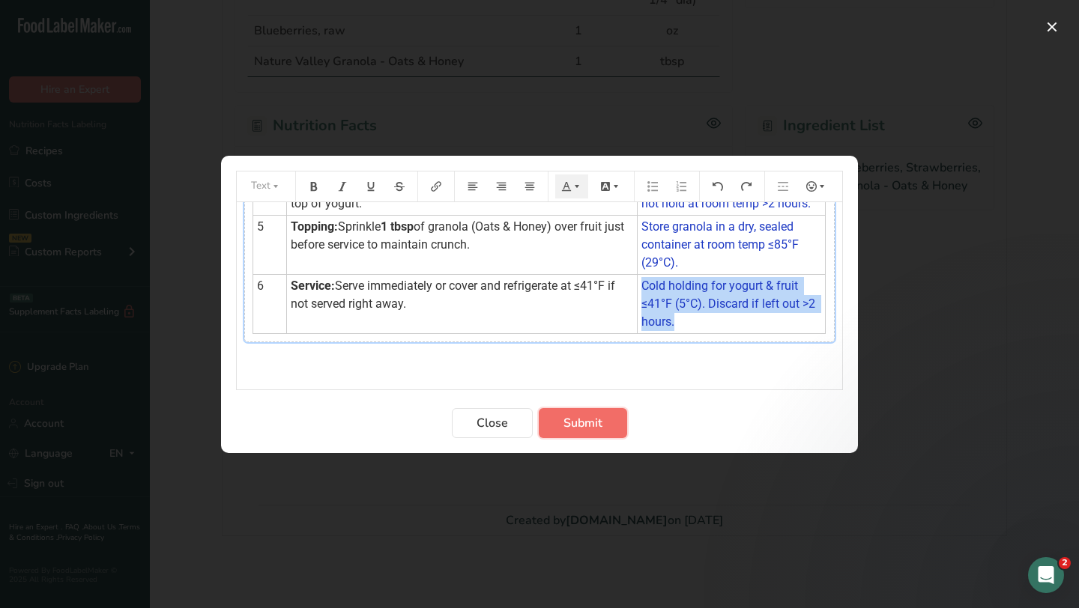
click at [573, 426] on span "Submit" at bounding box center [582, 423] width 39 height 18
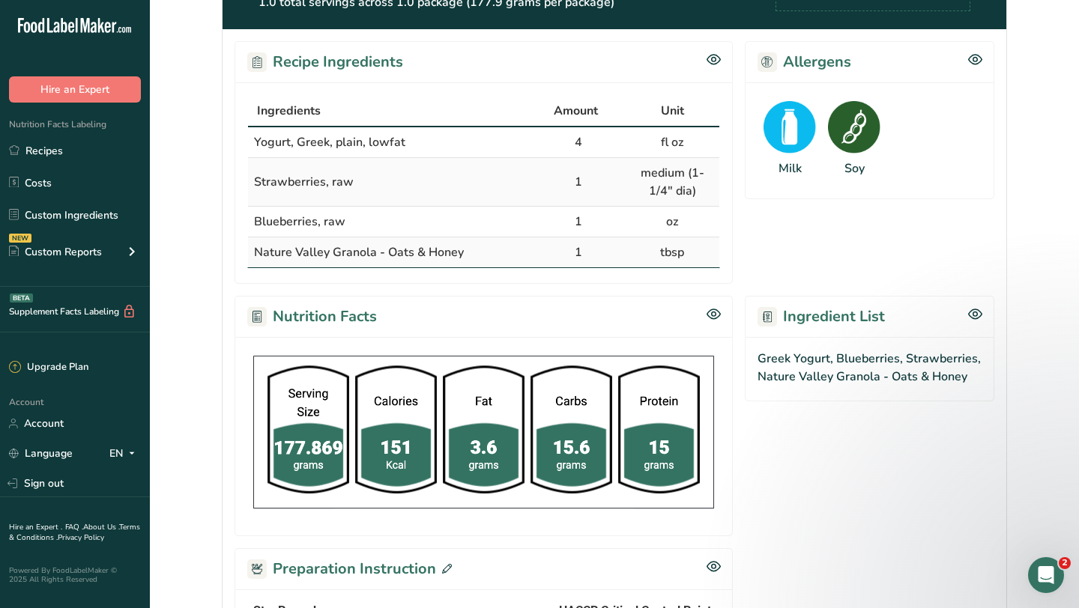
scroll to position [0, 0]
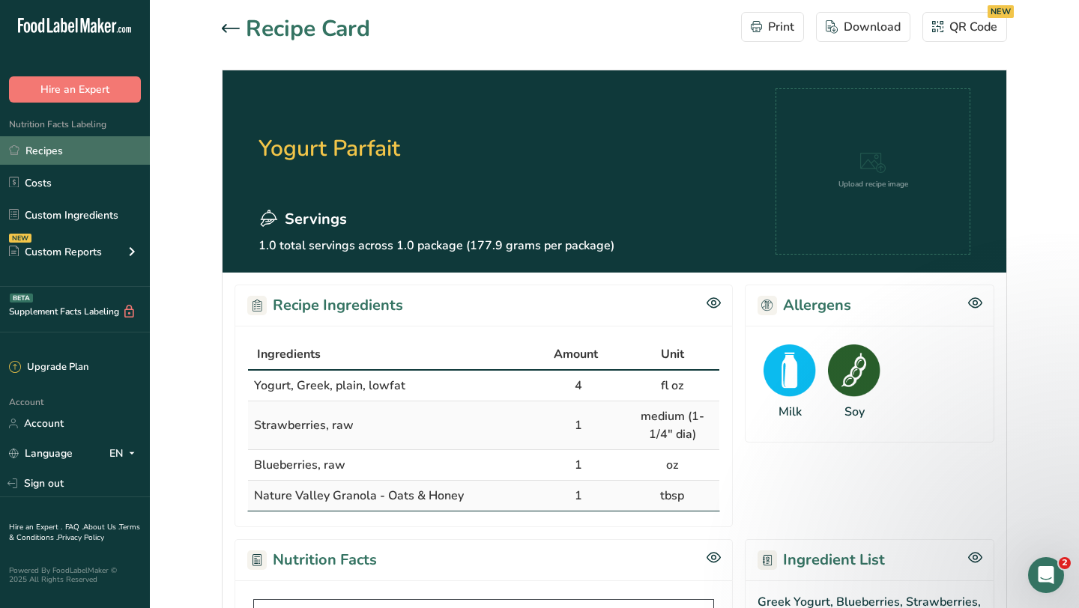
click at [64, 153] on link "Recipes" at bounding box center [75, 150] width 150 height 28
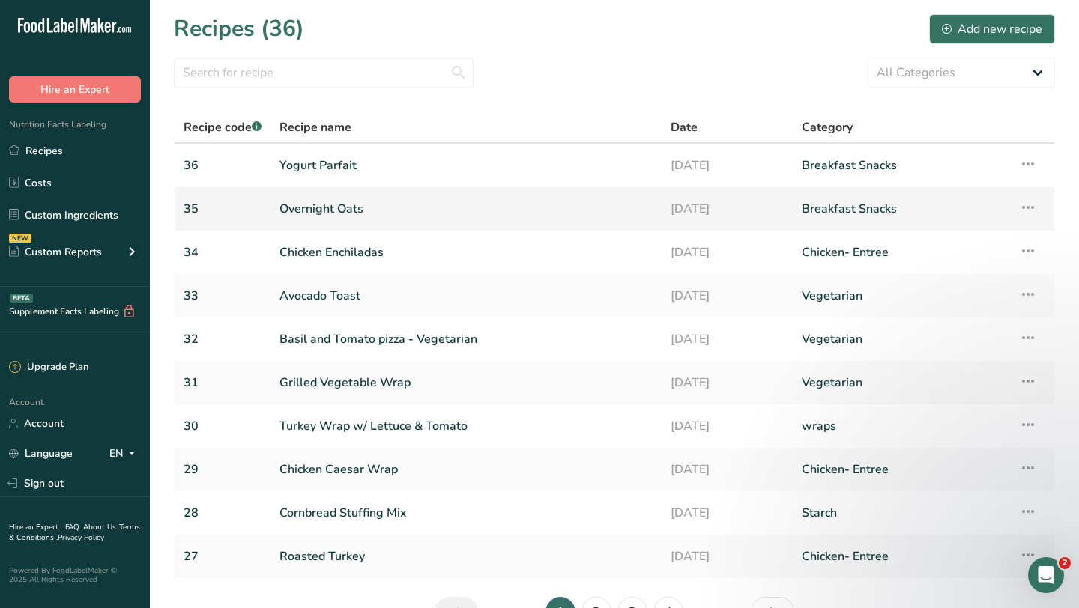
click at [346, 216] on link "Overnight Oats" at bounding box center [465, 208] width 373 height 31
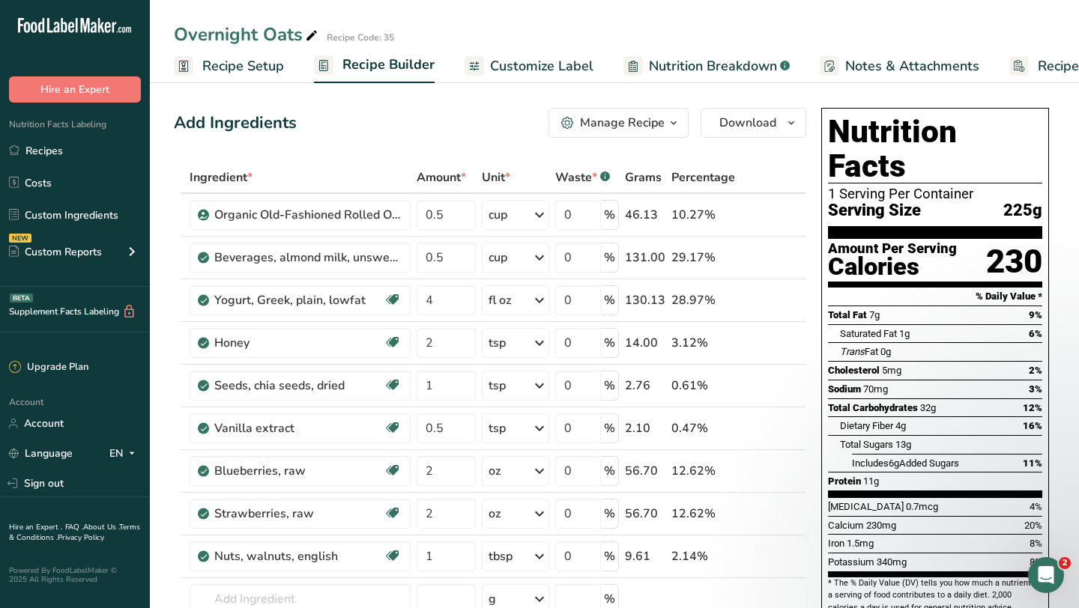
click at [652, 125] on div "Manage Recipe" at bounding box center [622, 123] width 85 height 18
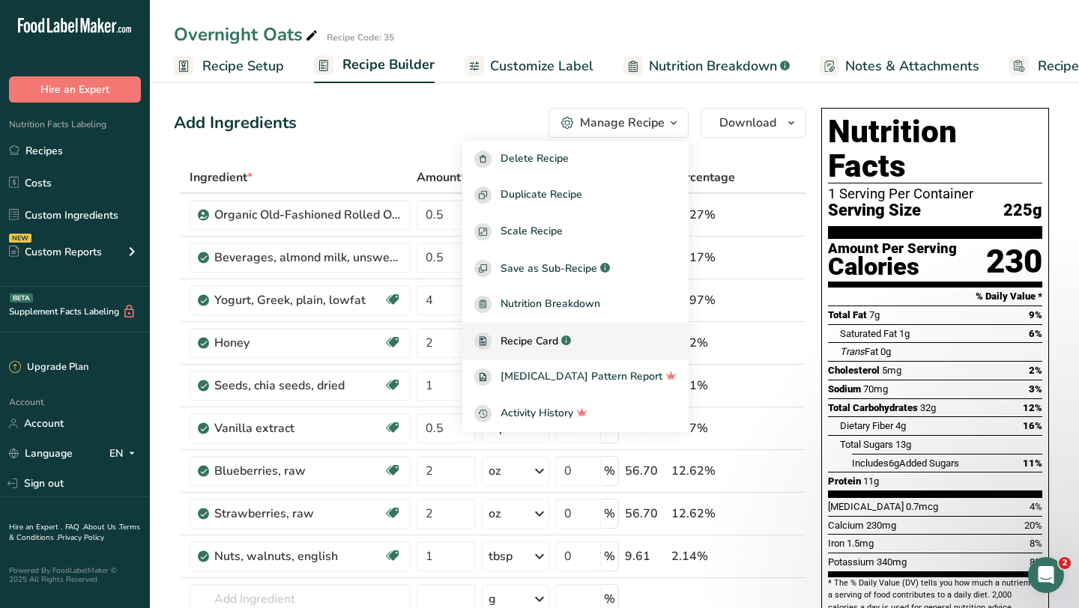
click at [558, 345] on span "Recipe Card" at bounding box center [529, 341] width 58 height 16
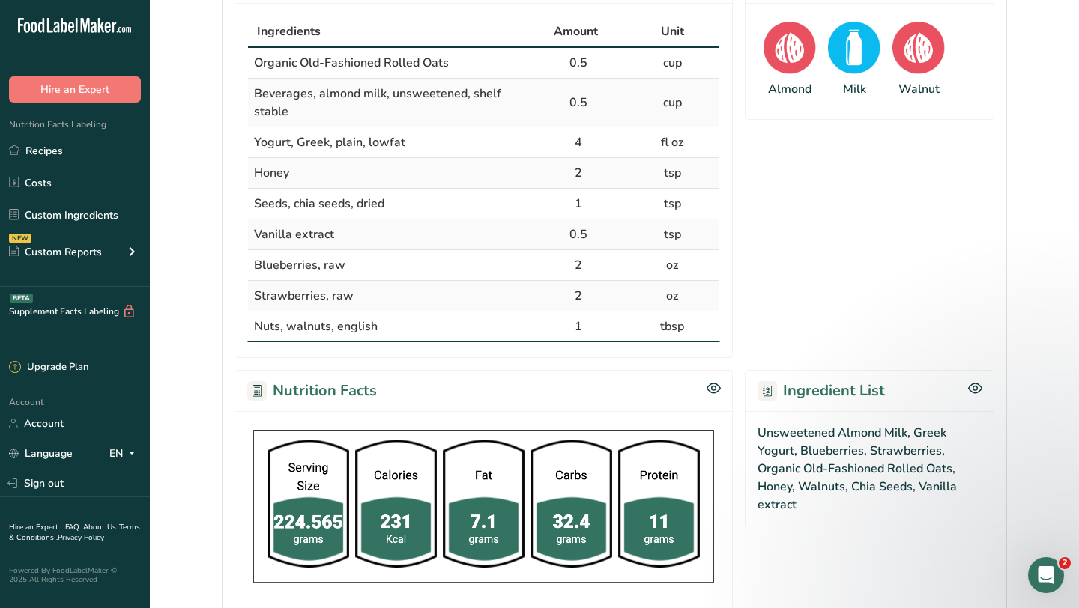
scroll to position [327, 0]
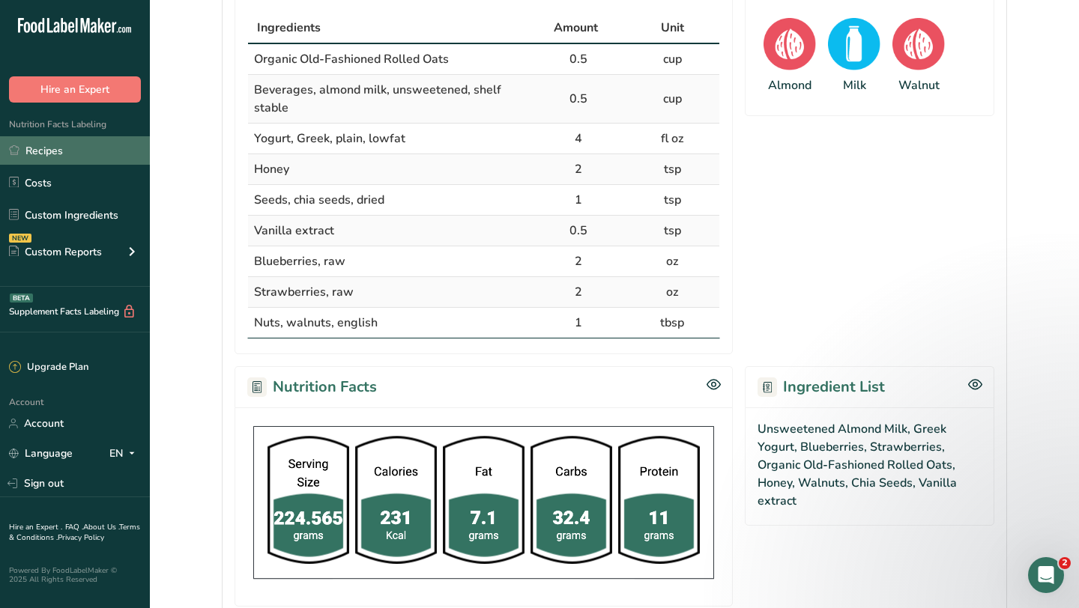
click at [45, 156] on link "Recipes" at bounding box center [75, 150] width 150 height 28
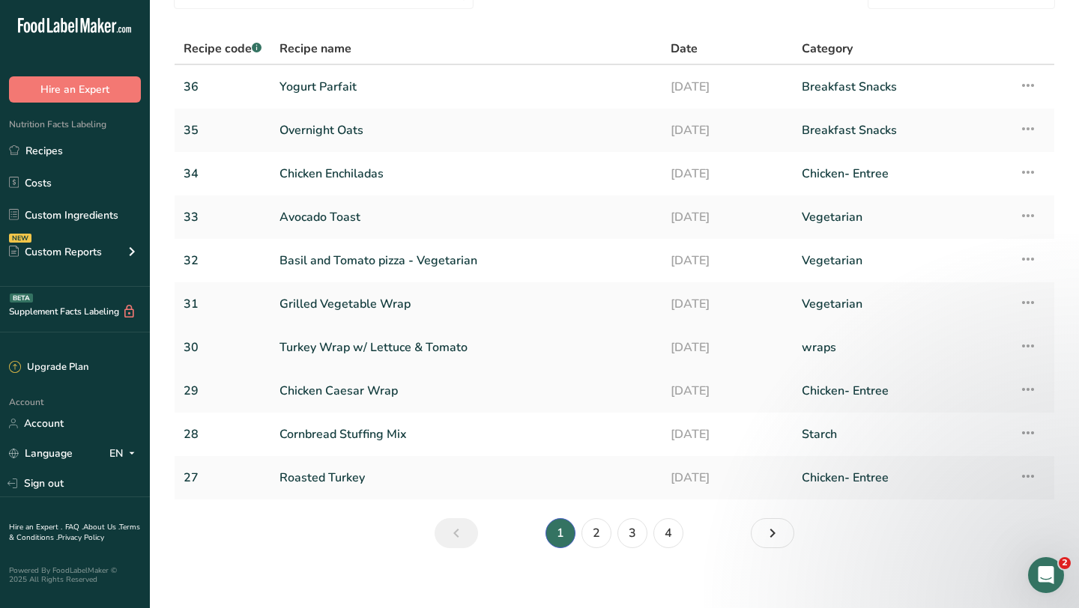
scroll to position [91, 0]
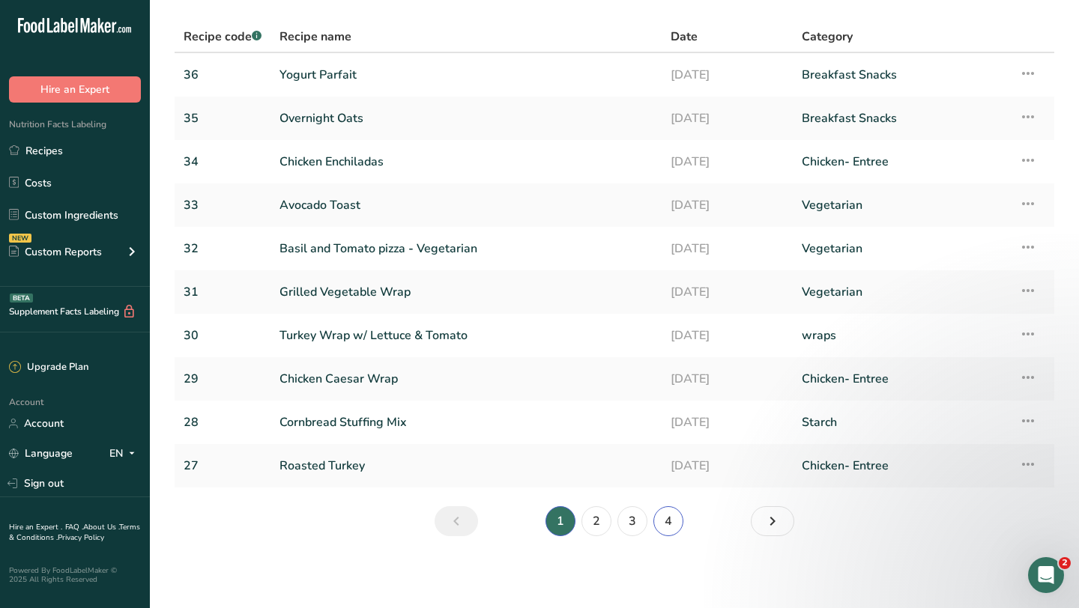
click at [665, 524] on link "4" at bounding box center [668, 521] width 30 height 30
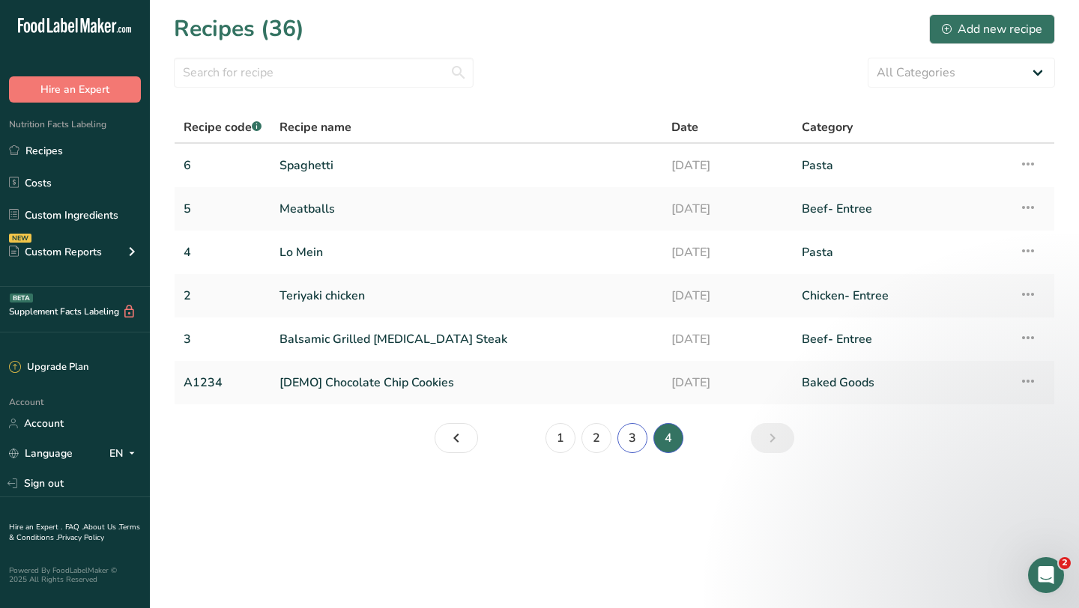
click at [628, 436] on link "3" at bounding box center [632, 438] width 30 height 30
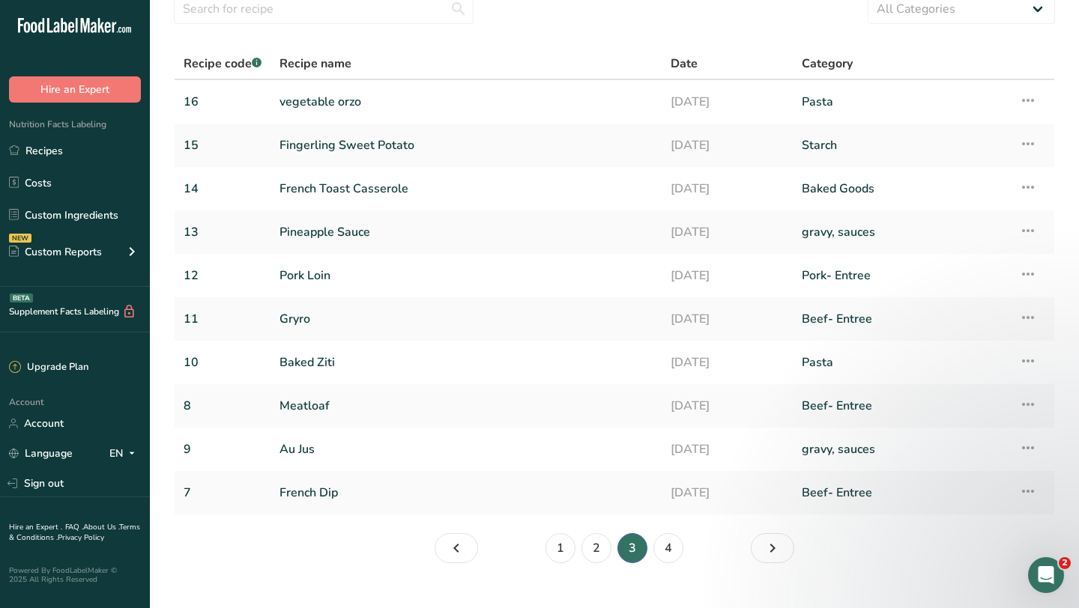
scroll to position [91, 0]
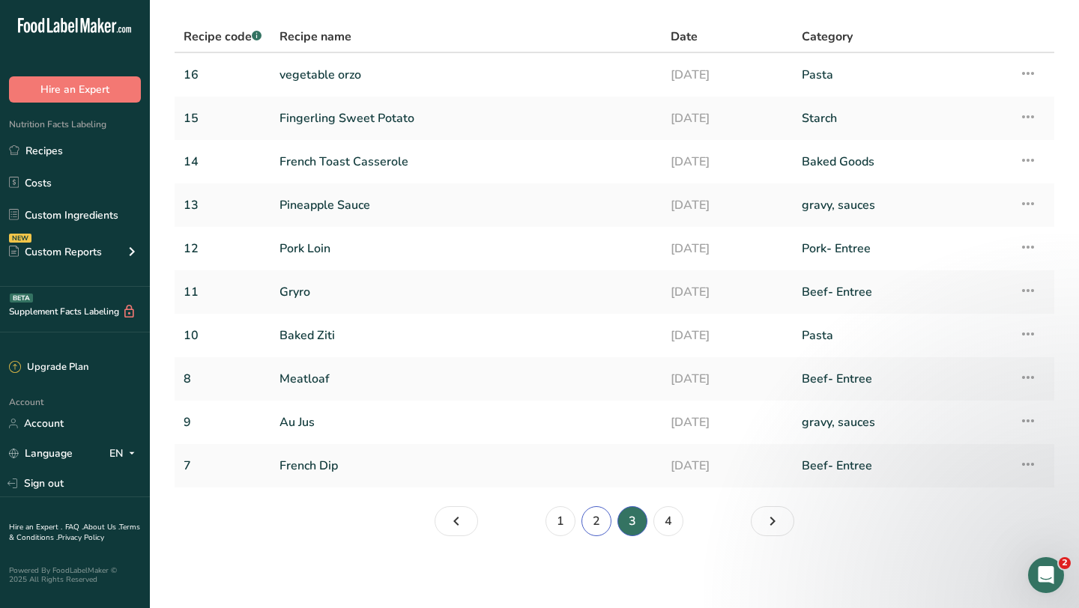
click at [593, 521] on link "2" at bounding box center [596, 521] width 30 height 30
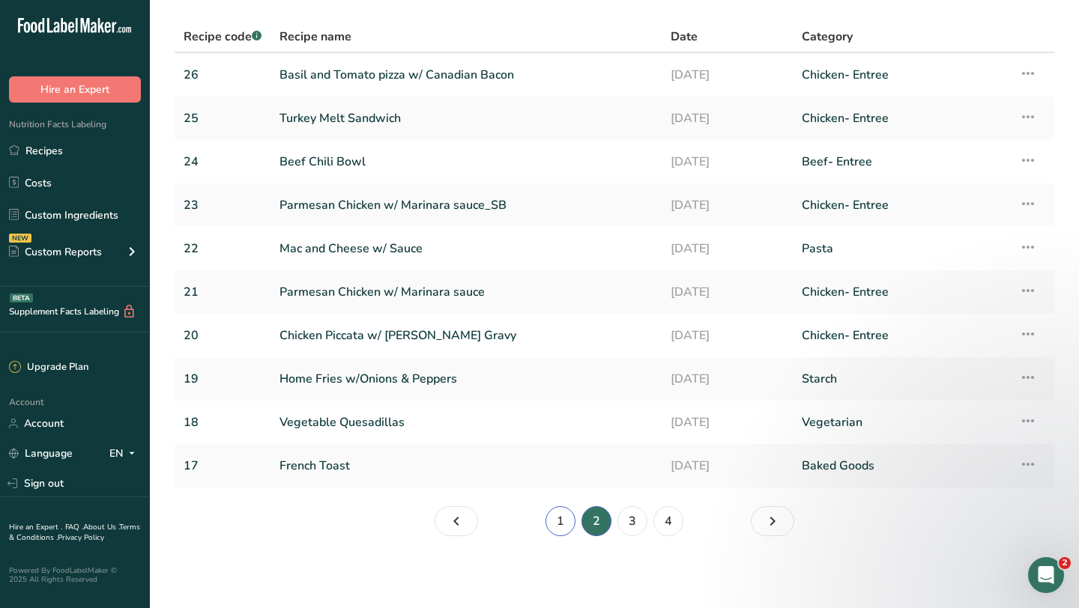
click at [561, 533] on link "1" at bounding box center [560, 521] width 30 height 30
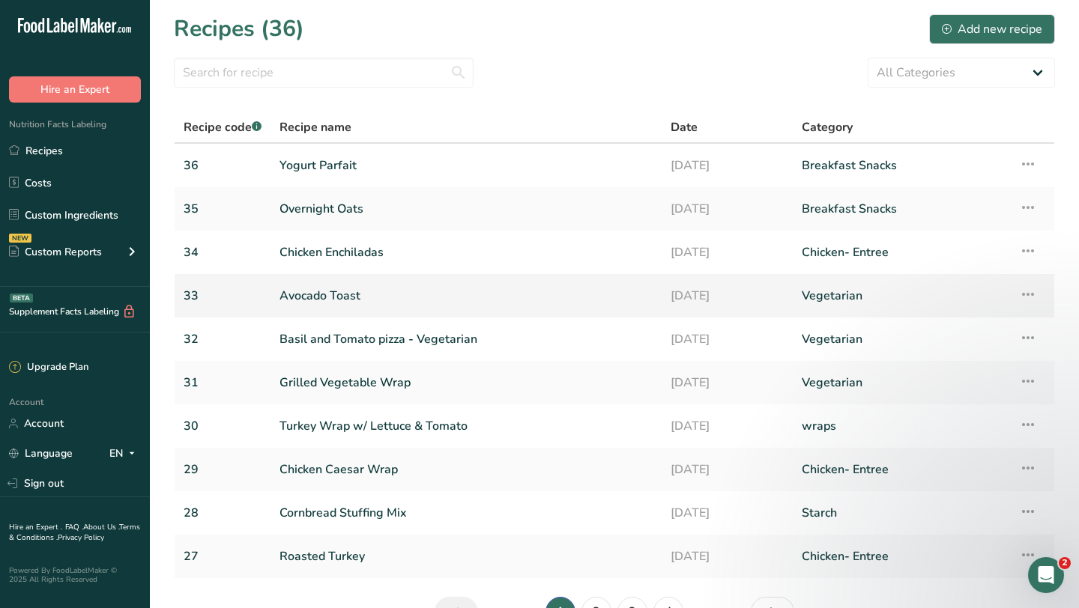
click at [336, 294] on link "Avocado Toast" at bounding box center [465, 295] width 373 height 31
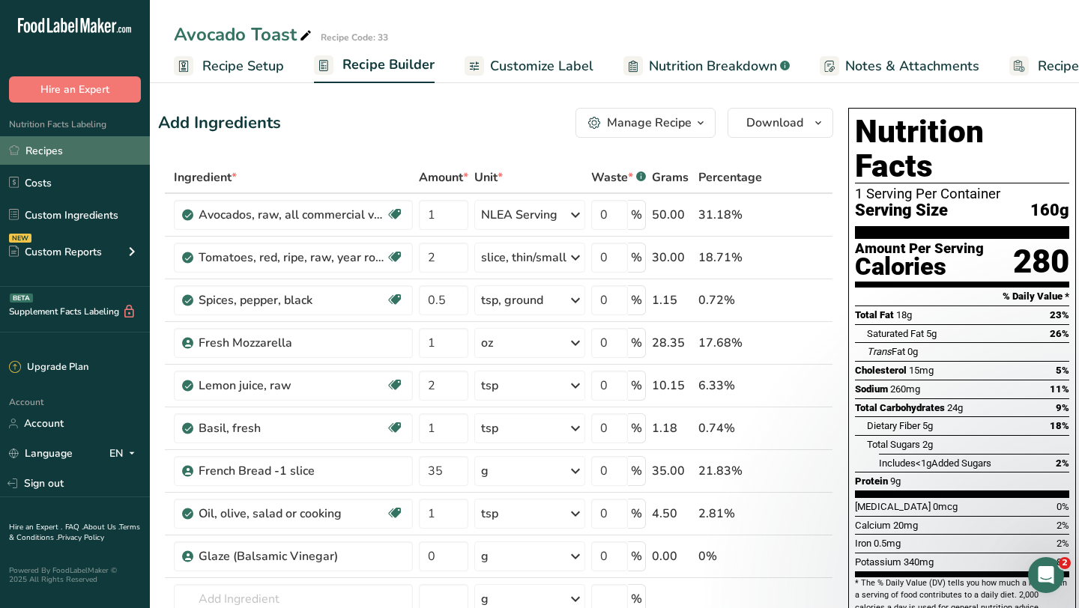
click at [96, 148] on link "Recipes" at bounding box center [75, 150] width 150 height 28
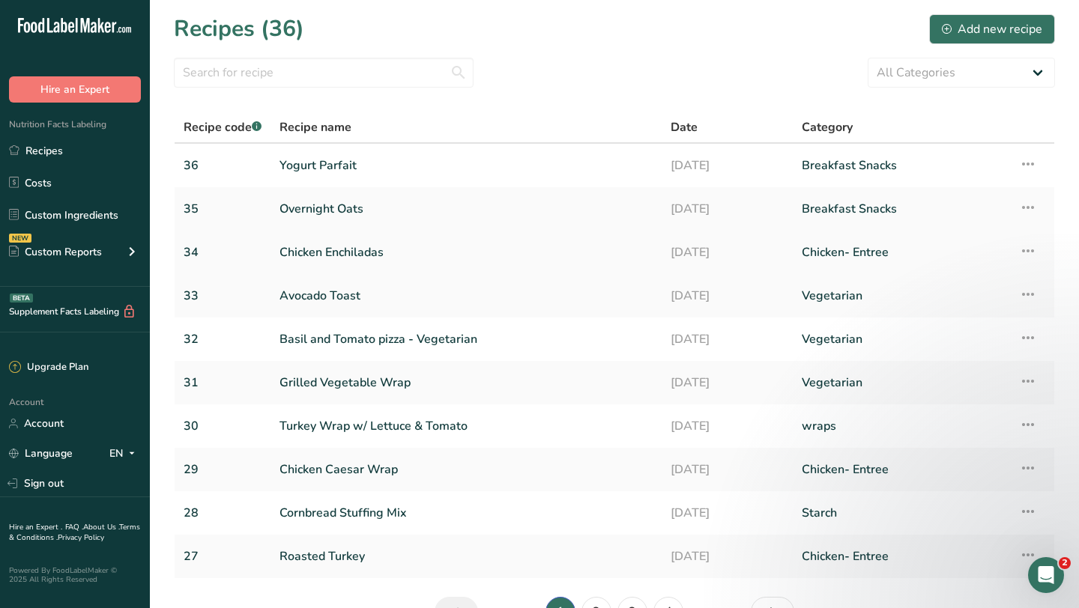
click at [294, 255] on link "Chicken Enchiladas" at bounding box center [465, 252] width 373 height 31
